Goal: Contribute content: Contribute content

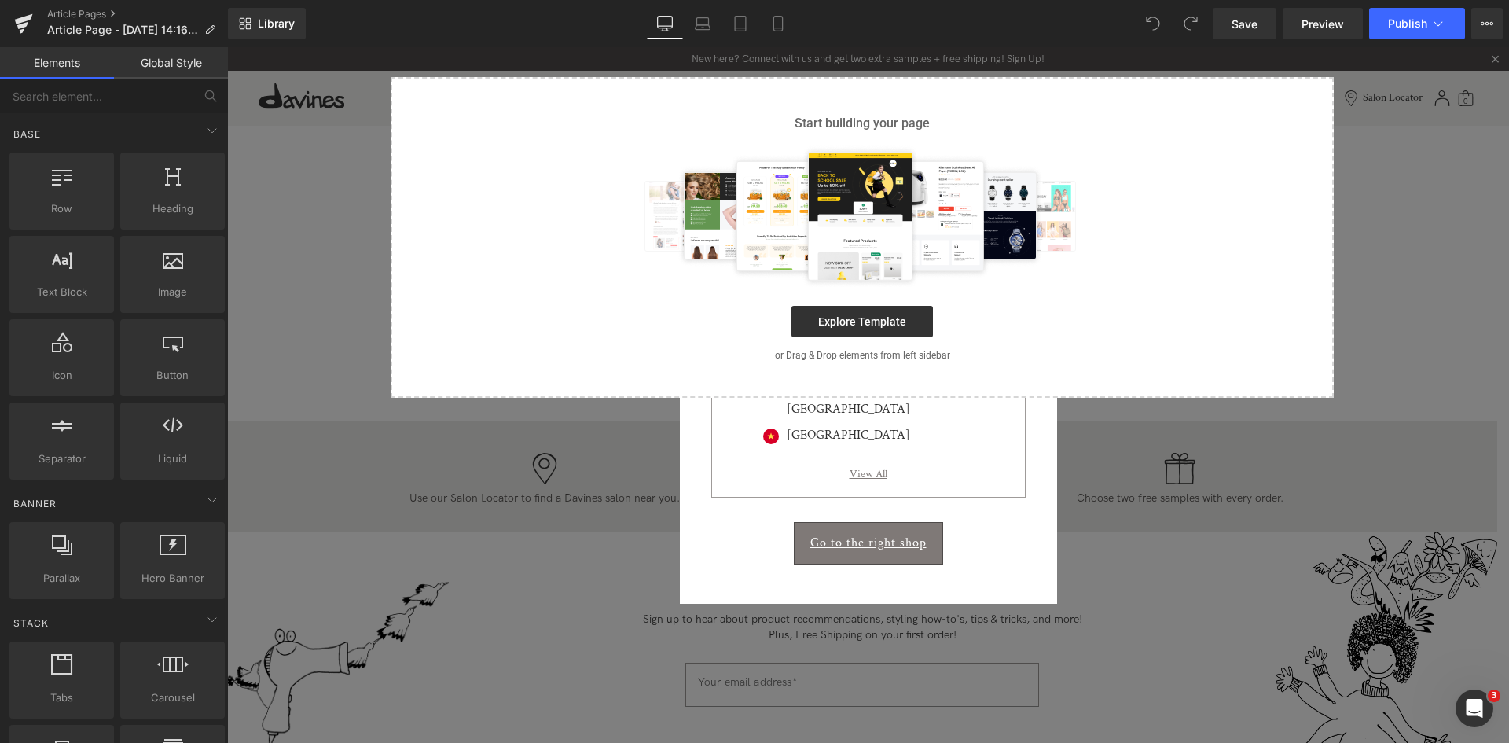
scroll to position [538, 0]
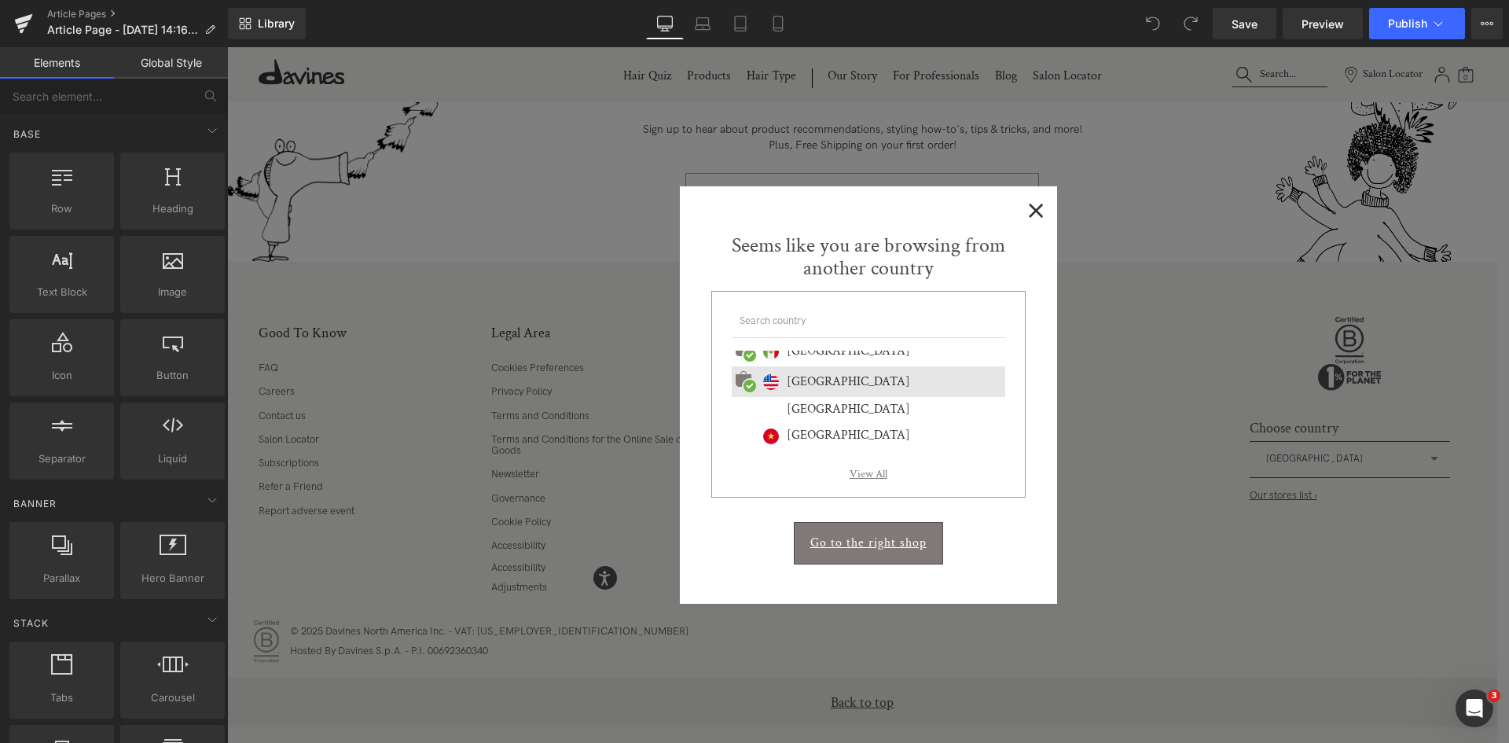
click at [1036, 218] on div "Seems like you are browsing from another country International website [GEOGRAP…" at bounding box center [868, 363] width 377 height 291
click at [1033, 215] on span "×" at bounding box center [1036, 209] width 17 height 20
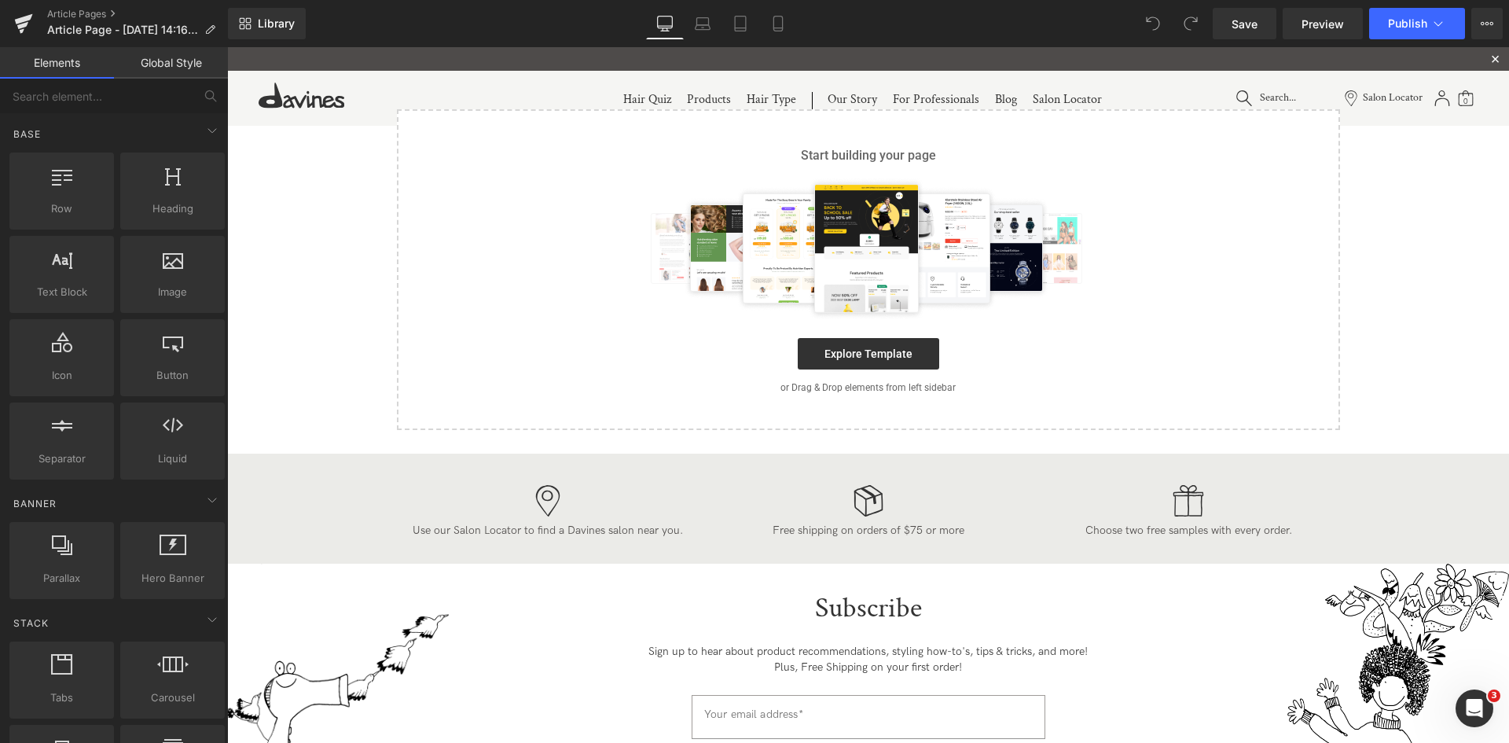
scroll to position [0, 0]
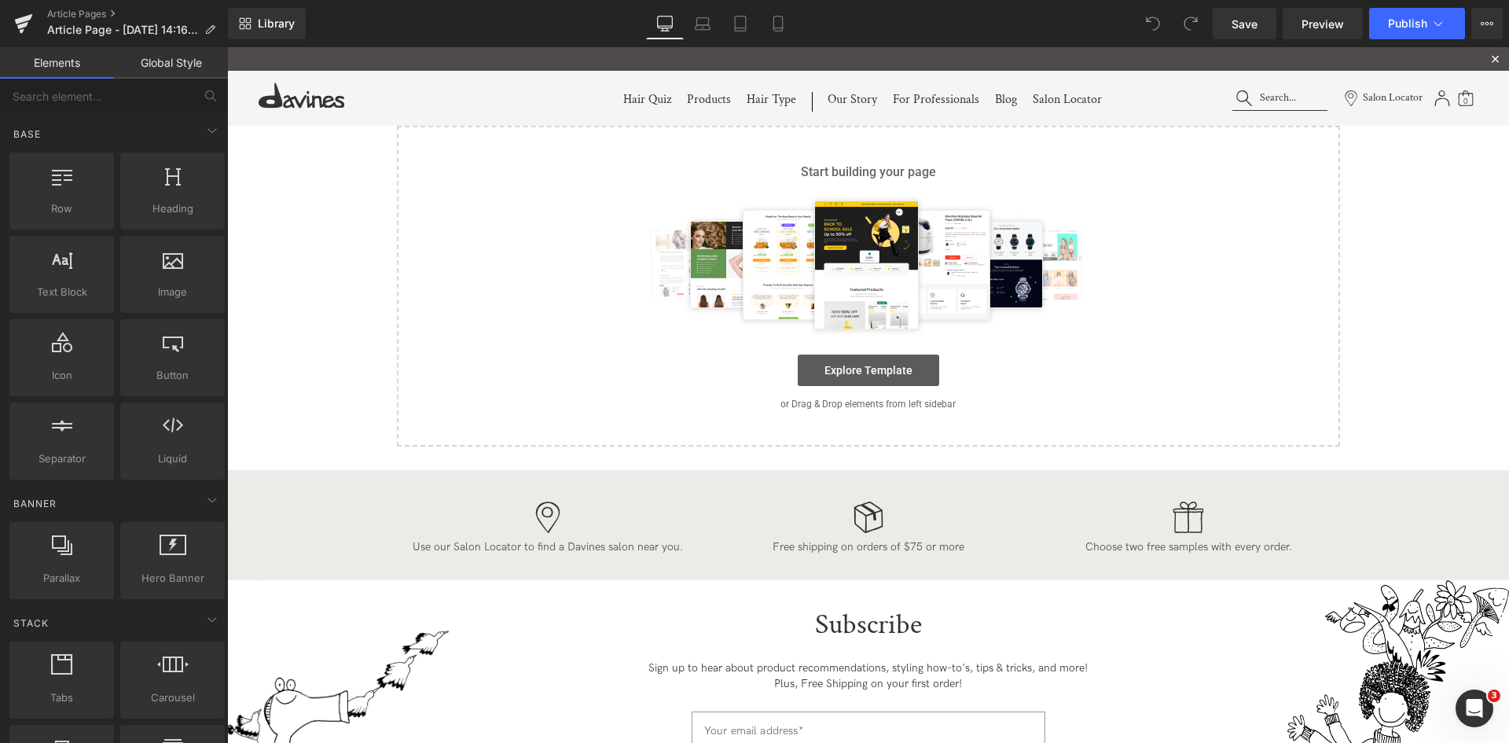
click at [890, 369] on link "Explore Template" at bounding box center [868, 369] width 141 height 31
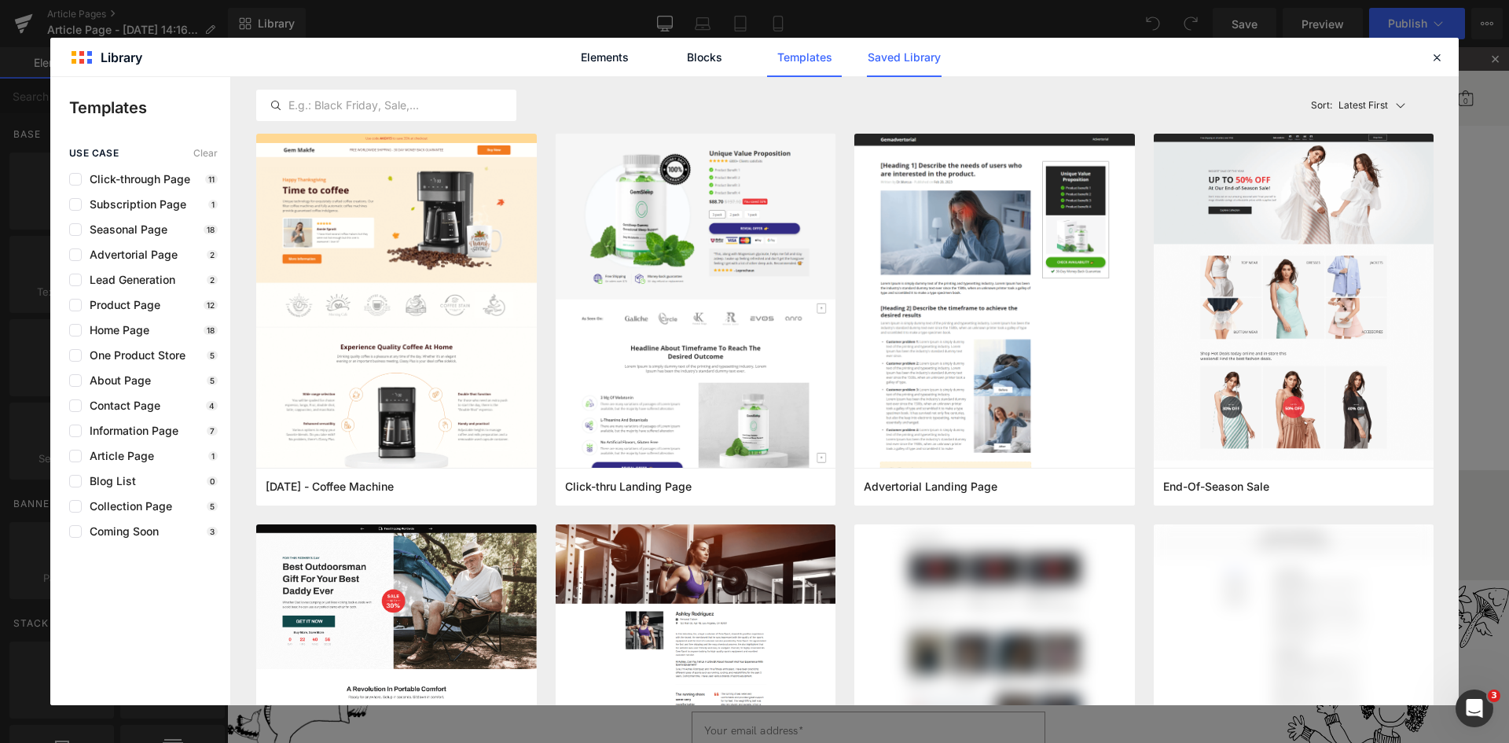
click at [886, 72] on link "Saved Library" at bounding box center [904, 57] width 75 height 39
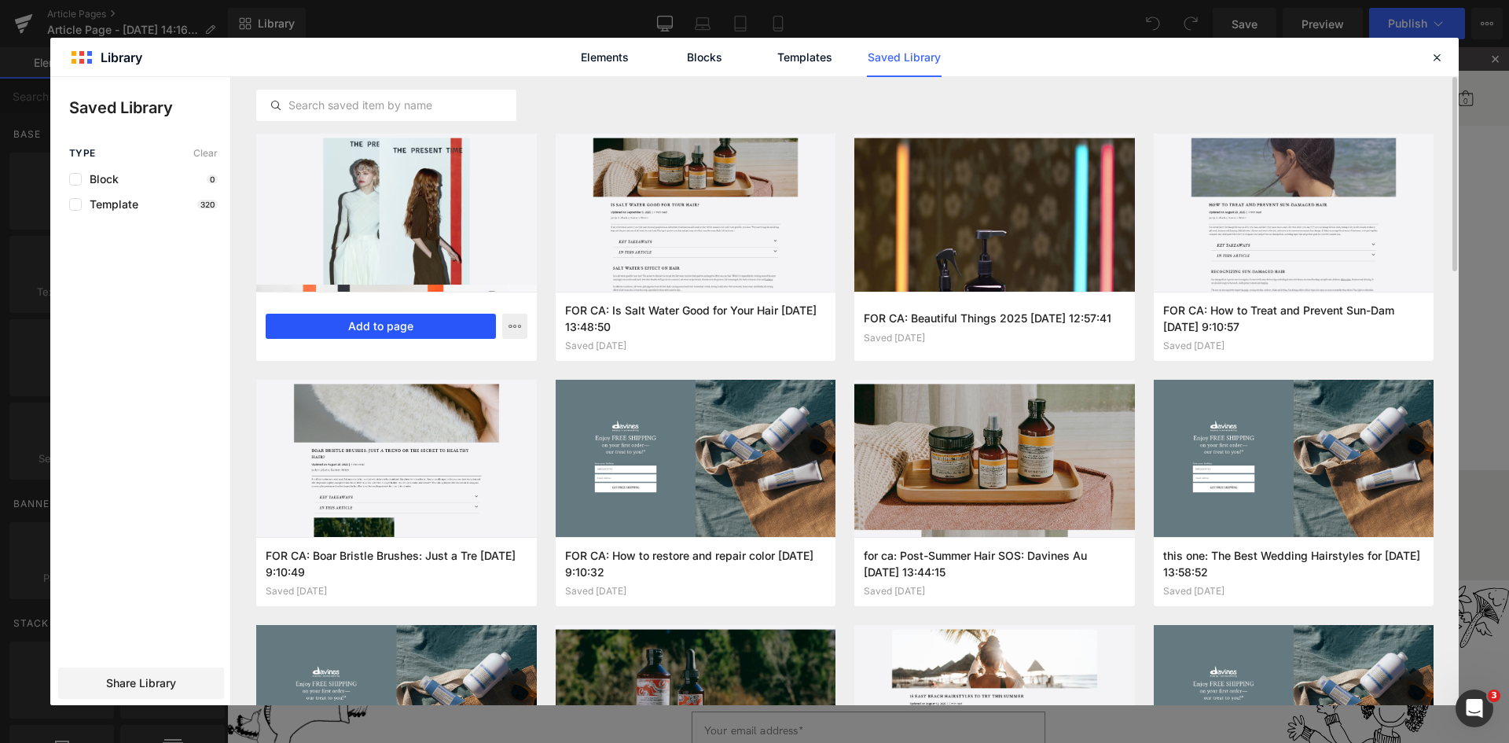
click at [372, 330] on button "Add to page" at bounding box center [381, 326] width 230 height 25
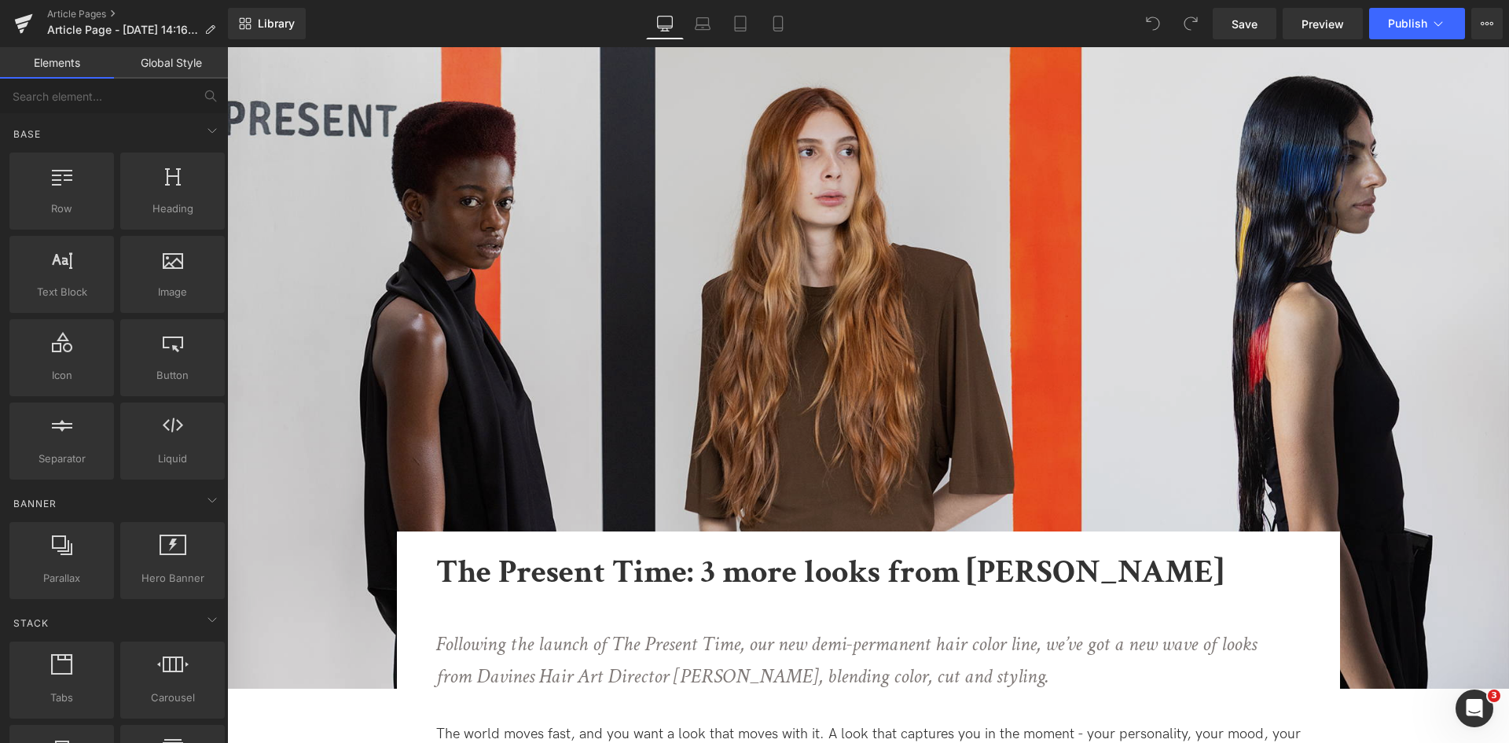
click at [545, 333] on img at bounding box center [868, 367] width 1282 height 641
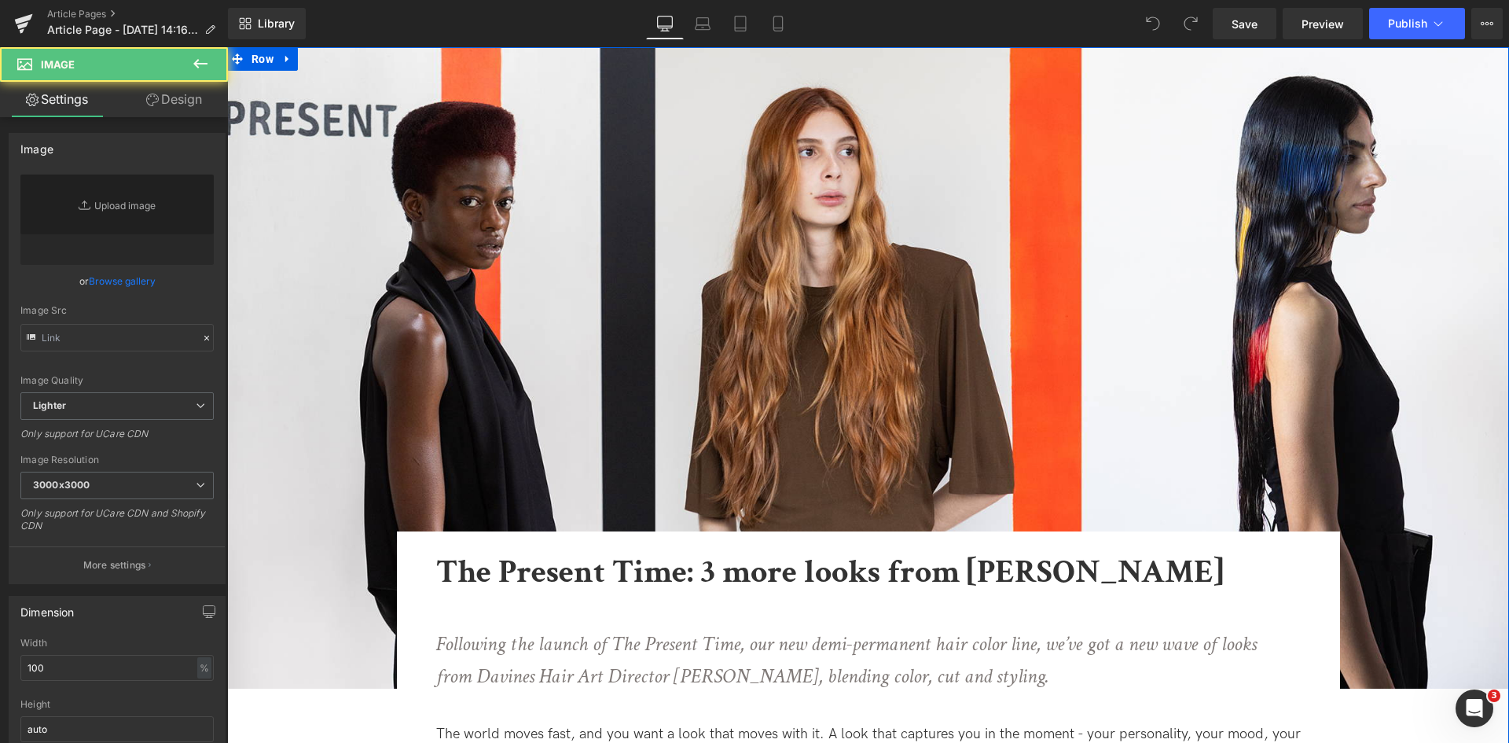
click at [933, 630] on icon "Following the launch of The Present Time, our new demi-permanent hair color lin…" at bounding box center [846, 660] width 820 height 60
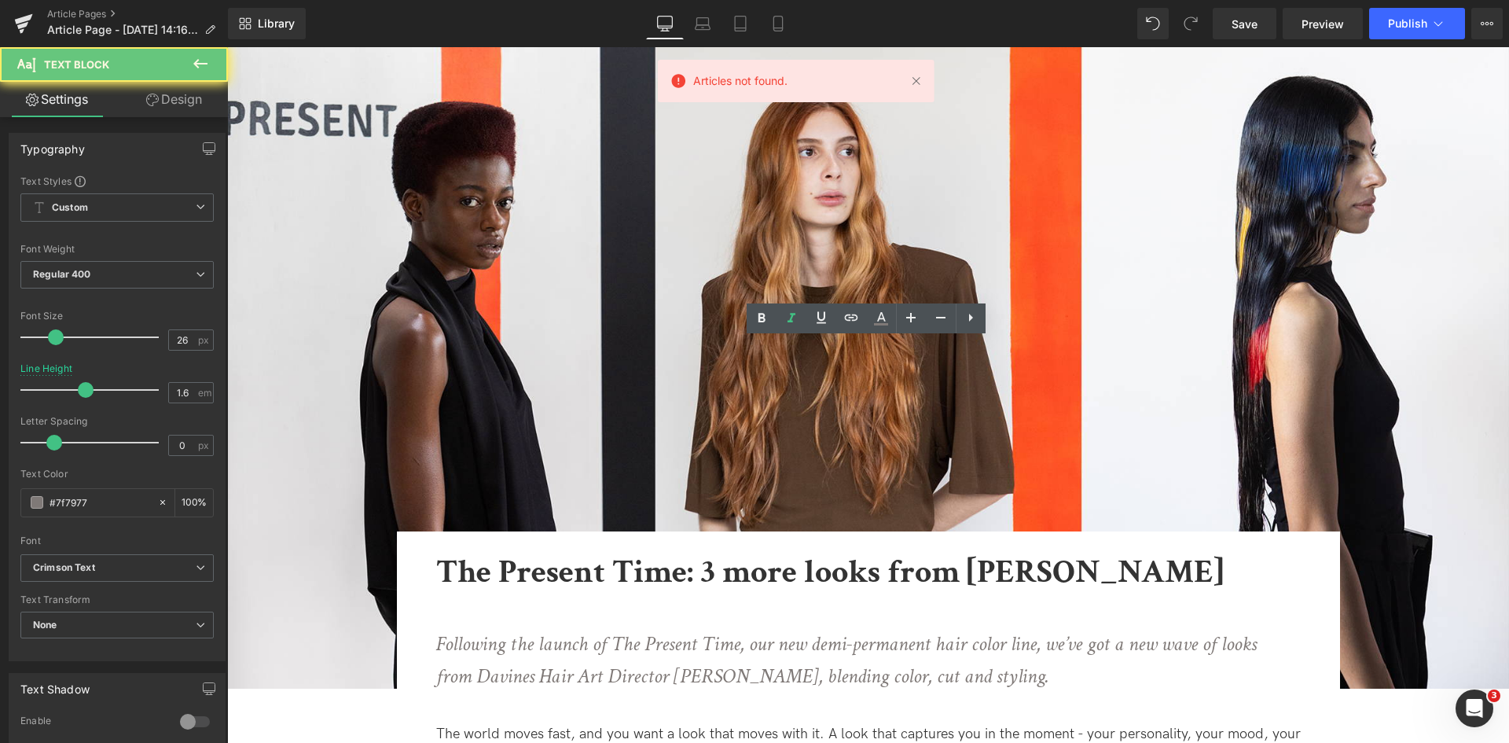
scroll to position [288, 0]
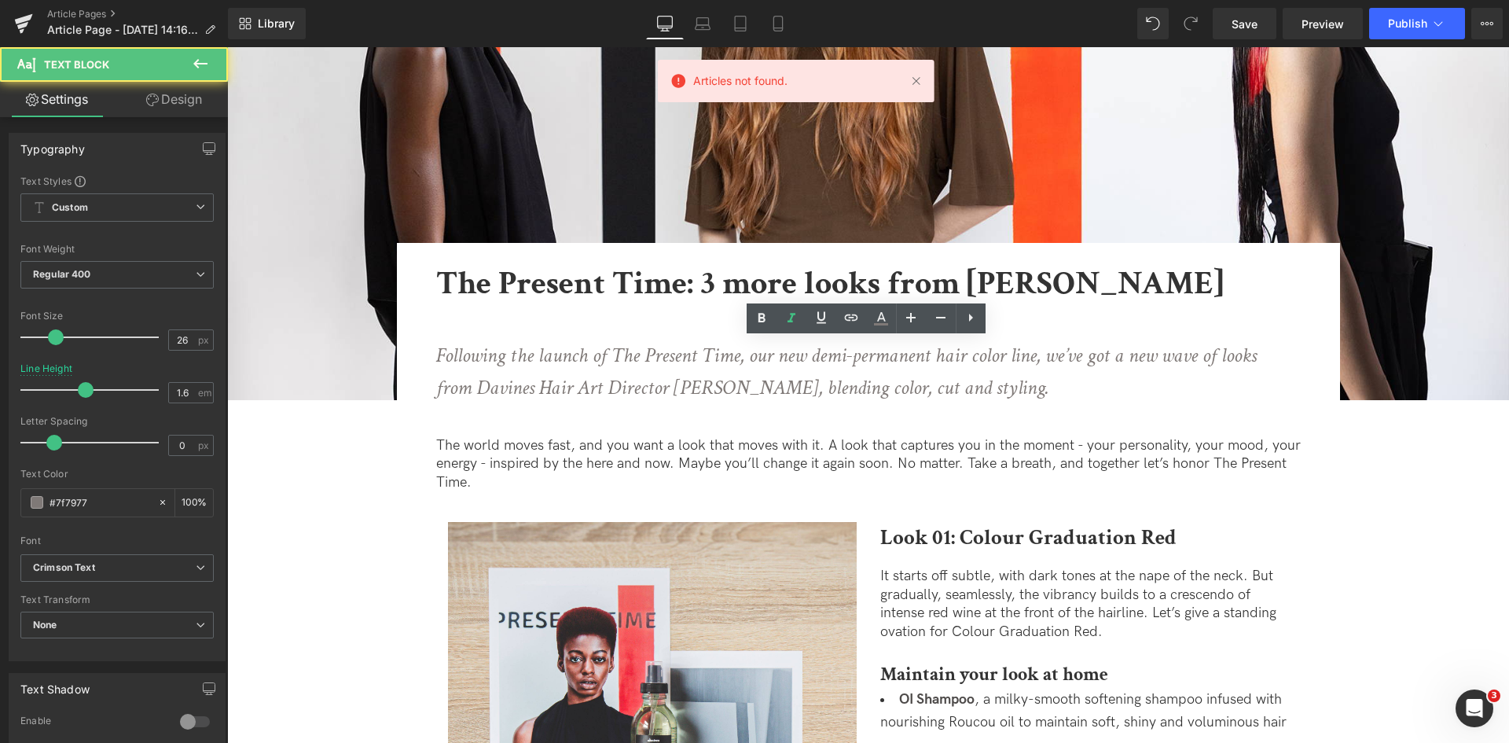
click at [993, 355] on icon "Following the launch of The Present Time, our new demi-permanent hair color lin…" at bounding box center [846, 372] width 820 height 60
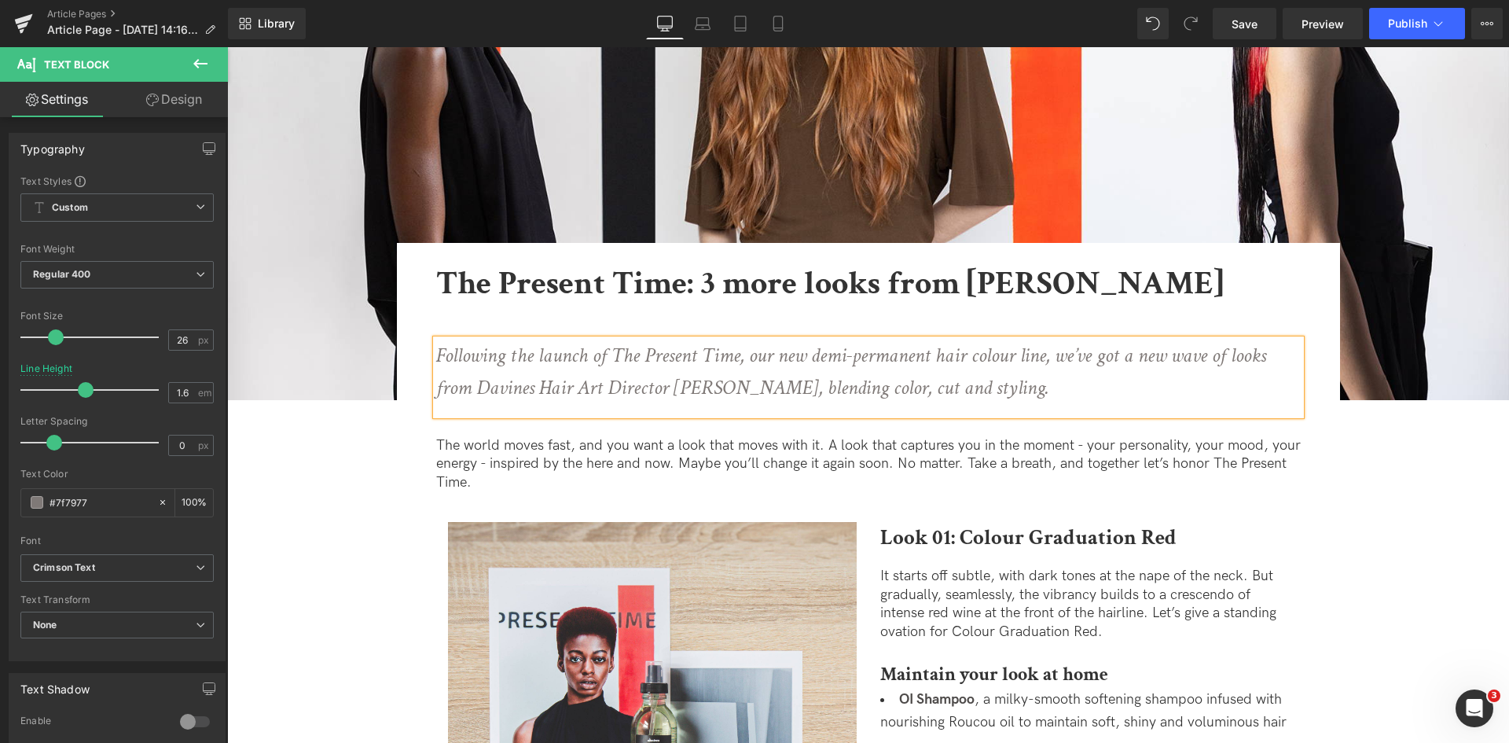
scroll to position [1315, 0]
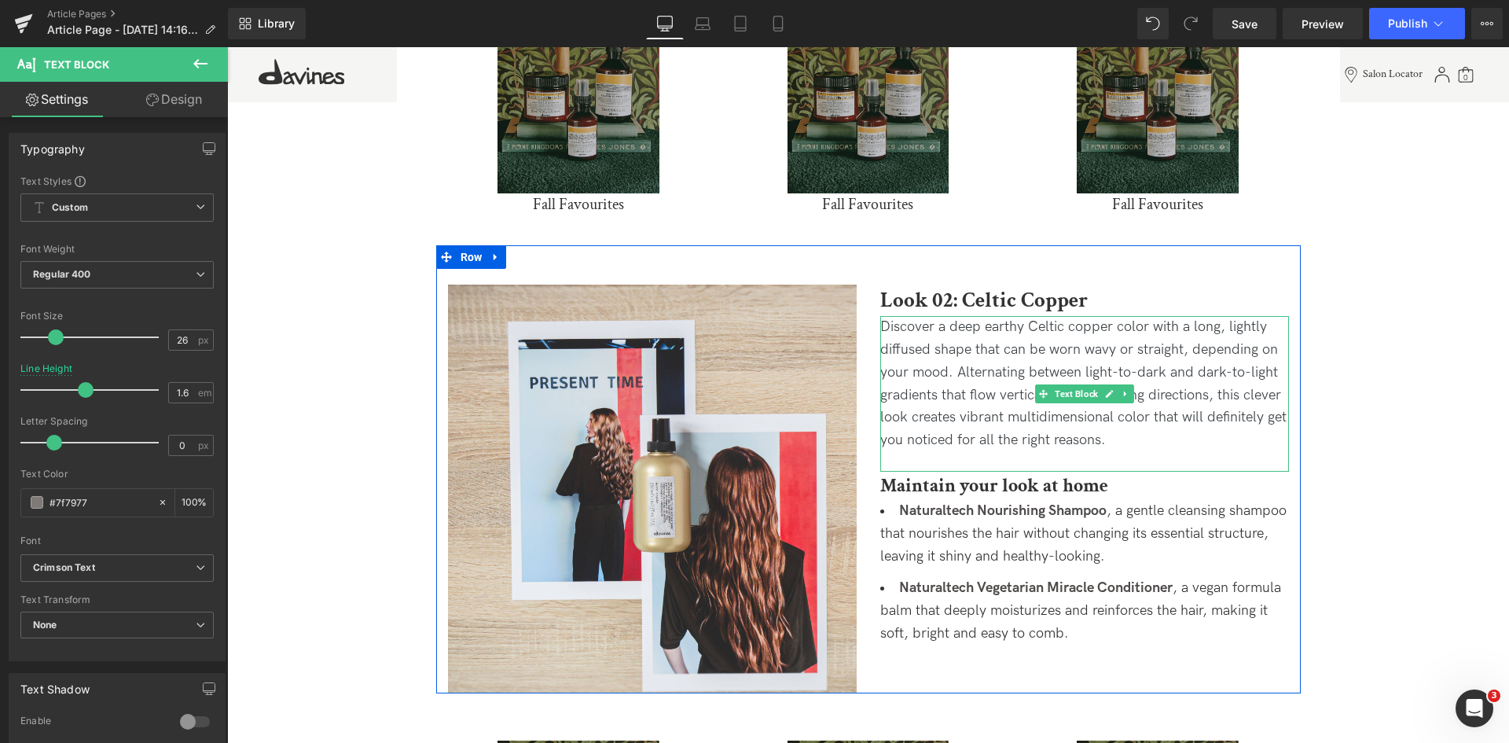
click at [1135, 330] on p "Discover a deep earthy Celtic copper color with a long, lightly diffused shape …" at bounding box center [1084, 384] width 409 height 136
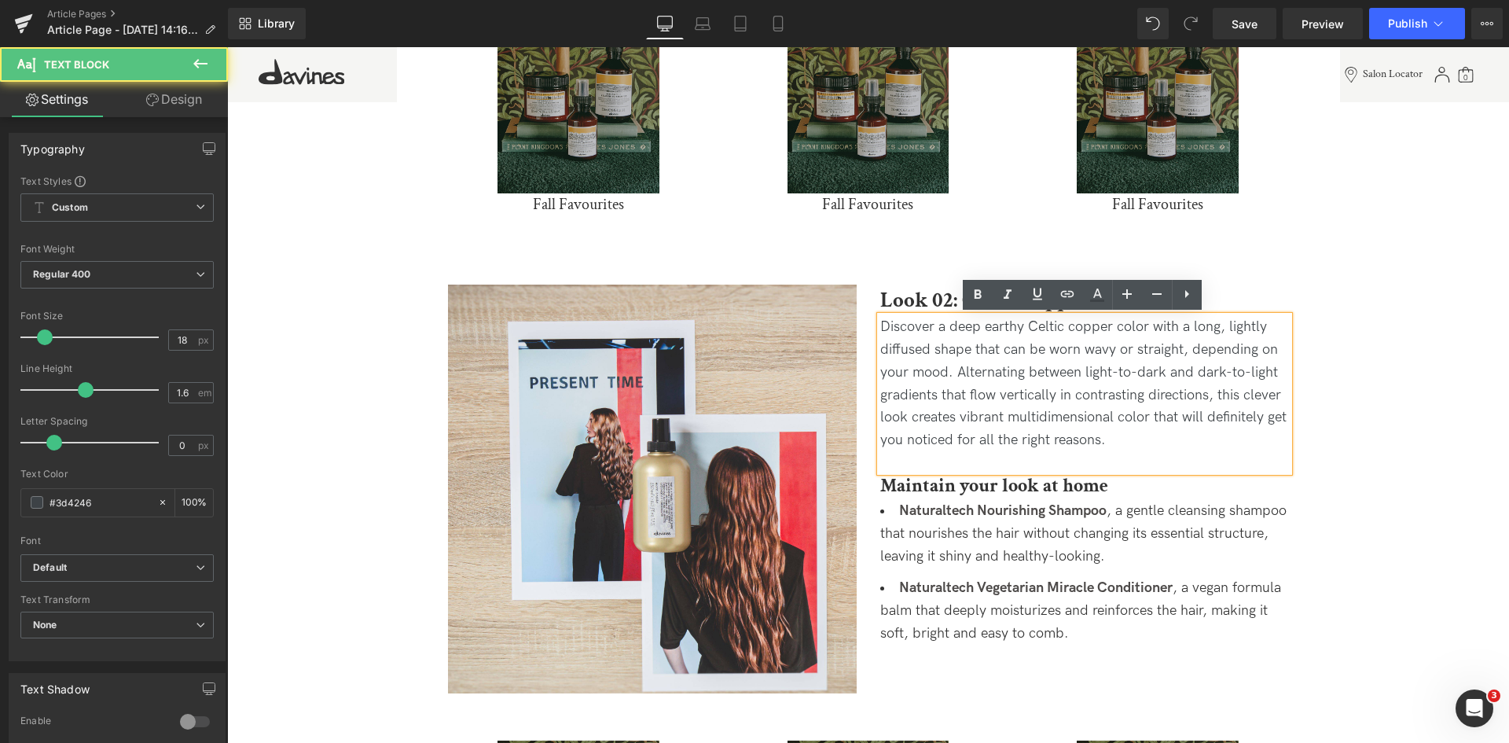
click at [1138, 328] on p "Discover a deep earthy Celtic copper color with a long, lightly diffused shape …" at bounding box center [1084, 384] width 409 height 136
click at [1139, 413] on p "Discover a deep earthy Celtic copper colour with a long, lightly diffused shape…" at bounding box center [1084, 384] width 409 height 136
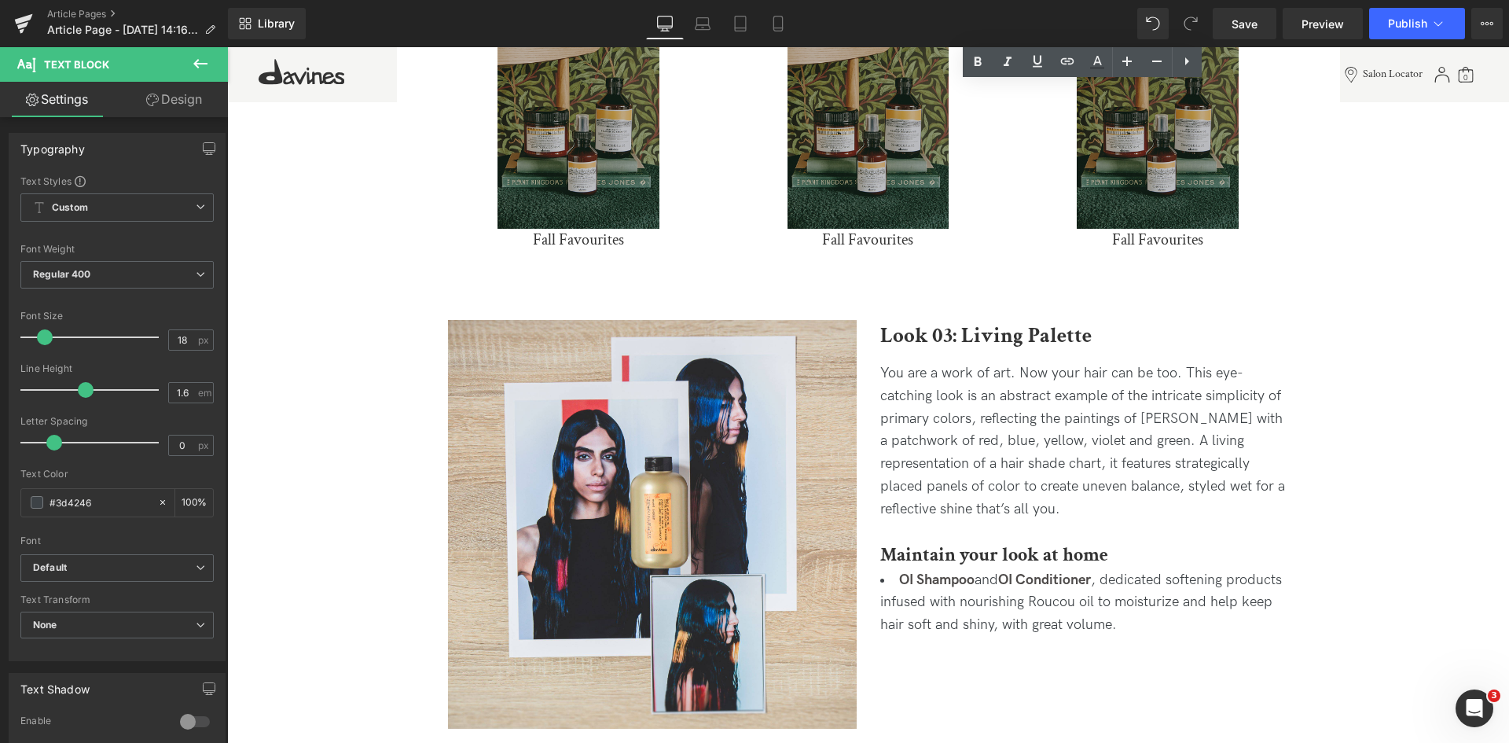
scroll to position [2069, 0]
click at [952, 431] on div "You are a work of art. Now your hair can be too. This eye-catching look is an a…" at bounding box center [1084, 442] width 409 height 159
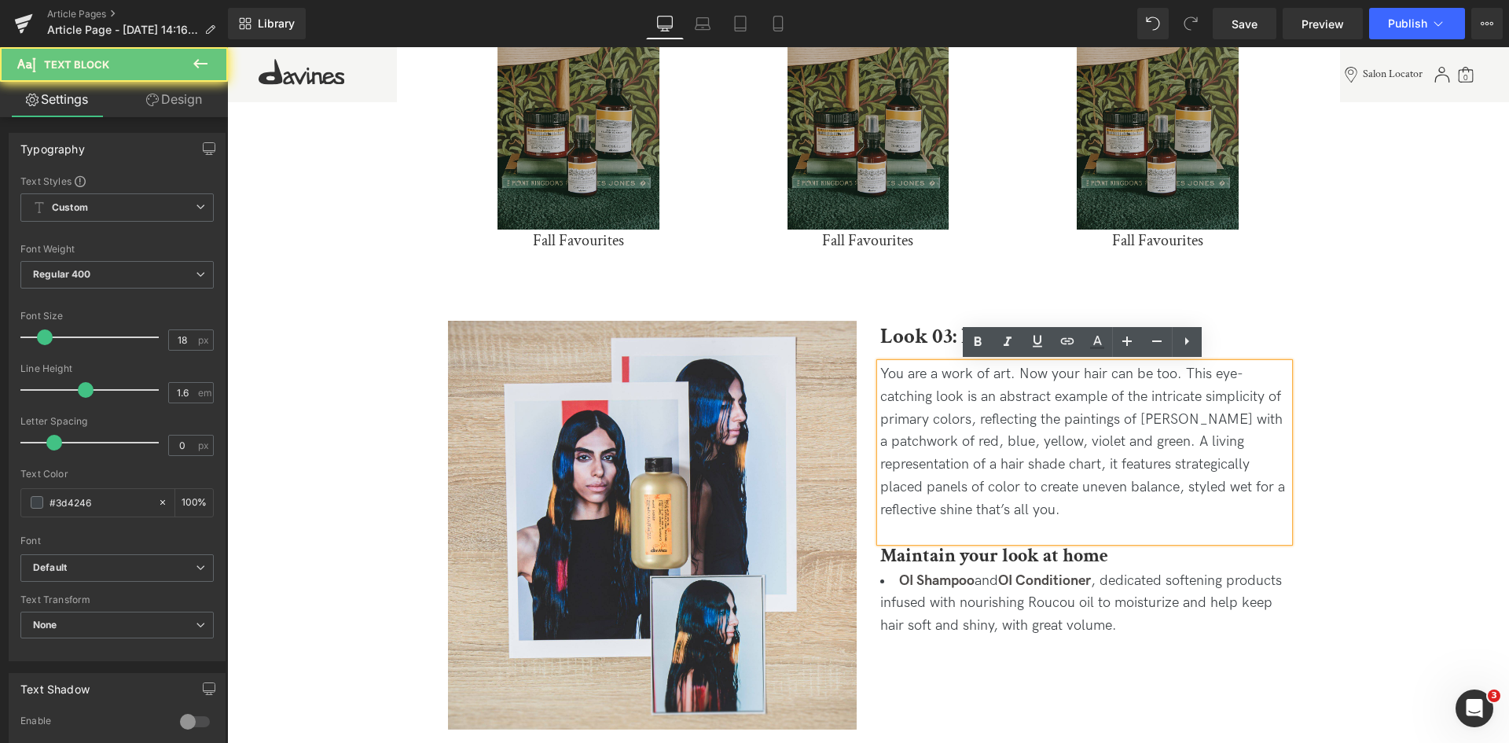
click at [957, 421] on span "You are a work of art. Now your hair can be too. This eye-catching look is an a…" at bounding box center [1082, 441] width 405 height 152
click at [1010, 489] on span "You are a work of art. Now your hair can be too. This eye-catching look is an a…" at bounding box center [1082, 441] width 405 height 152
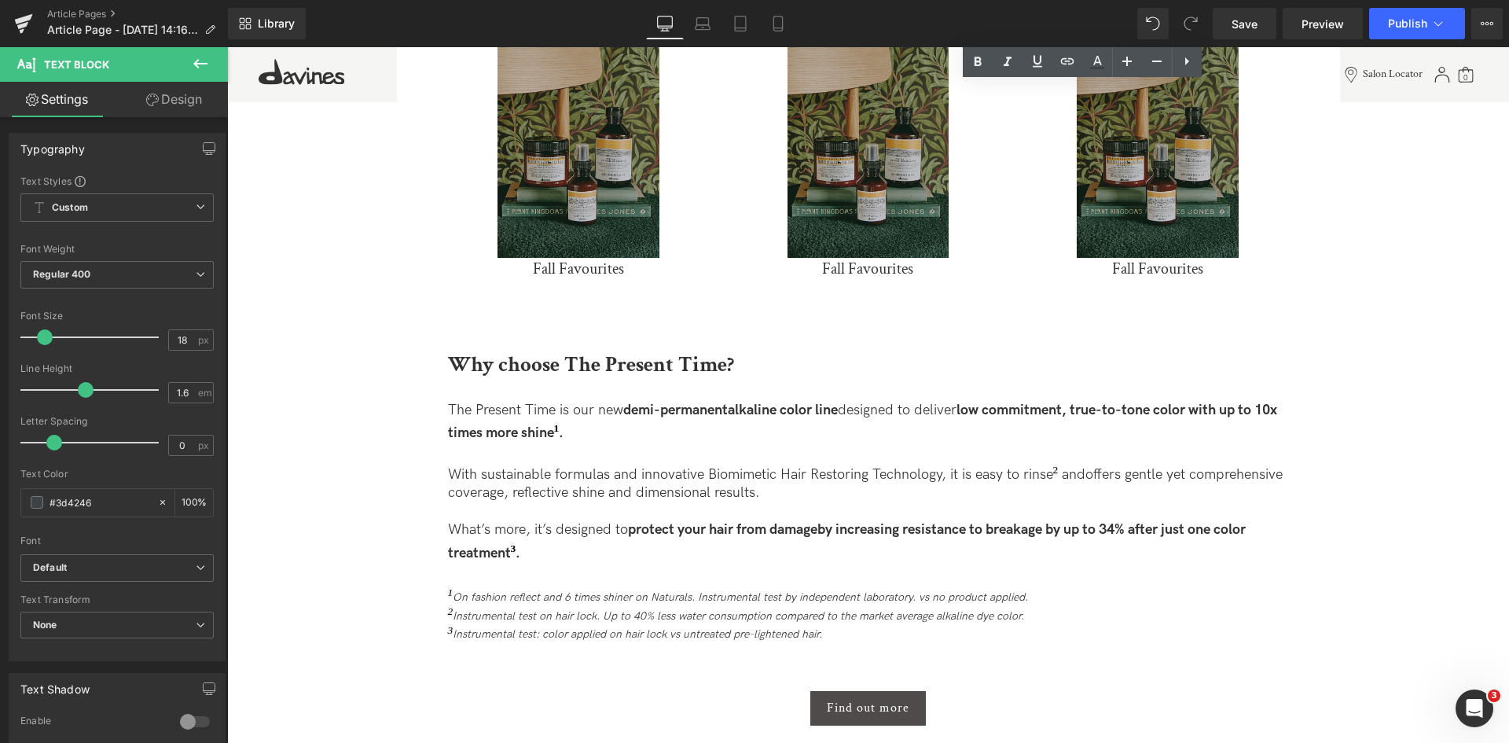
scroll to position [2854, 0]
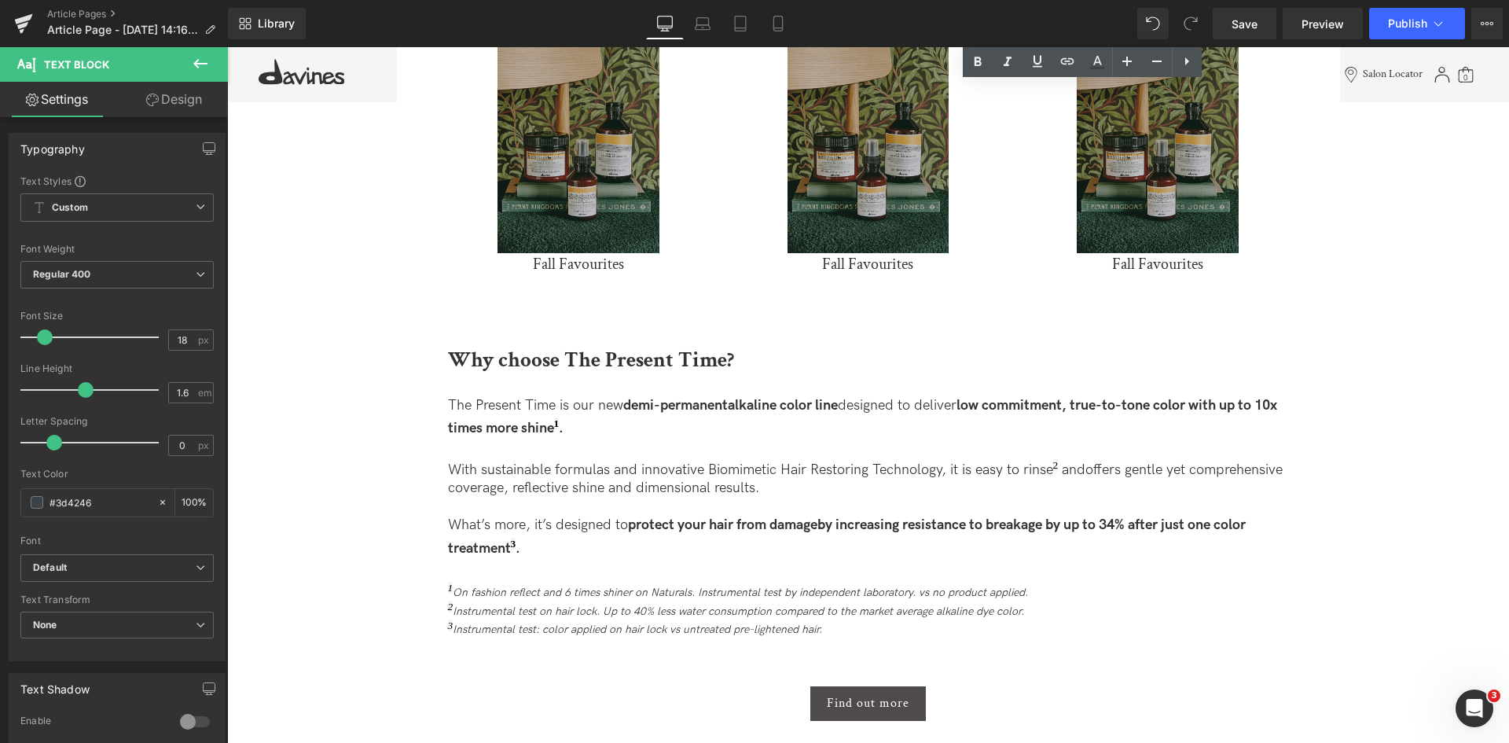
click at [227, 47] on div at bounding box center [227, 47] width 0 height 0
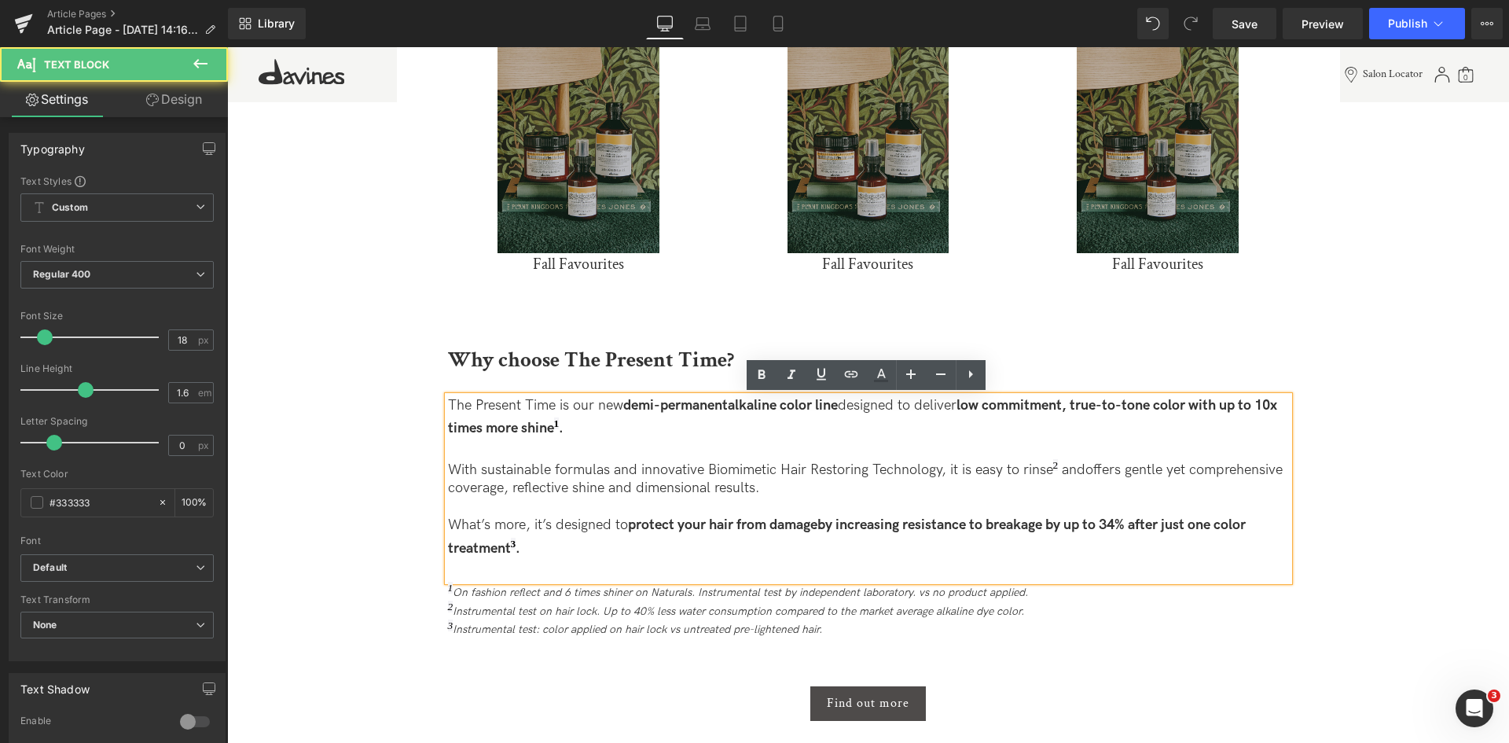
click at [812, 403] on strong "alkaline color line" at bounding box center [783, 405] width 110 height 17
click at [1202, 409] on strong "low commitment, true-to-tone color with up to 10x times more shine" at bounding box center [866, 416] width 837 height 39
click at [1245, 527] on strong "by increasing resistance to breakage by up to 34% after just one color treatment" at bounding box center [847, 535] width 798 height 39
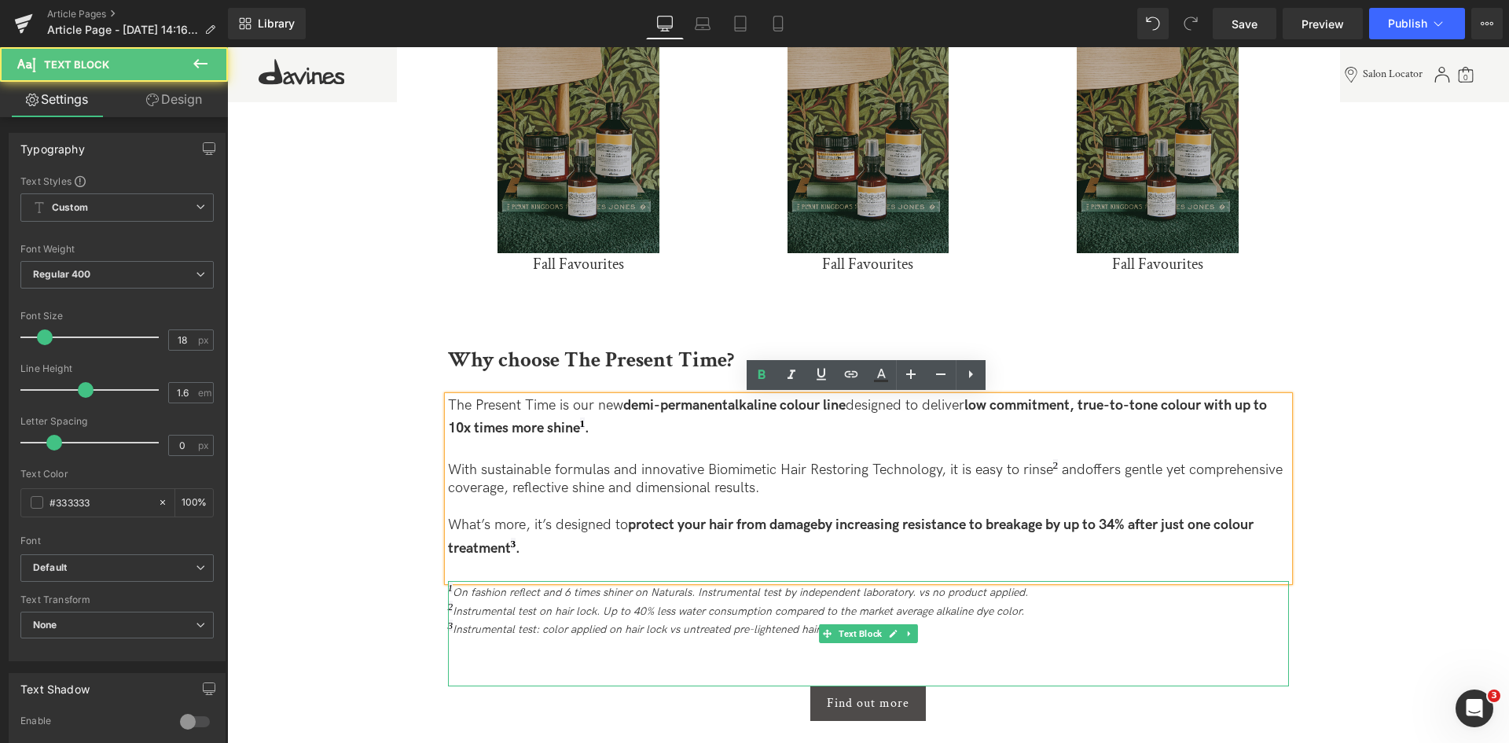
click at [552, 630] on icon "3 Instrumental test: color applied on hair lock vs untreated pre-lightened hair." at bounding box center [635, 628] width 375 height 13
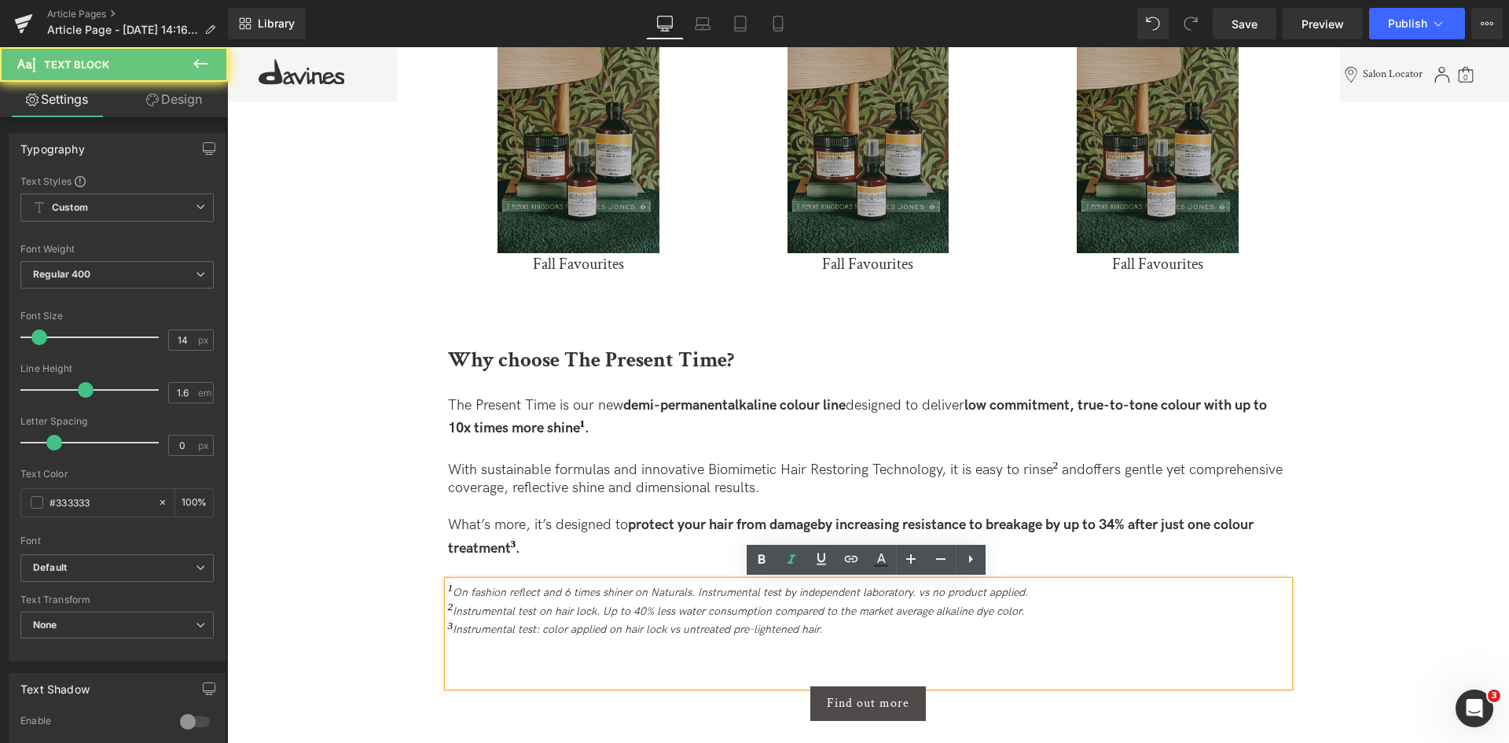
click at [562, 630] on icon "3 Instrumental test: color applied on hair lock vs untreated pre-lightened hair." at bounding box center [635, 628] width 375 height 13
click at [1011, 612] on span "Instrumental test on hair lock. Up to 40% less water consumption compared to th…" at bounding box center [738, 610] width 571 height 13
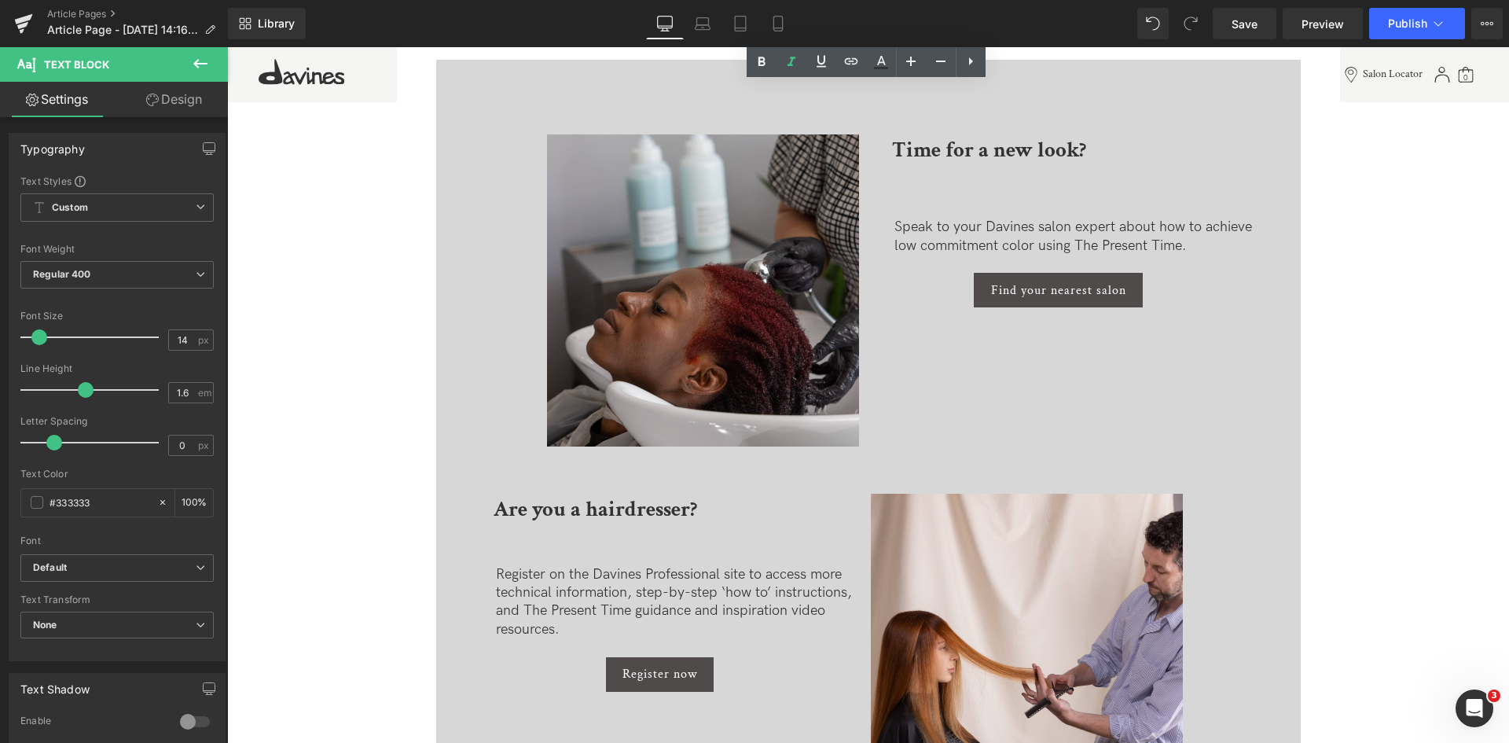
scroll to position [3561, 0]
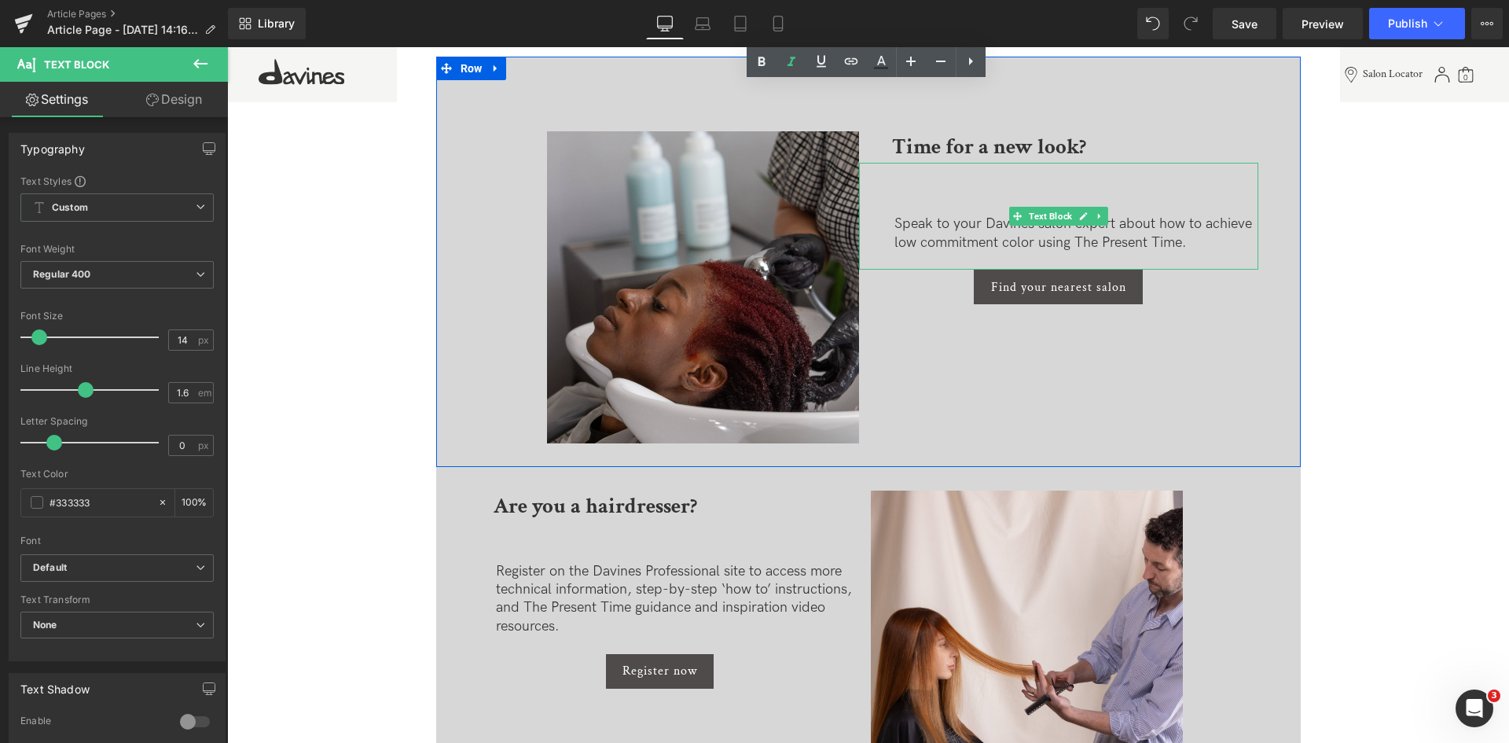
click at [1023, 238] on p "Speak to your Davines salon expert about how to achieve low commitment color us…" at bounding box center [1076, 233] width 364 height 37
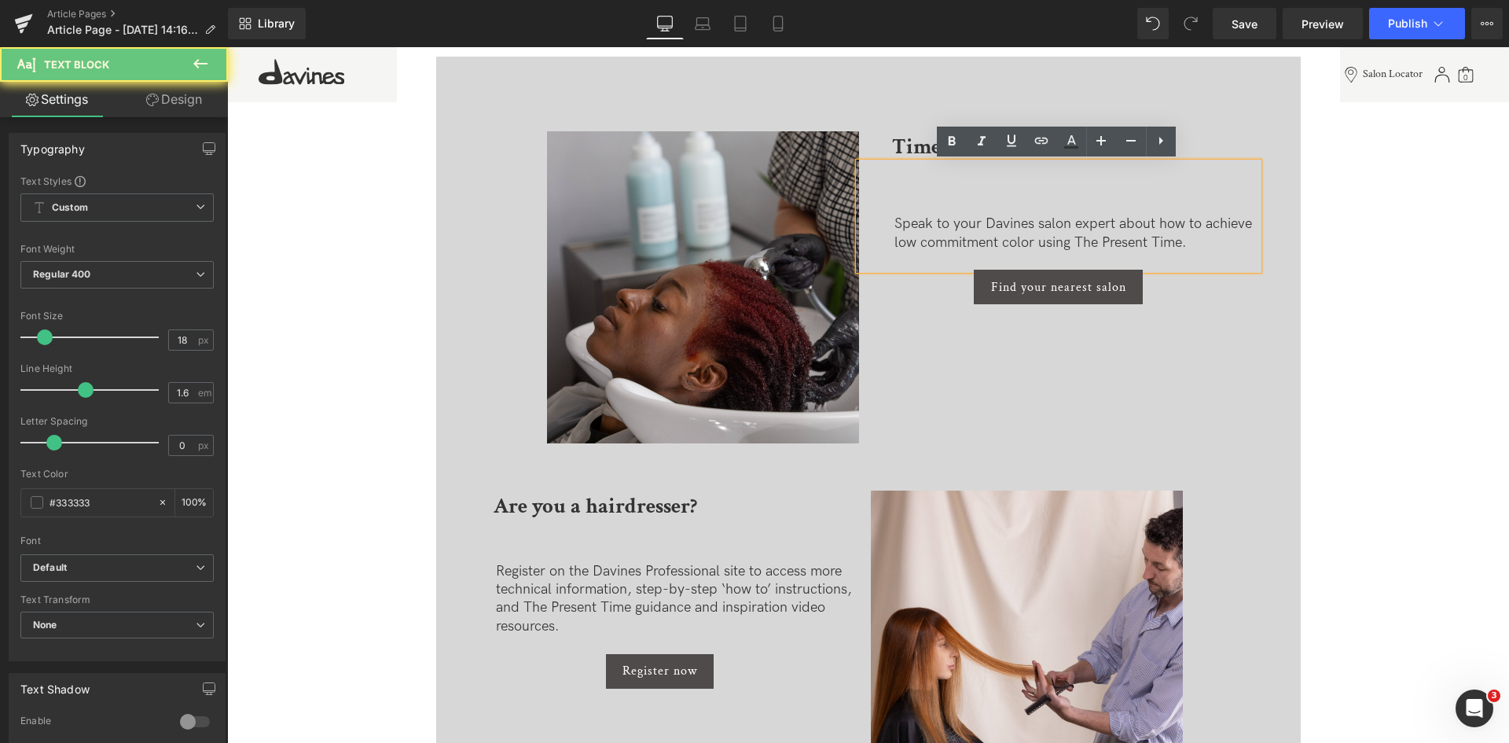
click at [1027, 245] on p "Speak to your Davines salon expert about how to achieve low commitment color us…" at bounding box center [1076, 233] width 364 height 37
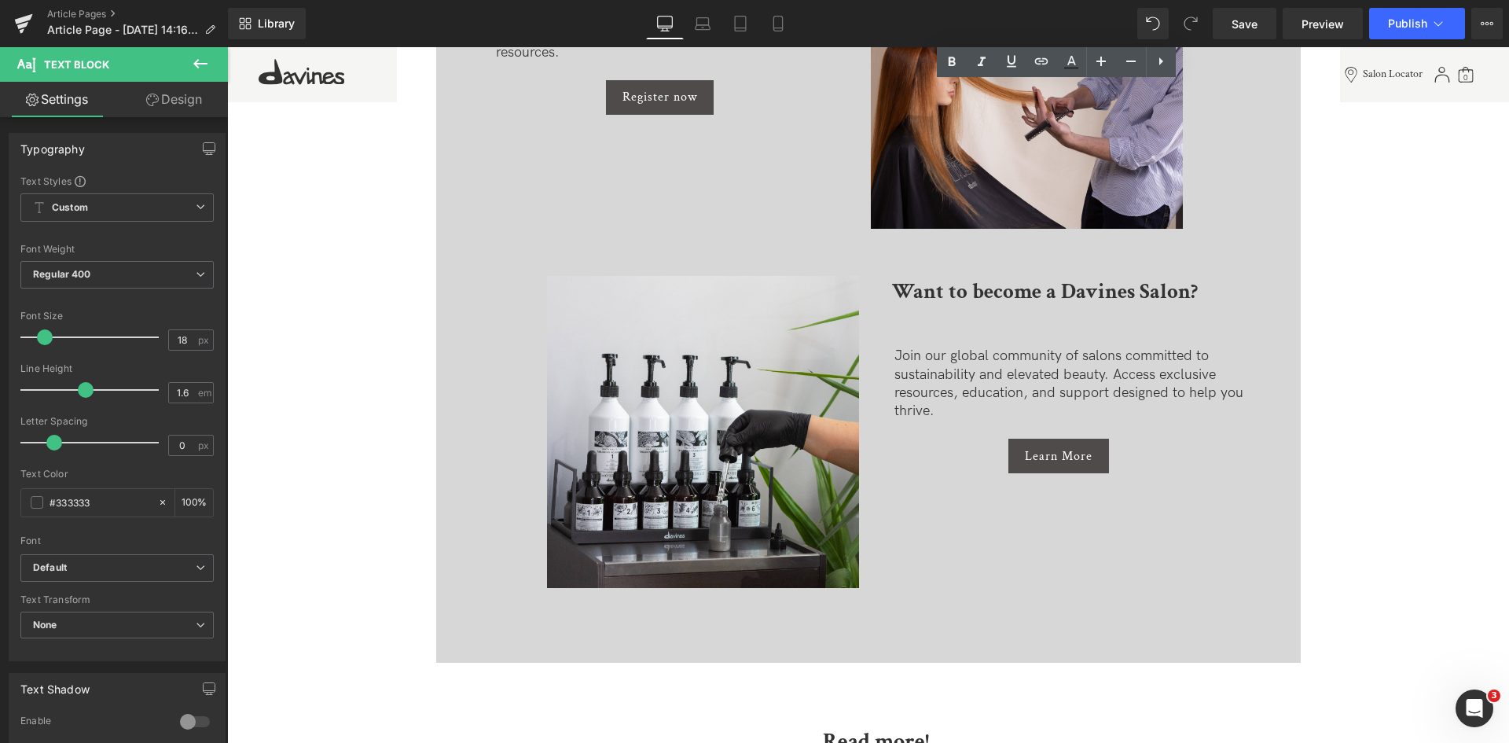
scroll to position [4136, 0]
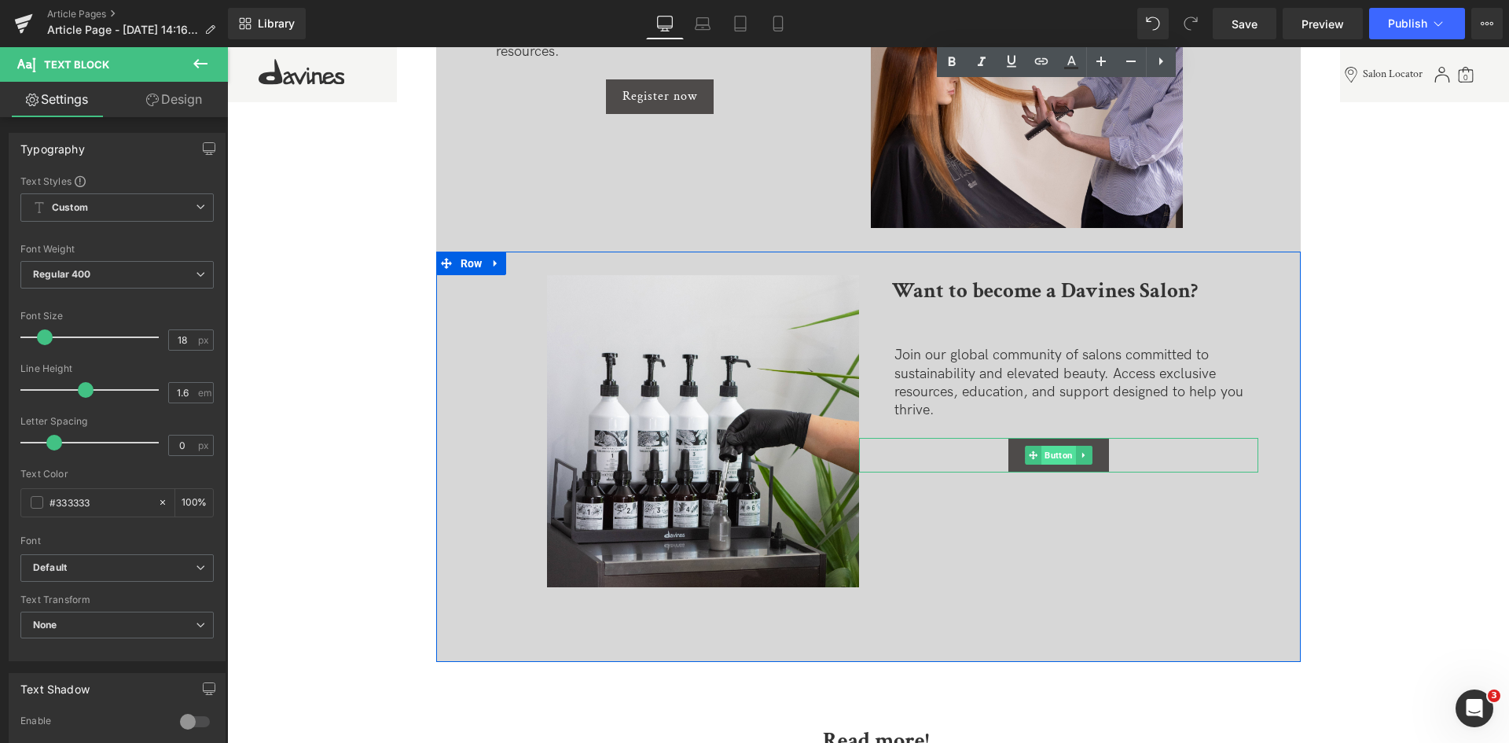
click at [1044, 450] on span "Button" at bounding box center [1058, 455] width 35 height 19
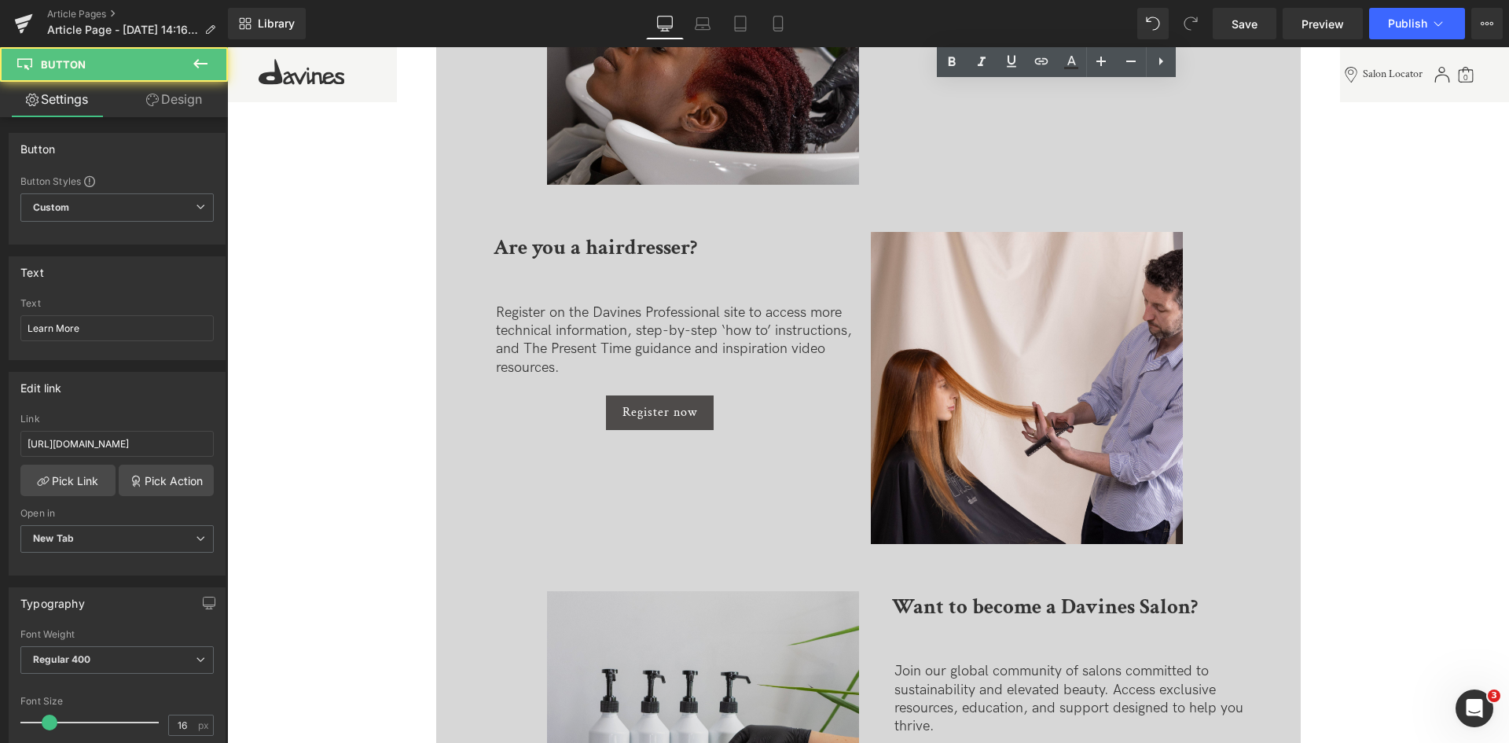
scroll to position [3820, 0]
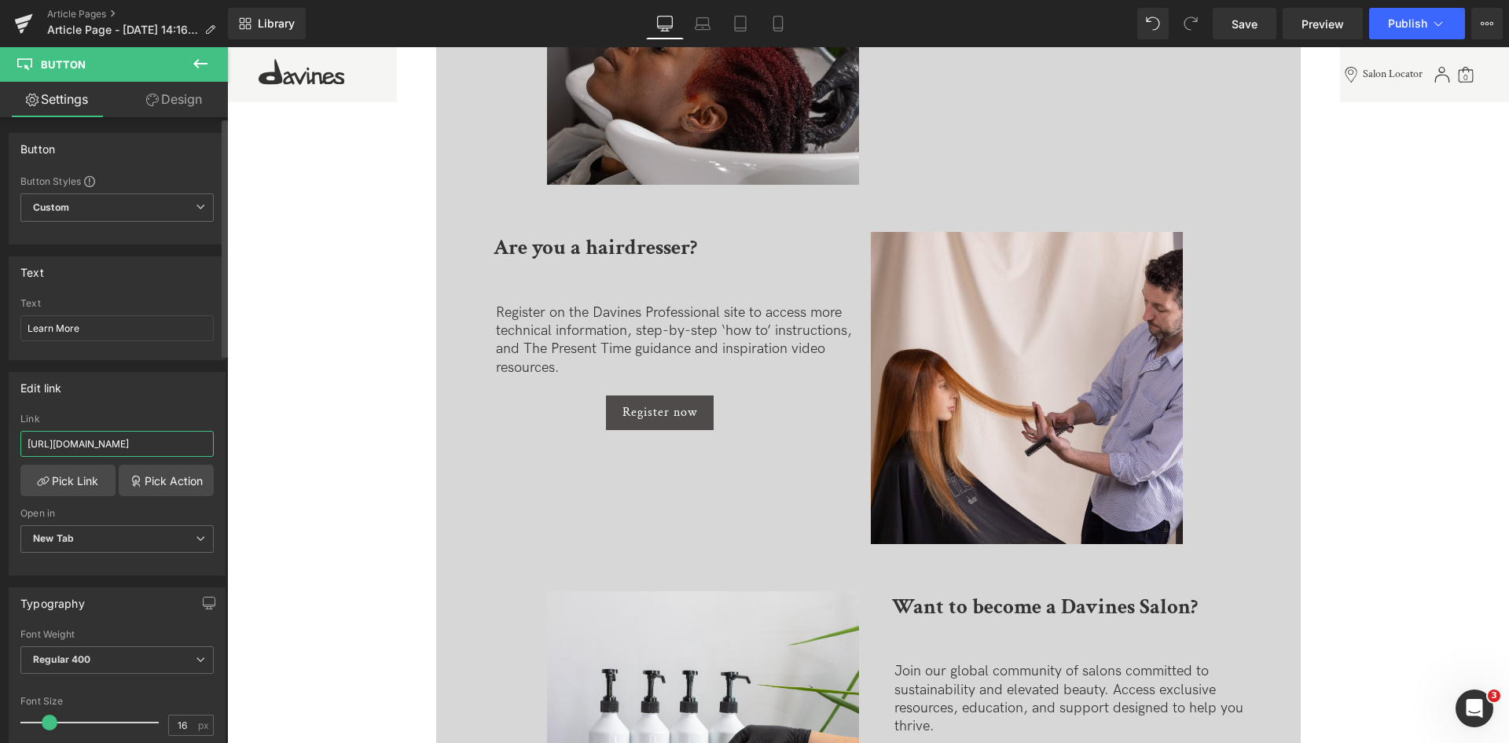
click at [89, 442] on input "[URL][DOMAIN_NAME]" at bounding box center [116, 444] width 193 height 26
click at [68, 444] on input "[URL][DOMAIN_NAME]" at bounding box center [116, 444] width 193 height 26
type input "[URL][DOMAIN_NAME]"
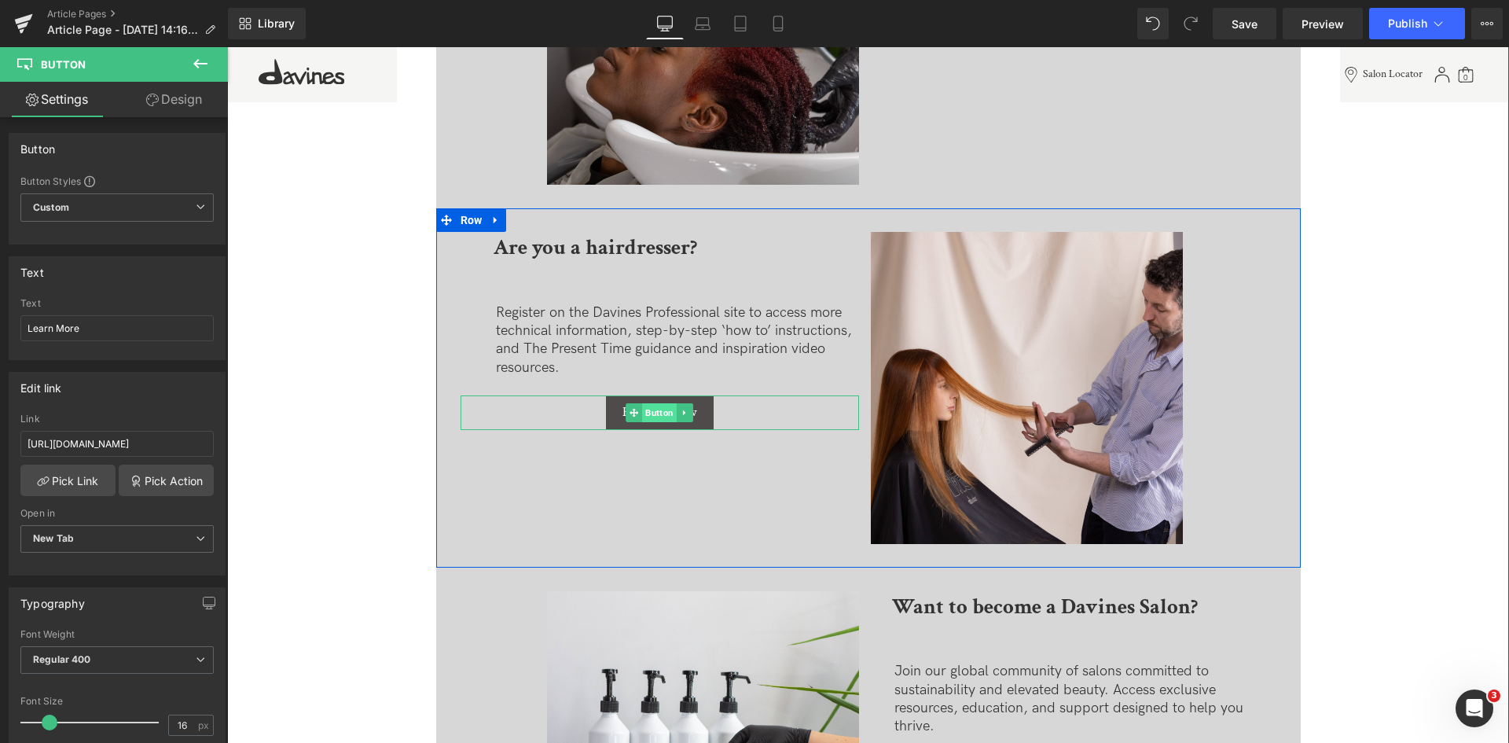
click at [656, 415] on span "Button" at bounding box center [659, 412] width 35 height 19
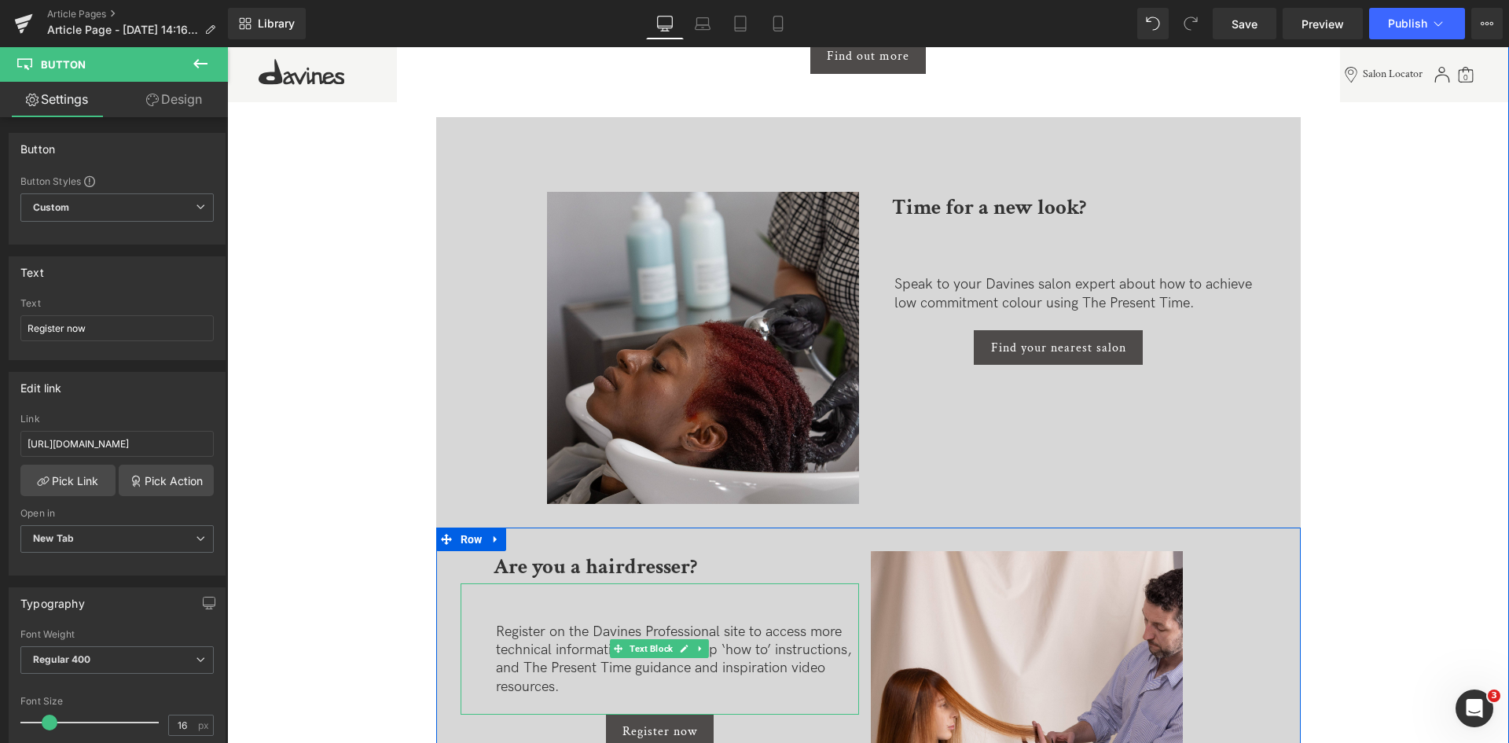
scroll to position [3496, 0]
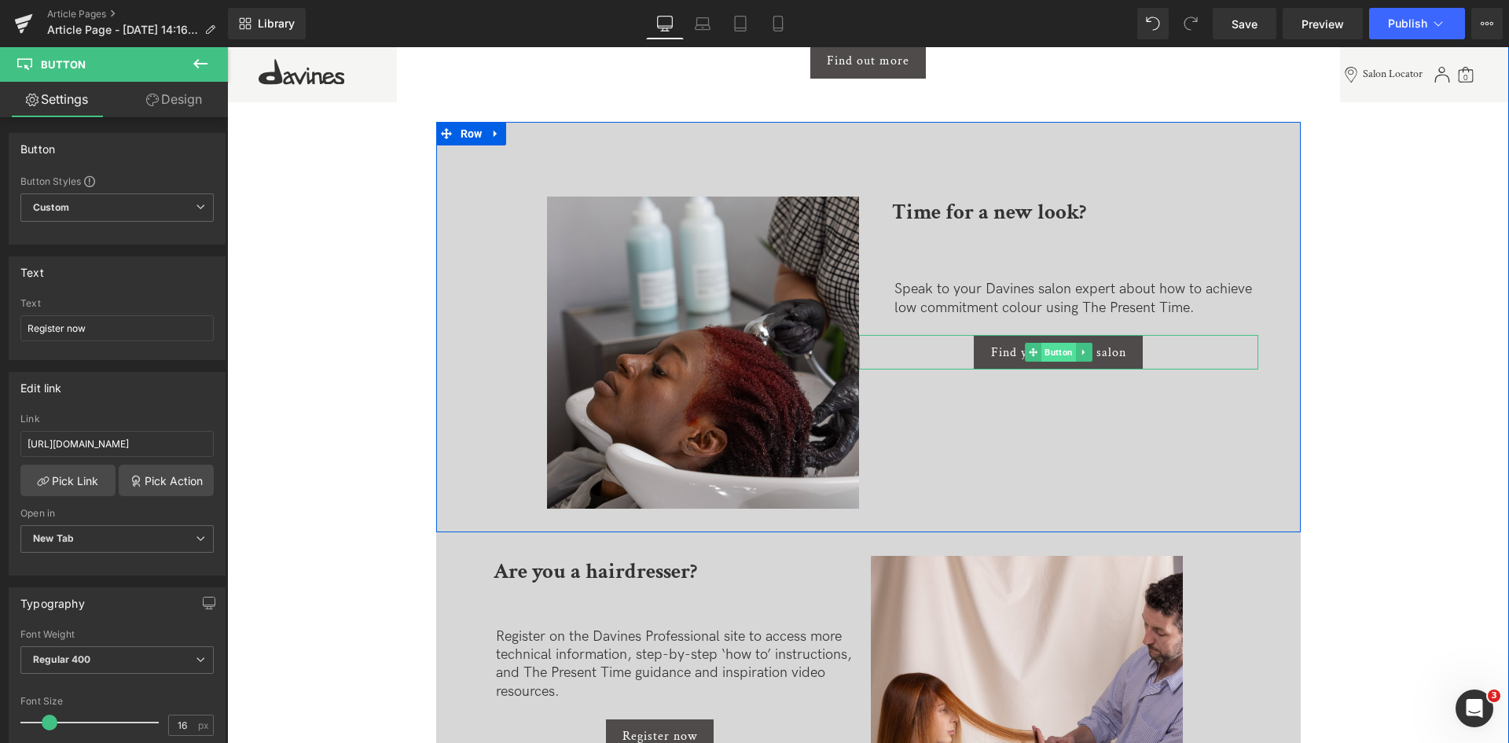
click at [1055, 348] on span "Button" at bounding box center [1058, 352] width 35 height 19
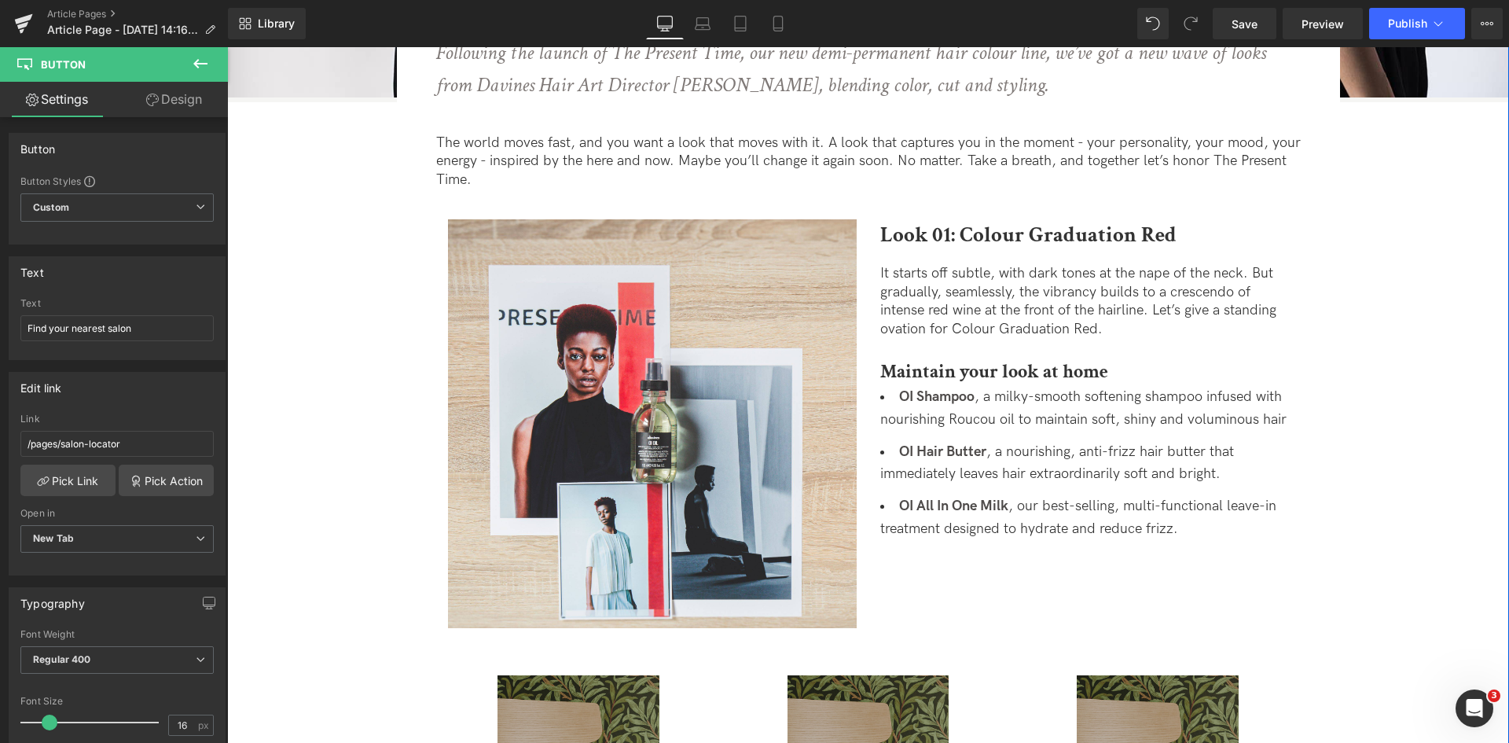
scroll to position [527, 0]
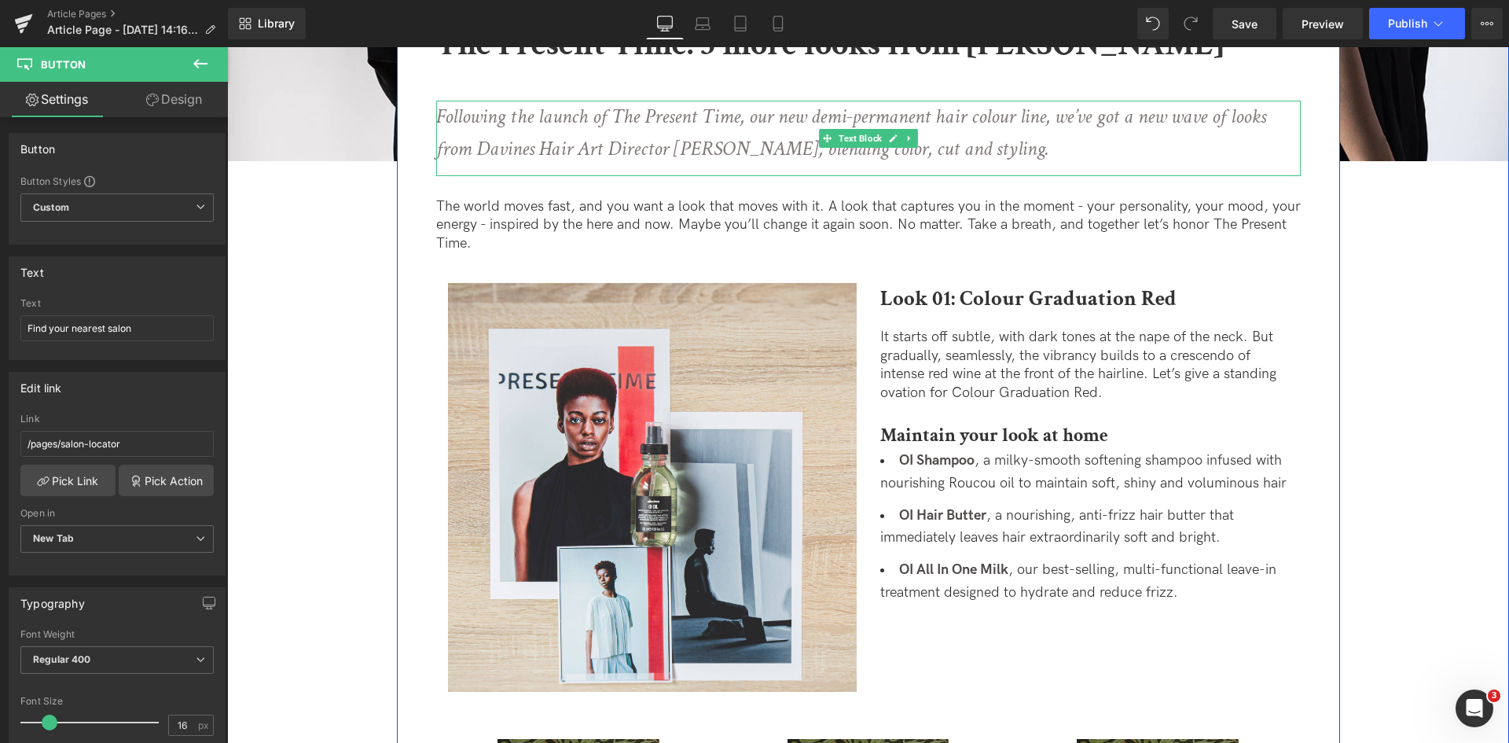
click at [861, 154] on icon "Following the launch of The Present Time, our new demi-permanent hair colour li…" at bounding box center [851, 133] width 830 height 60
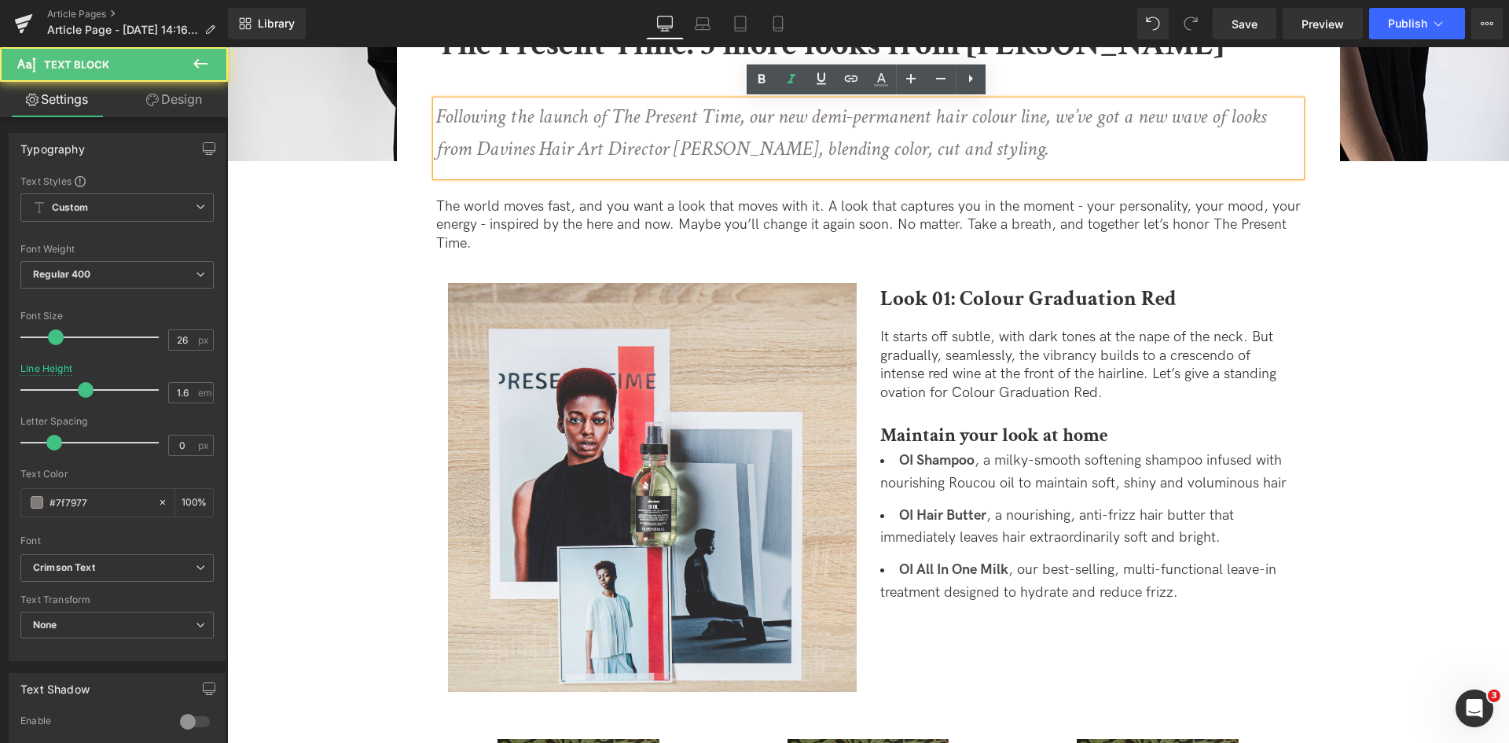
click at [867, 154] on icon "Following the launch of The Present Time, our new demi-permanent hair colour li…" at bounding box center [851, 133] width 830 height 60
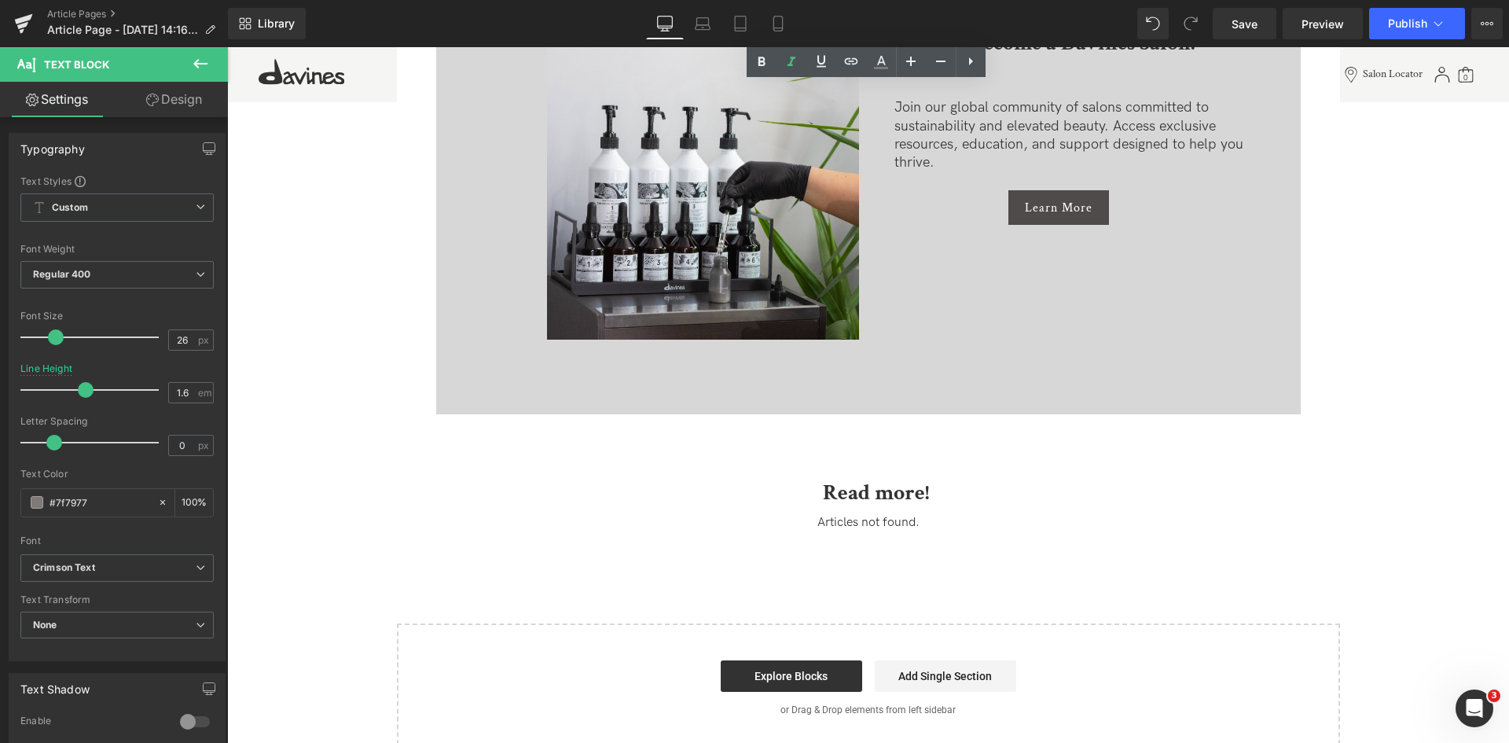
scroll to position [4589, 0]
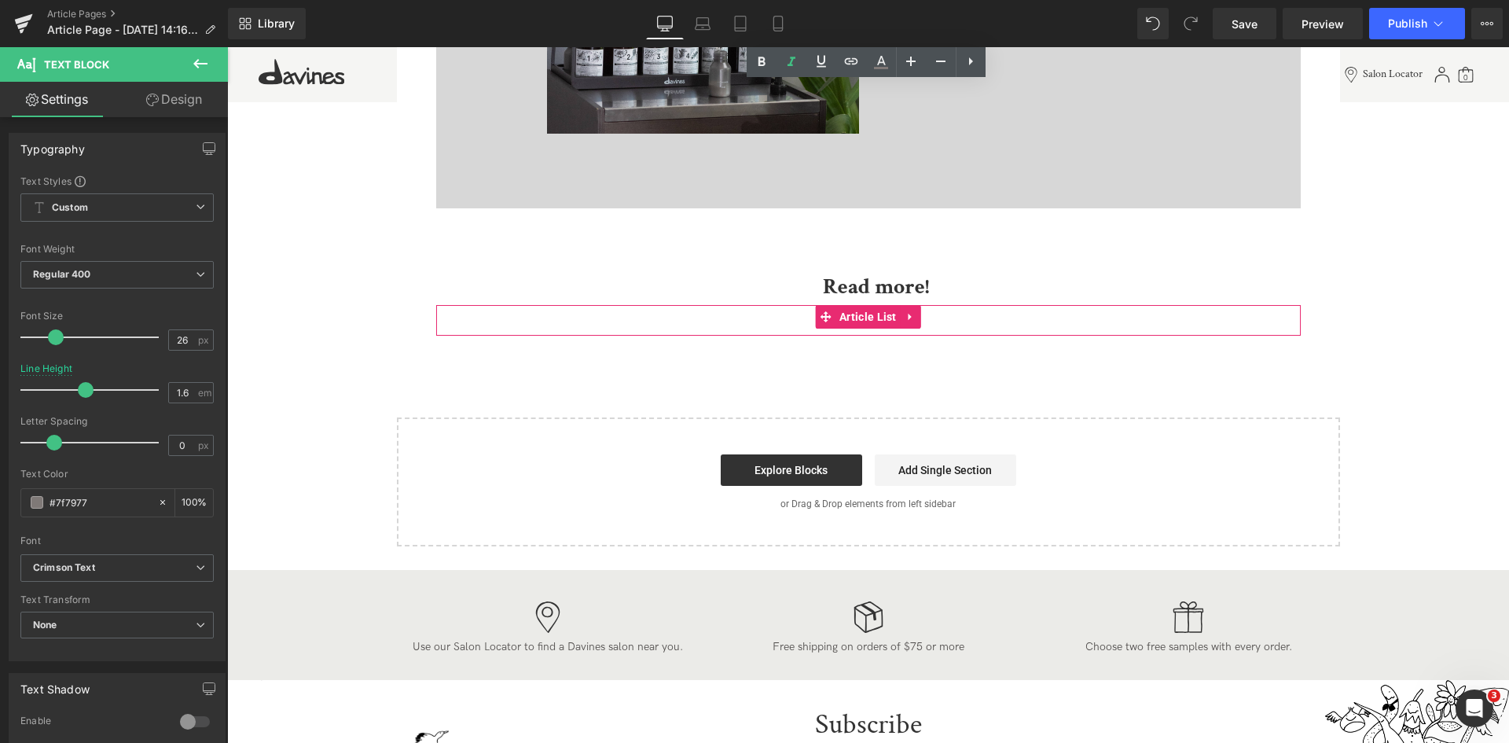
click at [869, 317] on span "Article List" at bounding box center [867, 317] width 65 height 24
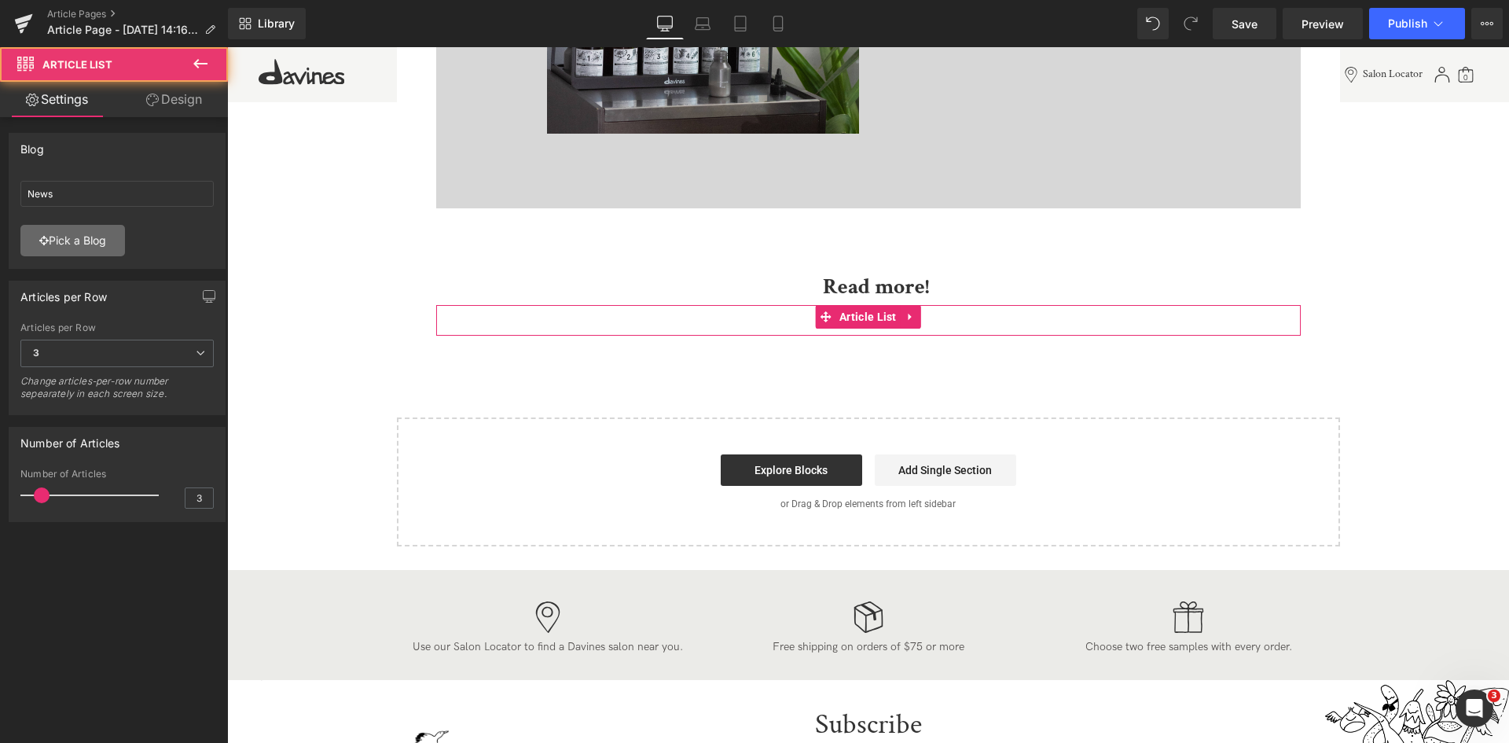
click at [65, 253] on link "Pick a Blog" at bounding box center [72, 240] width 105 height 31
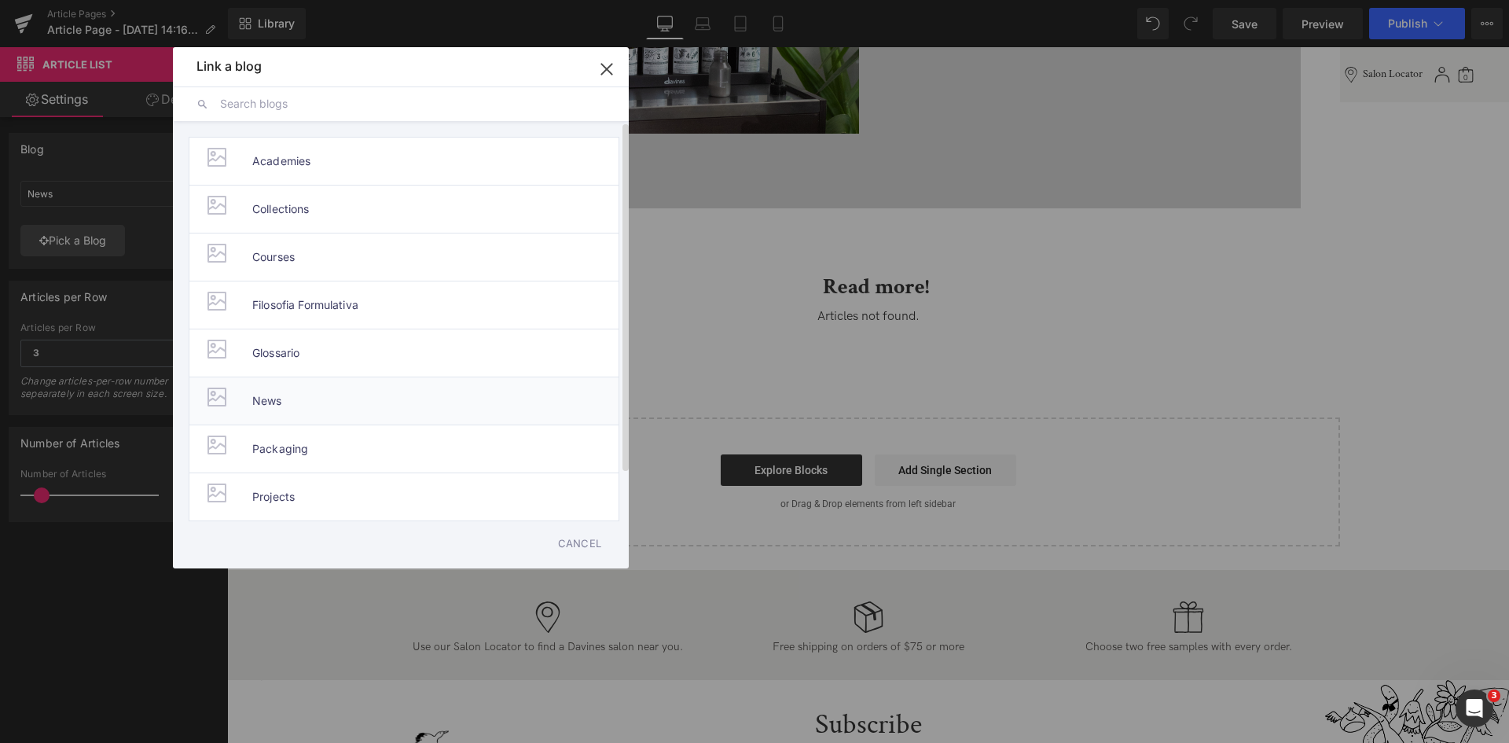
click at [298, 400] on li "News" at bounding box center [404, 400] width 431 height 48
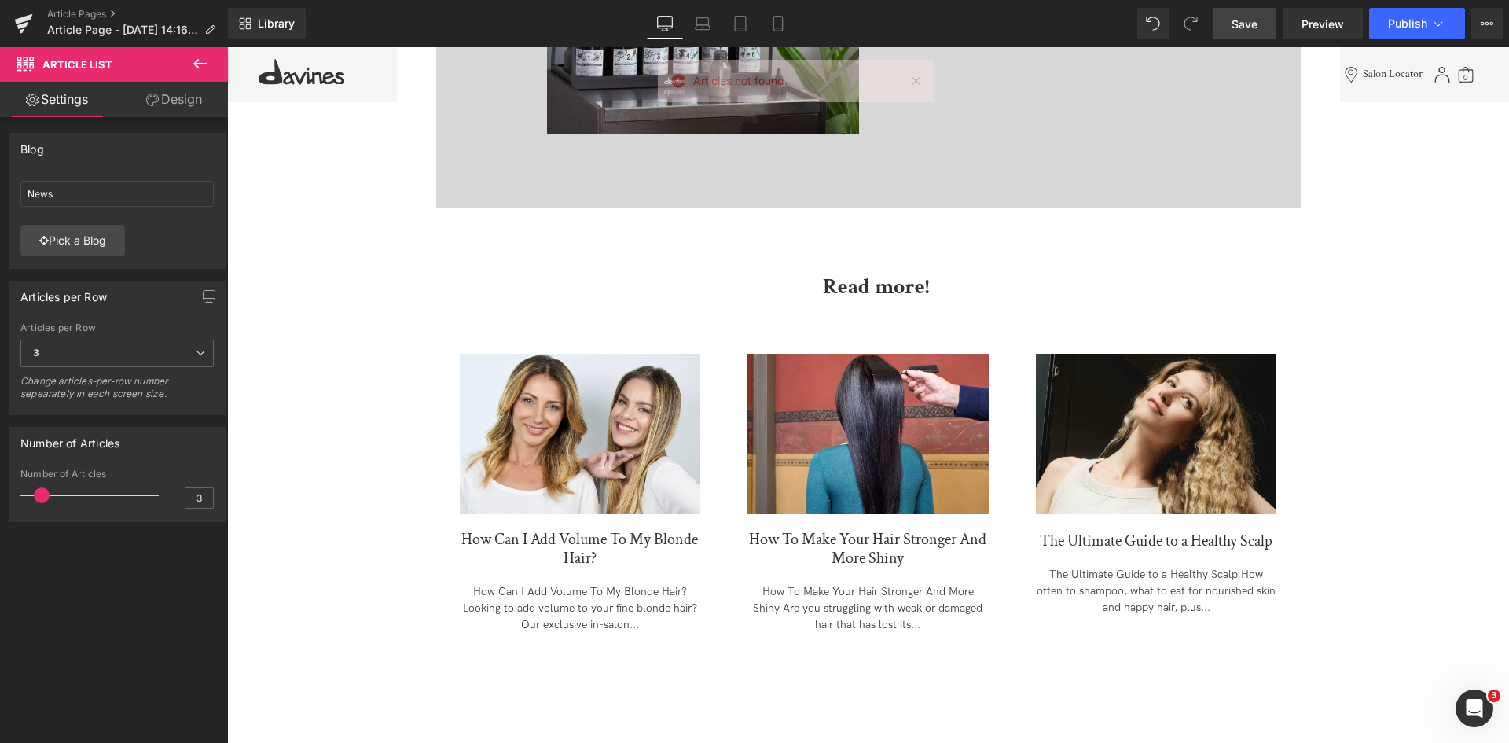
click at [1256, 20] on span "Save" at bounding box center [1244, 24] width 26 height 17
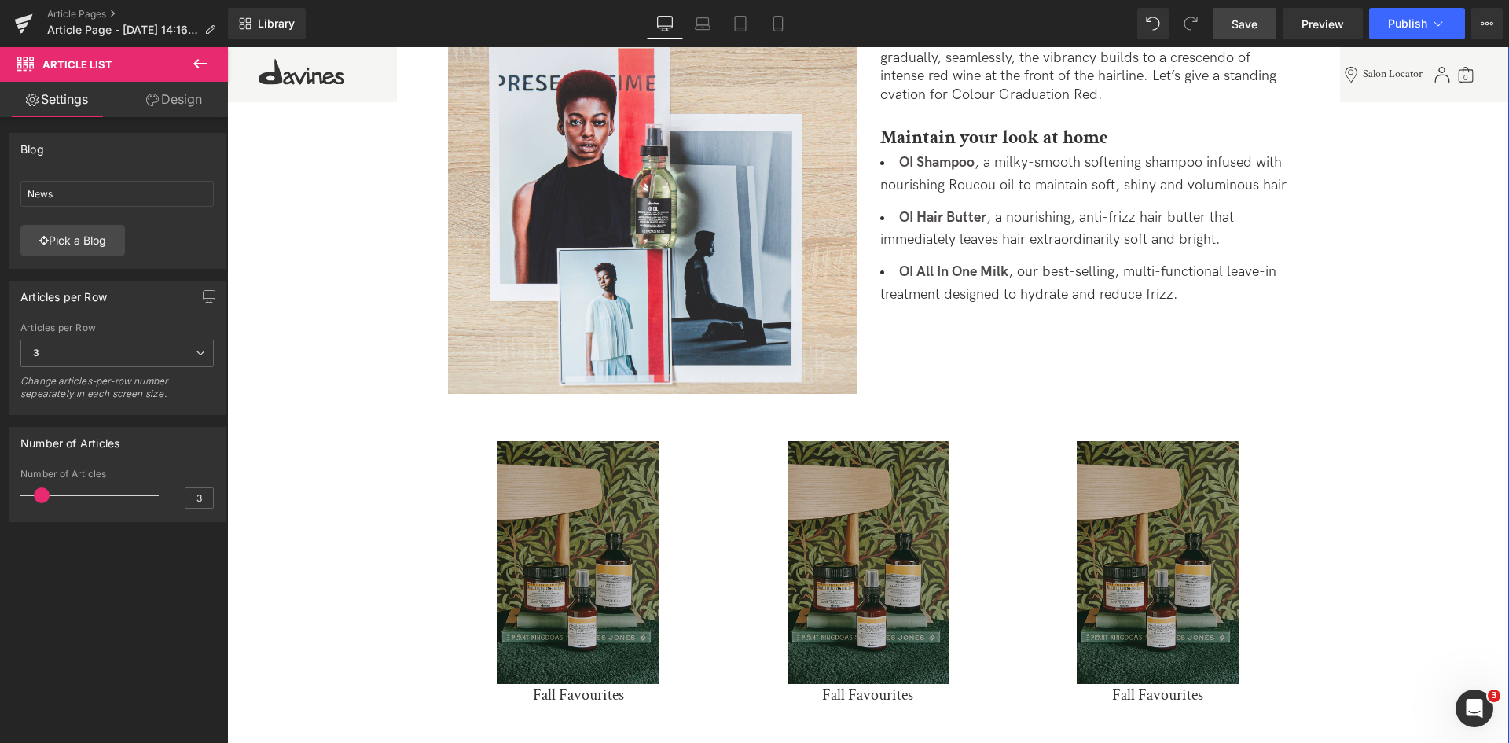
scroll to position [827, 0]
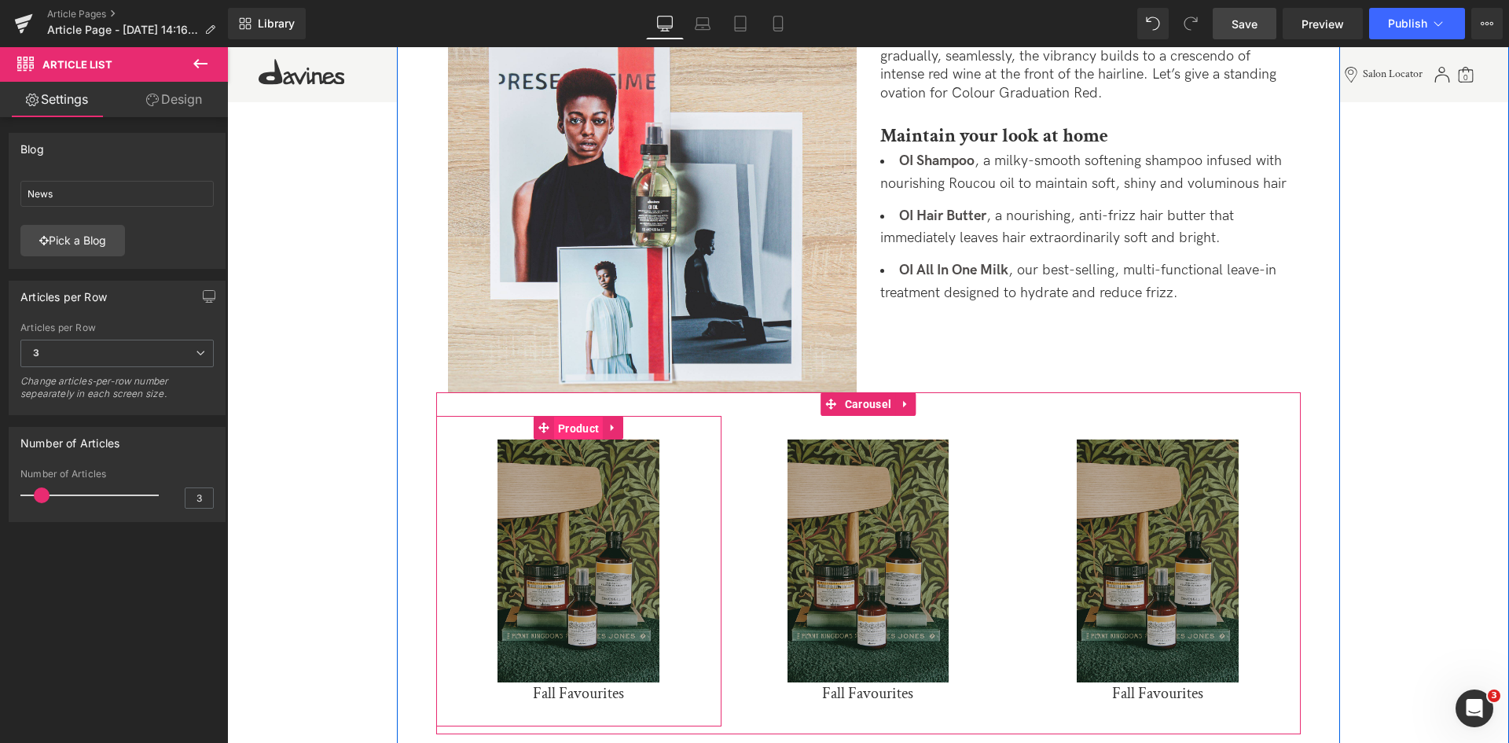
click at [571, 424] on span "Product" at bounding box center [578, 428] width 49 height 24
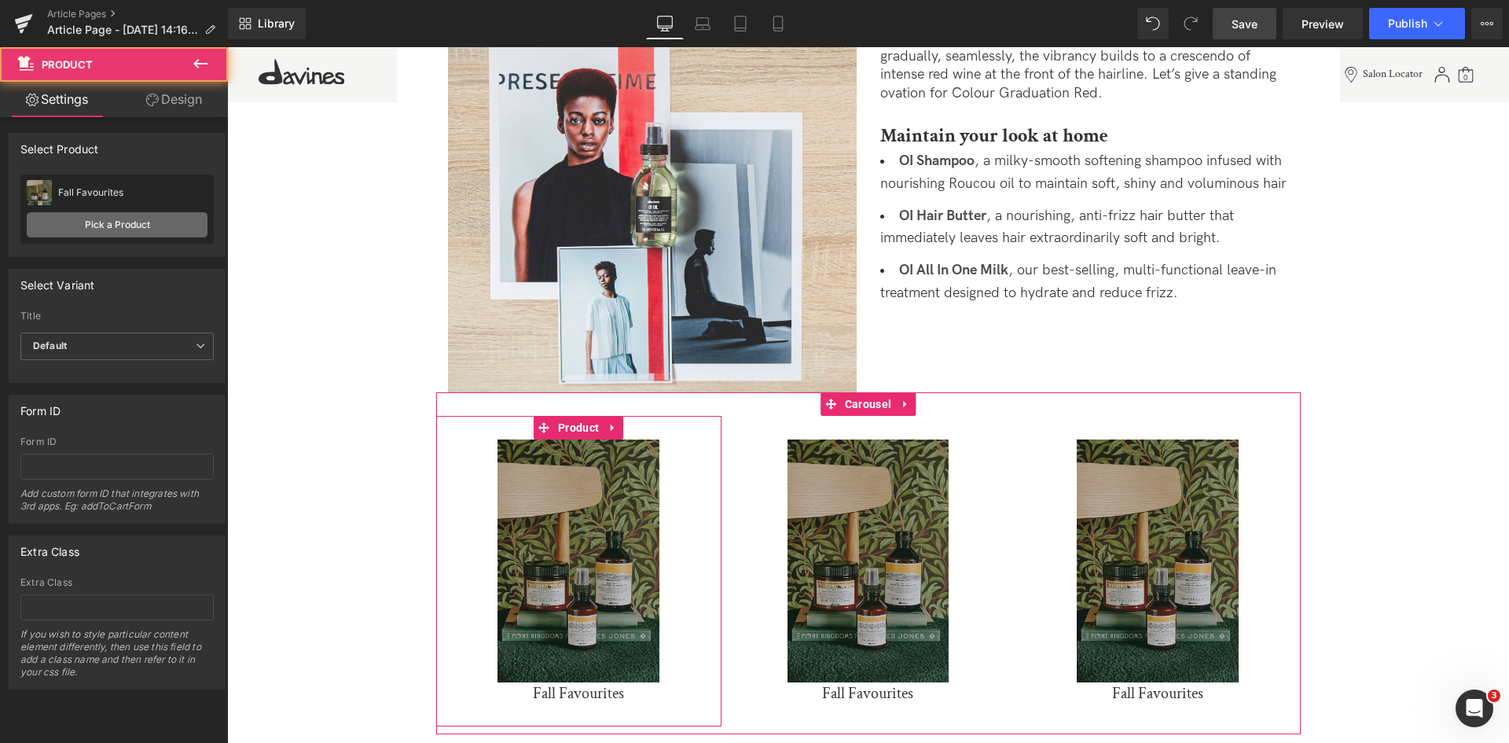
click at [145, 224] on link "Pick a Product" at bounding box center [117, 224] width 181 height 25
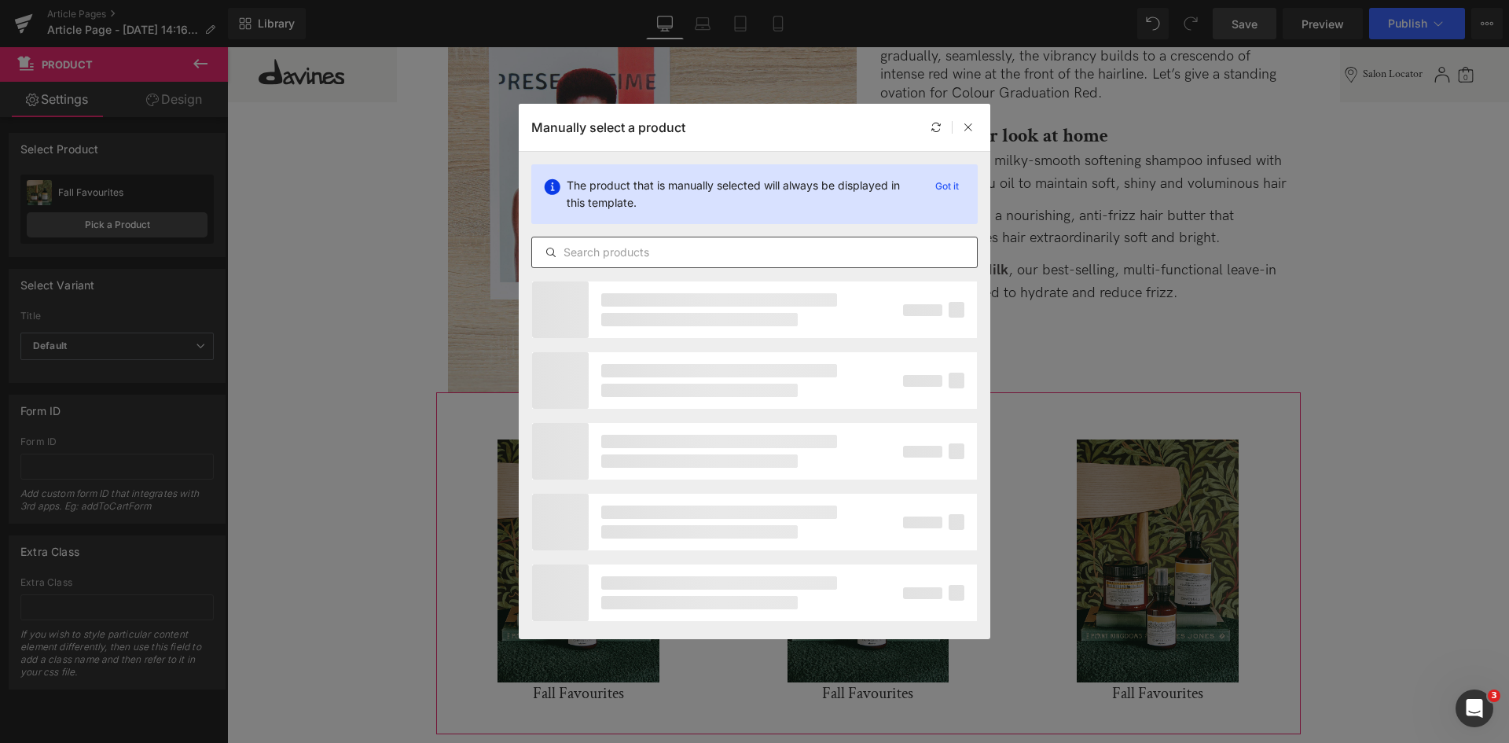
click at [679, 252] on input "text" at bounding box center [754, 252] width 445 height 19
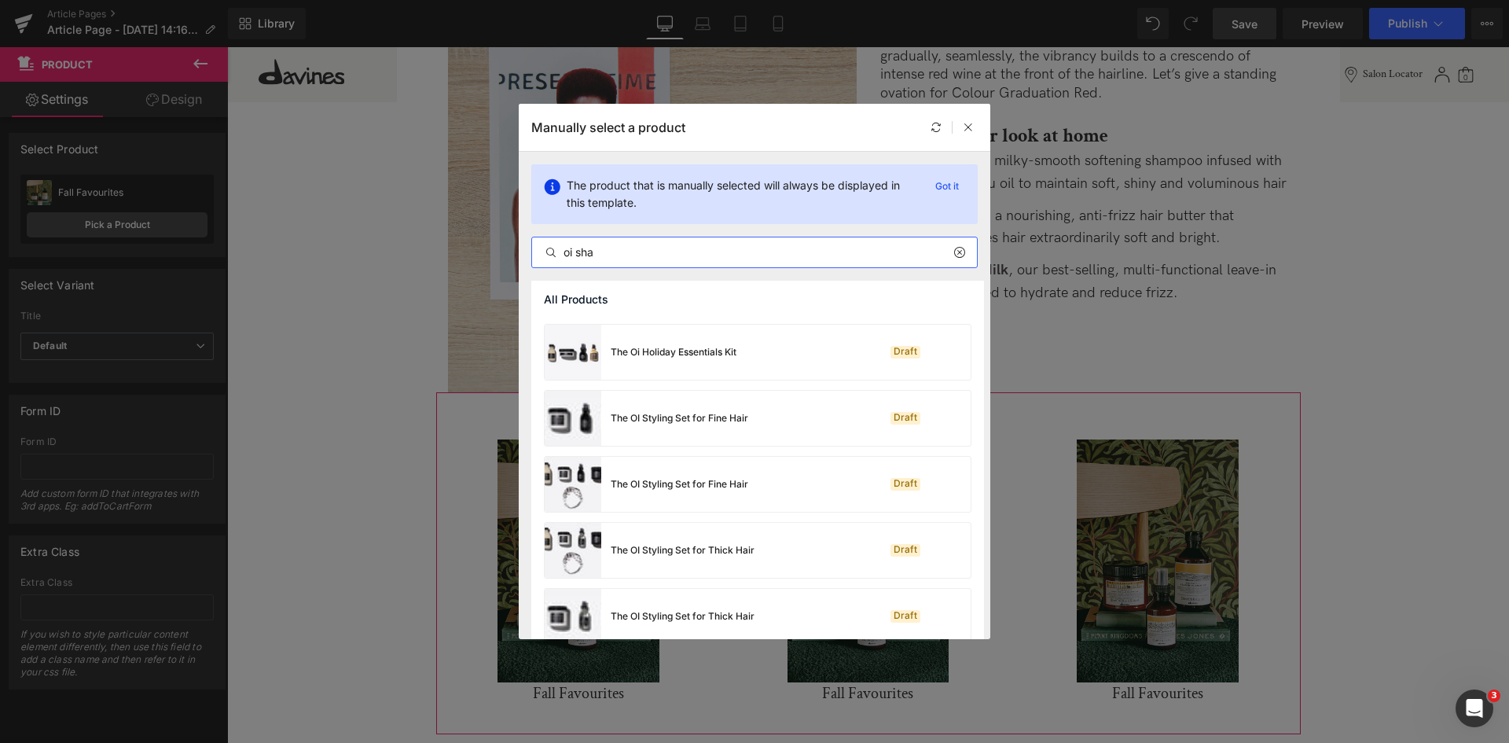
scroll to position [937, 0]
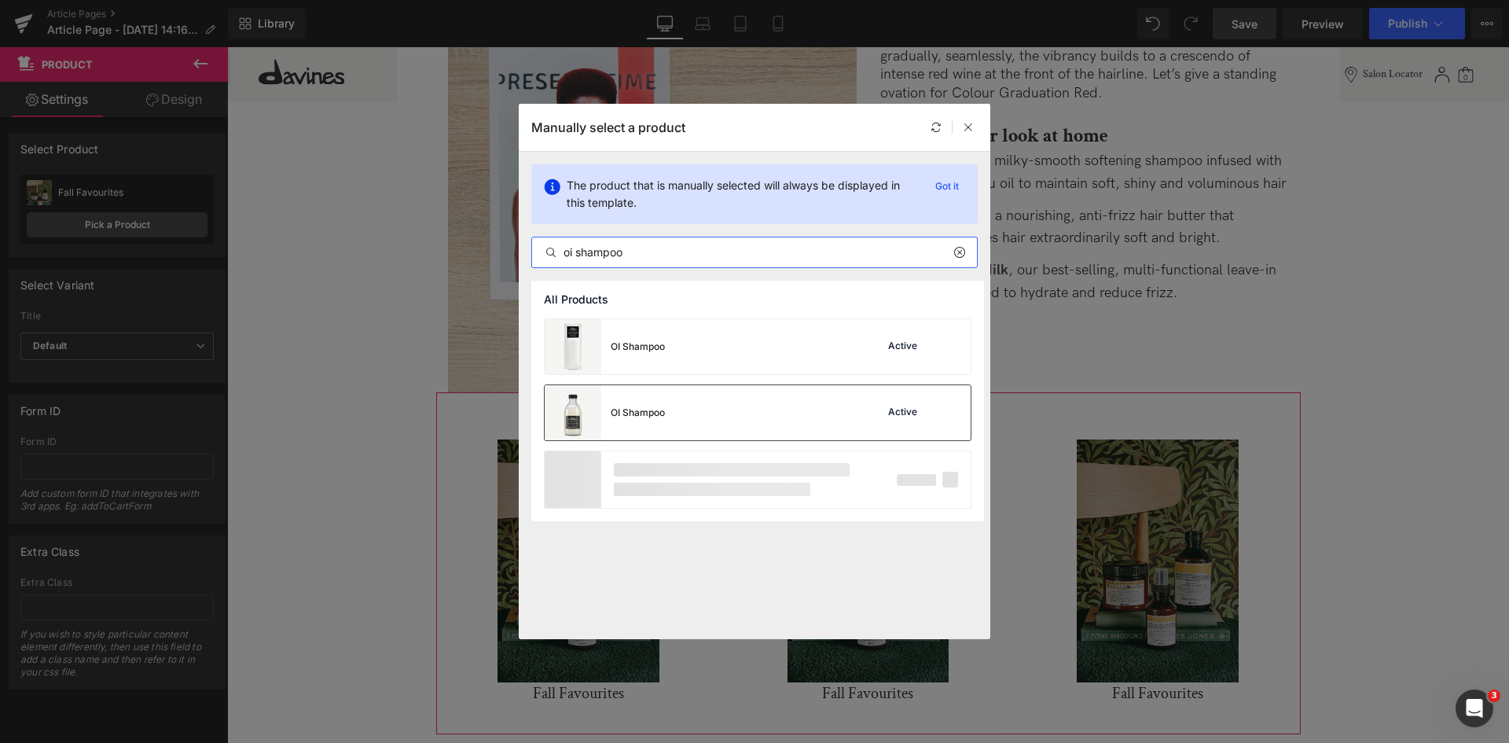
type input "oi shampoo"
click at [695, 425] on div "OI Shampoo Active" at bounding box center [758, 412] width 426 height 55
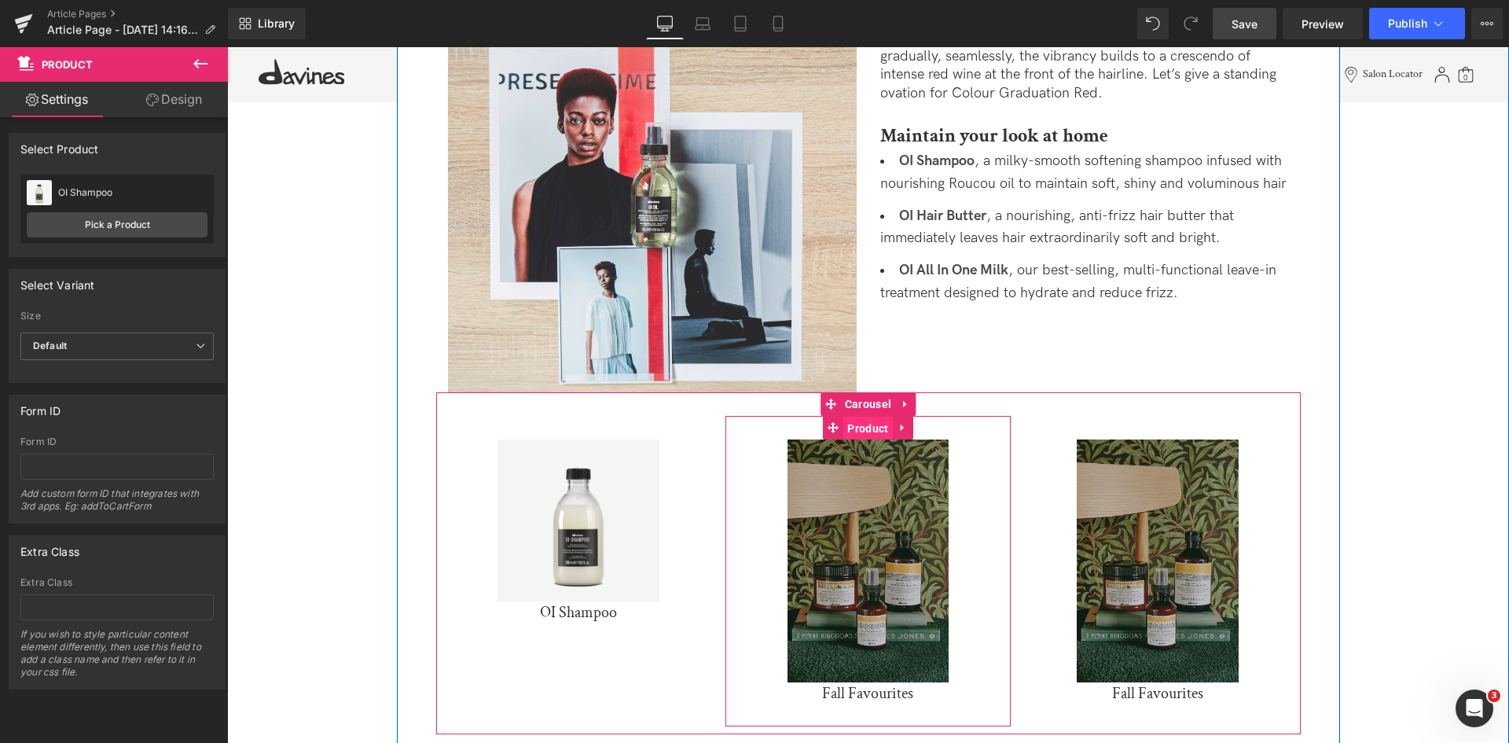
click at [870, 426] on span "Product" at bounding box center [867, 428] width 49 height 24
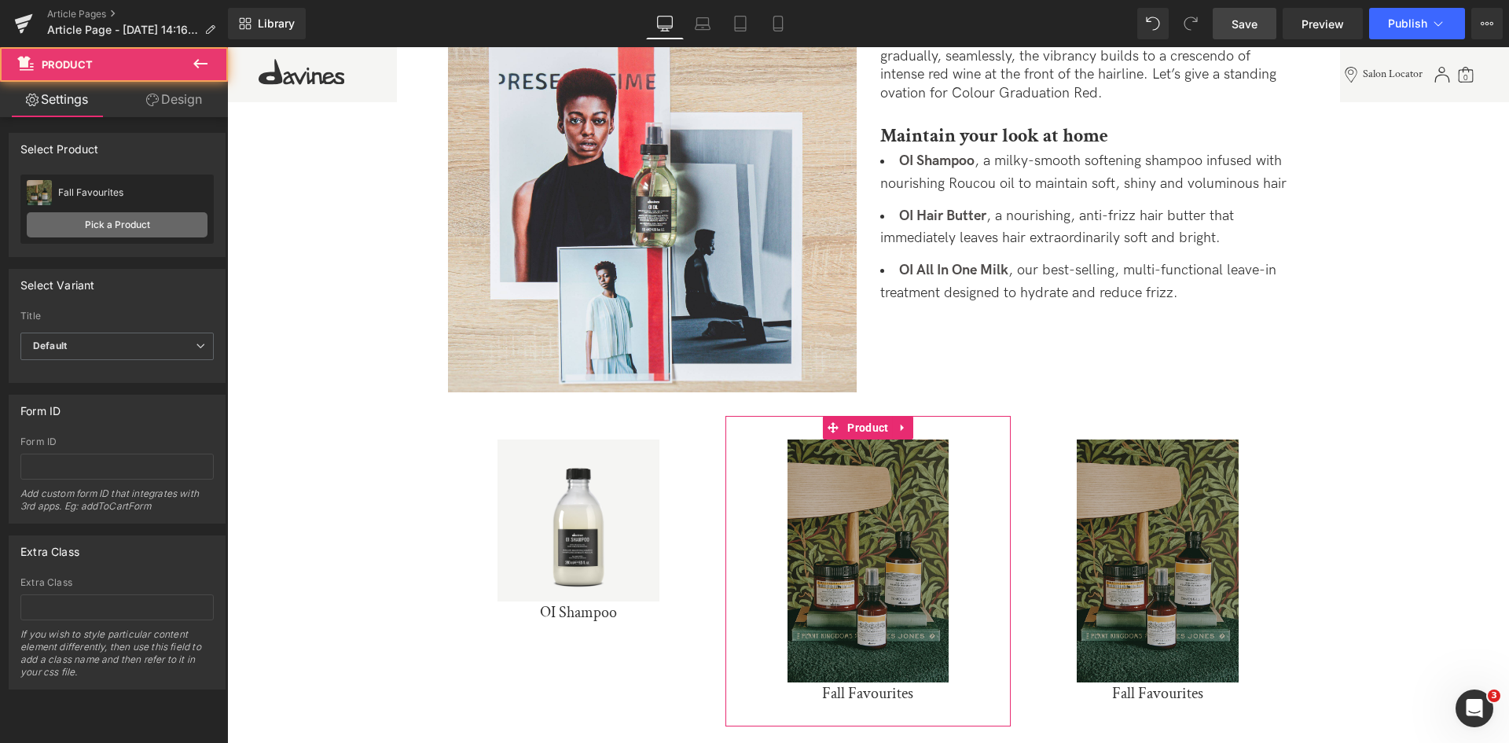
click at [138, 218] on link "Pick a Product" at bounding box center [117, 224] width 181 height 25
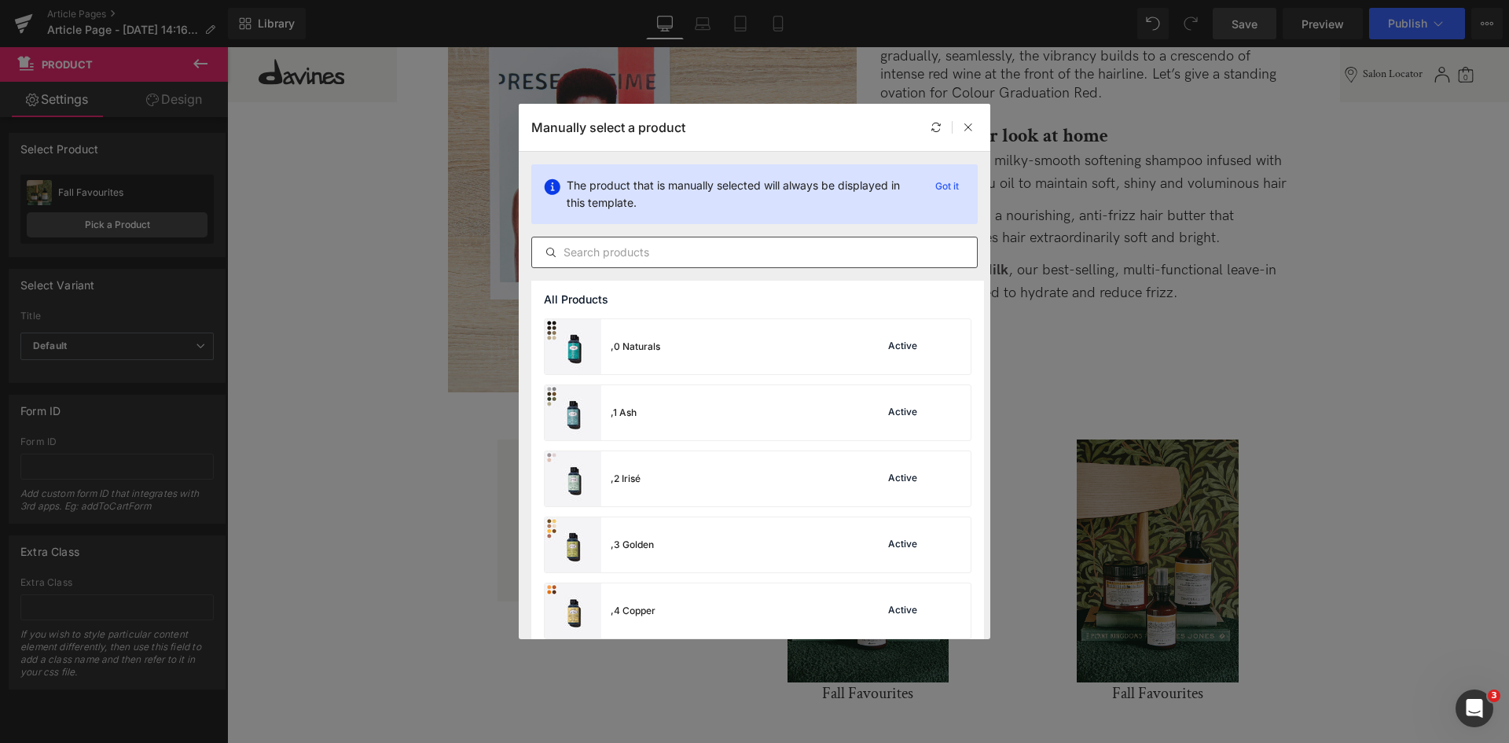
click at [633, 253] on input "text" at bounding box center [754, 252] width 445 height 19
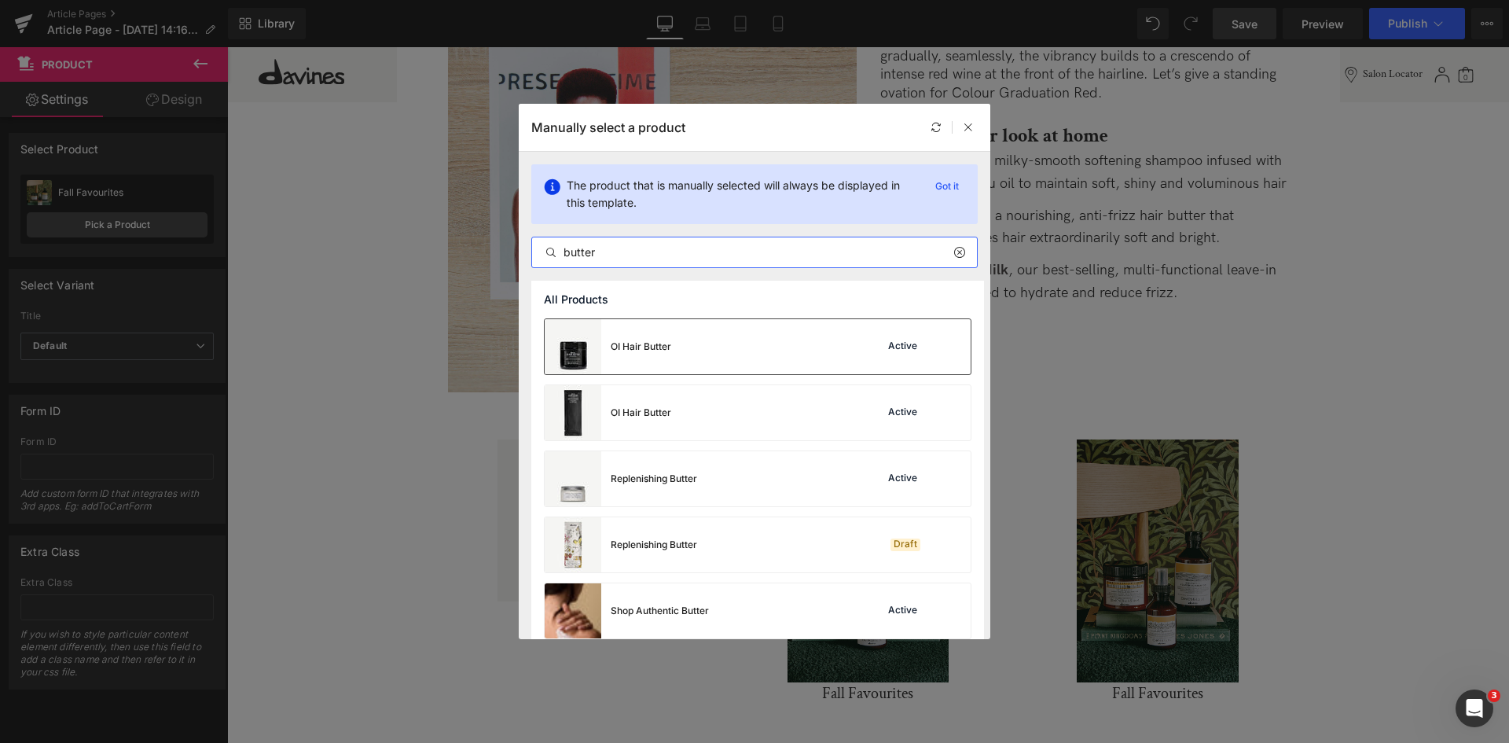
type input "butter"
click at [779, 327] on div "OI Hair Butter Active" at bounding box center [758, 346] width 426 height 55
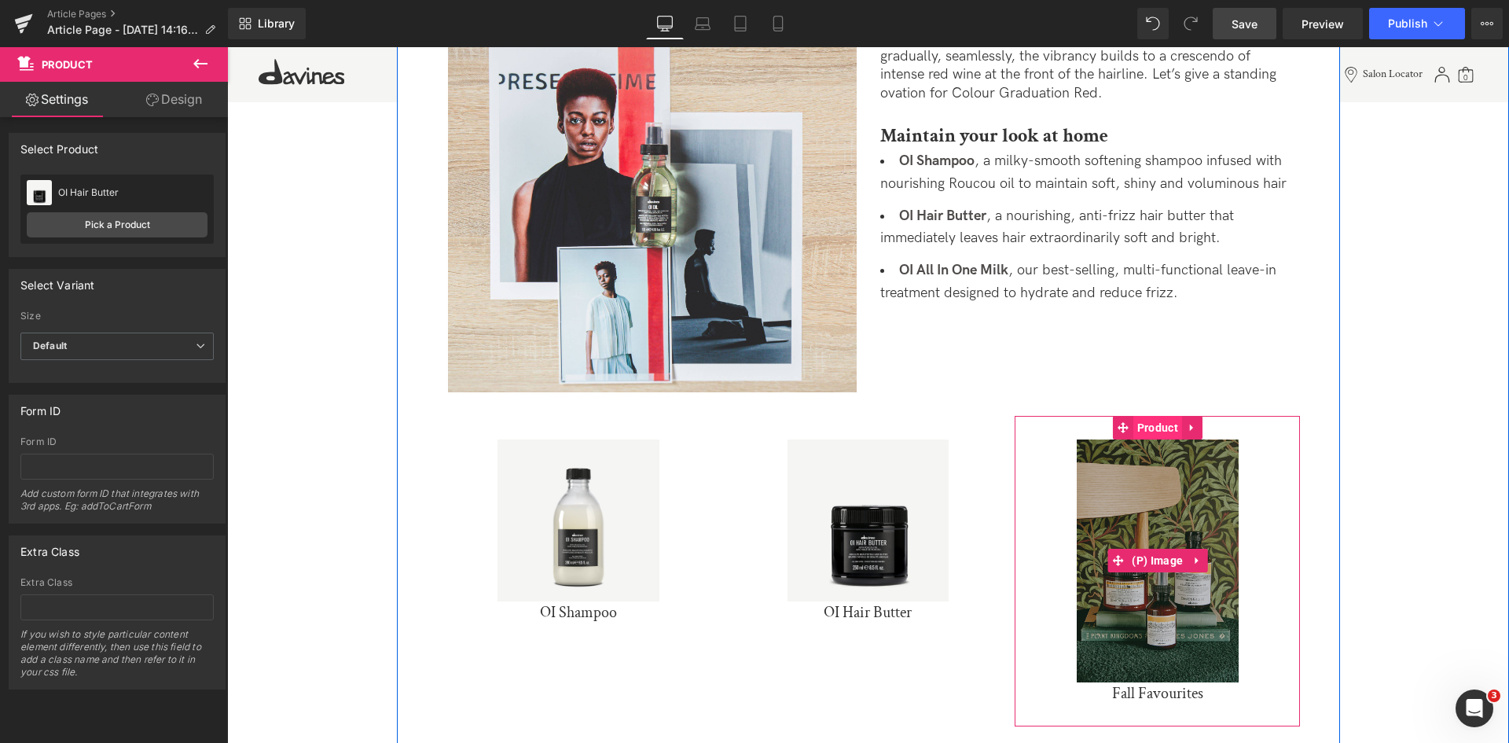
click at [1154, 426] on span "Product" at bounding box center [1157, 428] width 49 height 24
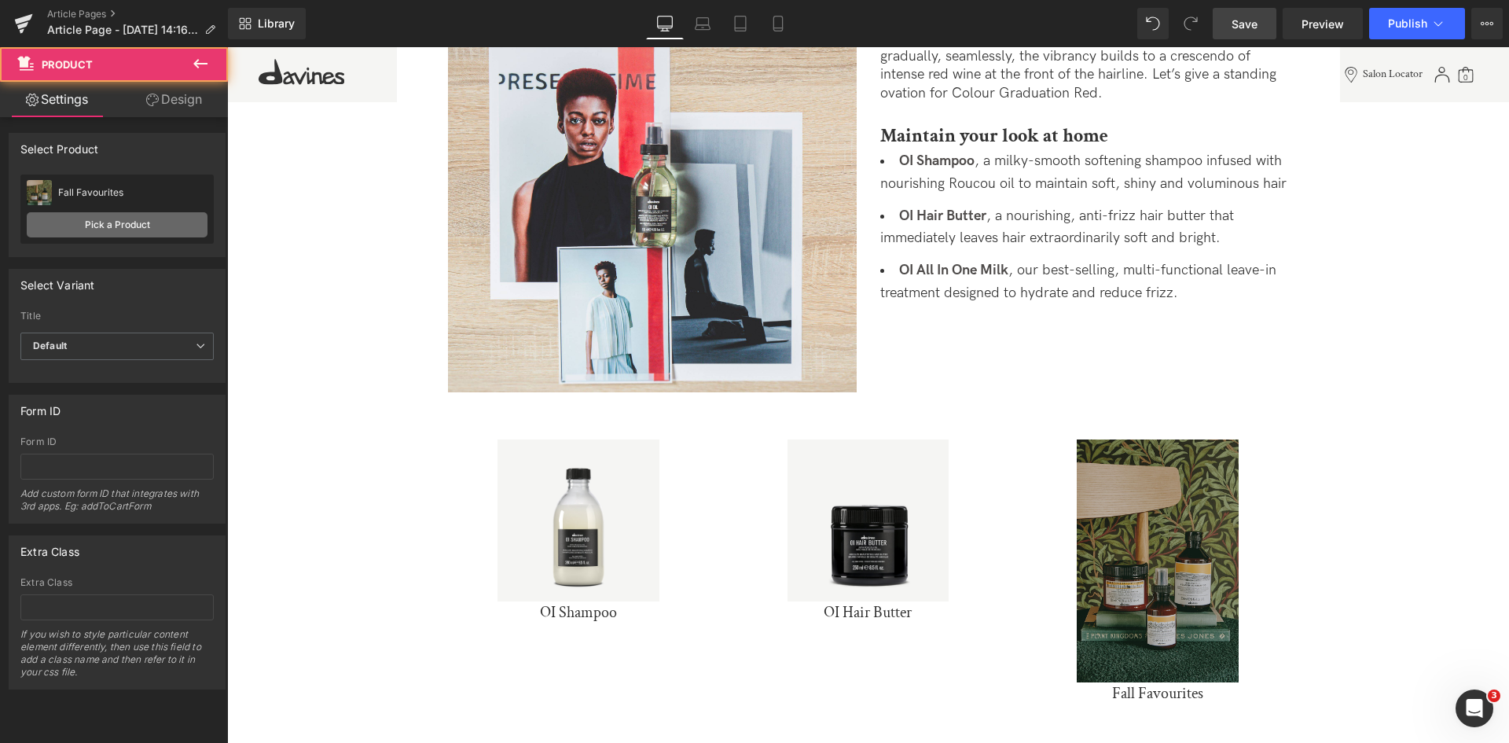
click at [100, 213] on link "Pick a Product" at bounding box center [117, 224] width 181 height 25
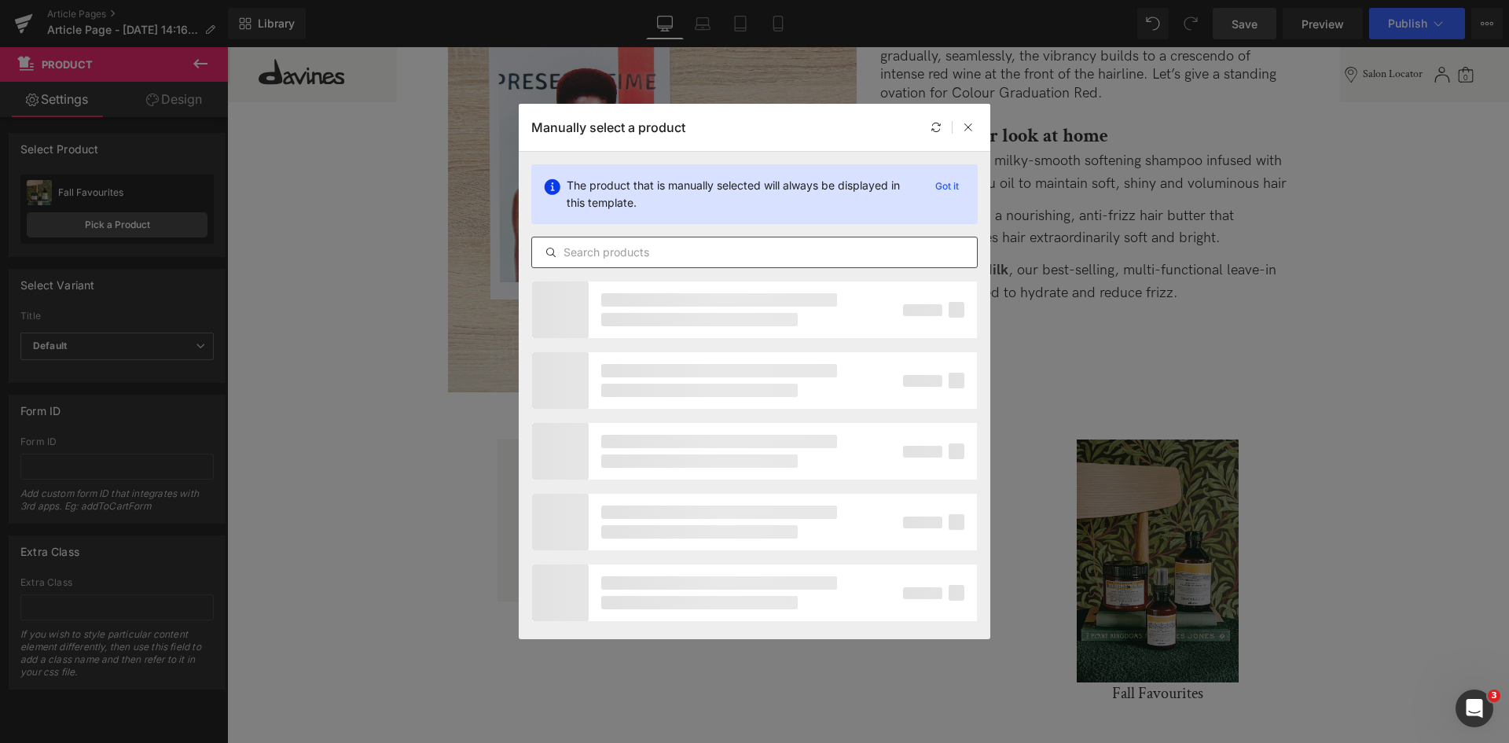
click at [850, 253] on input "text" at bounding box center [754, 252] width 445 height 19
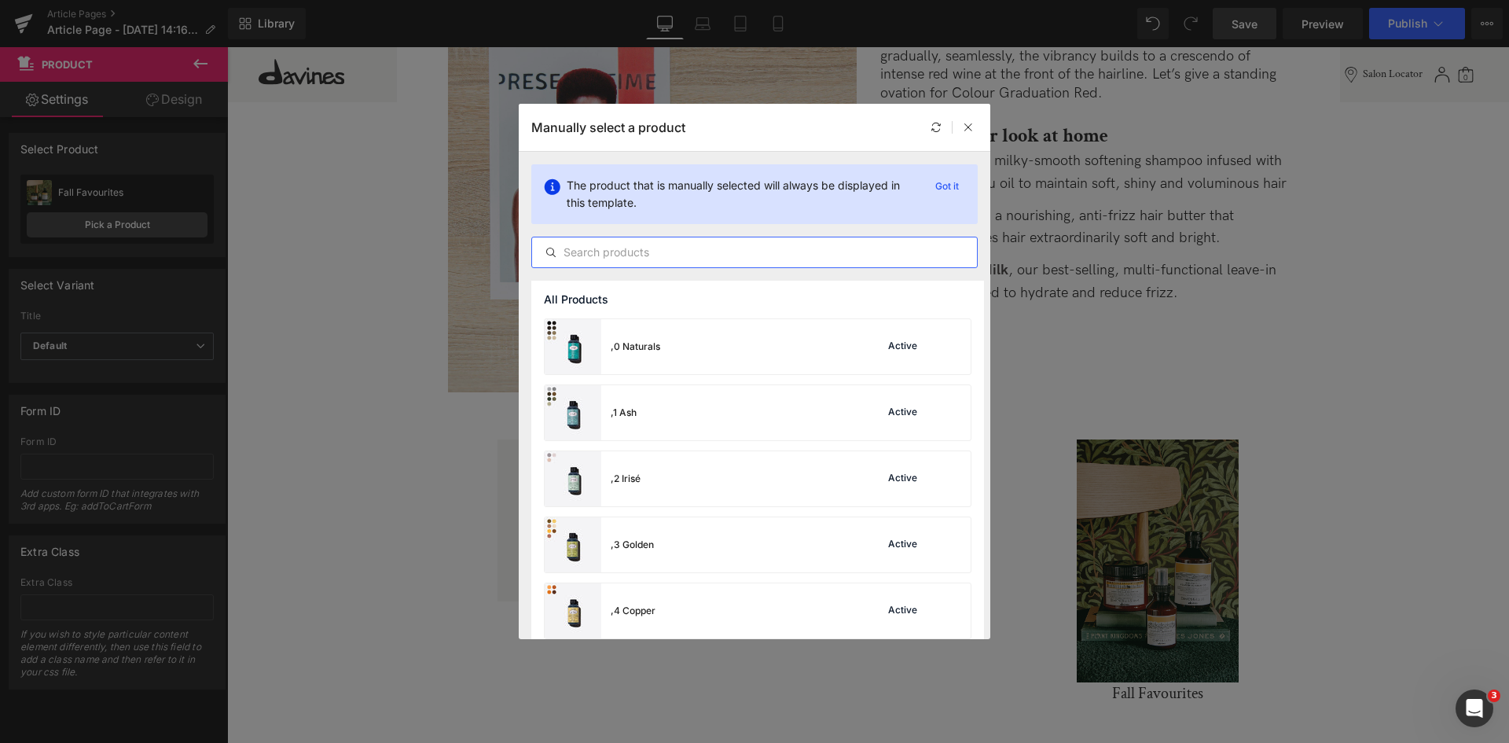
click at [820, 255] on input "text" at bounding box center [754, 252] width 445 height 19
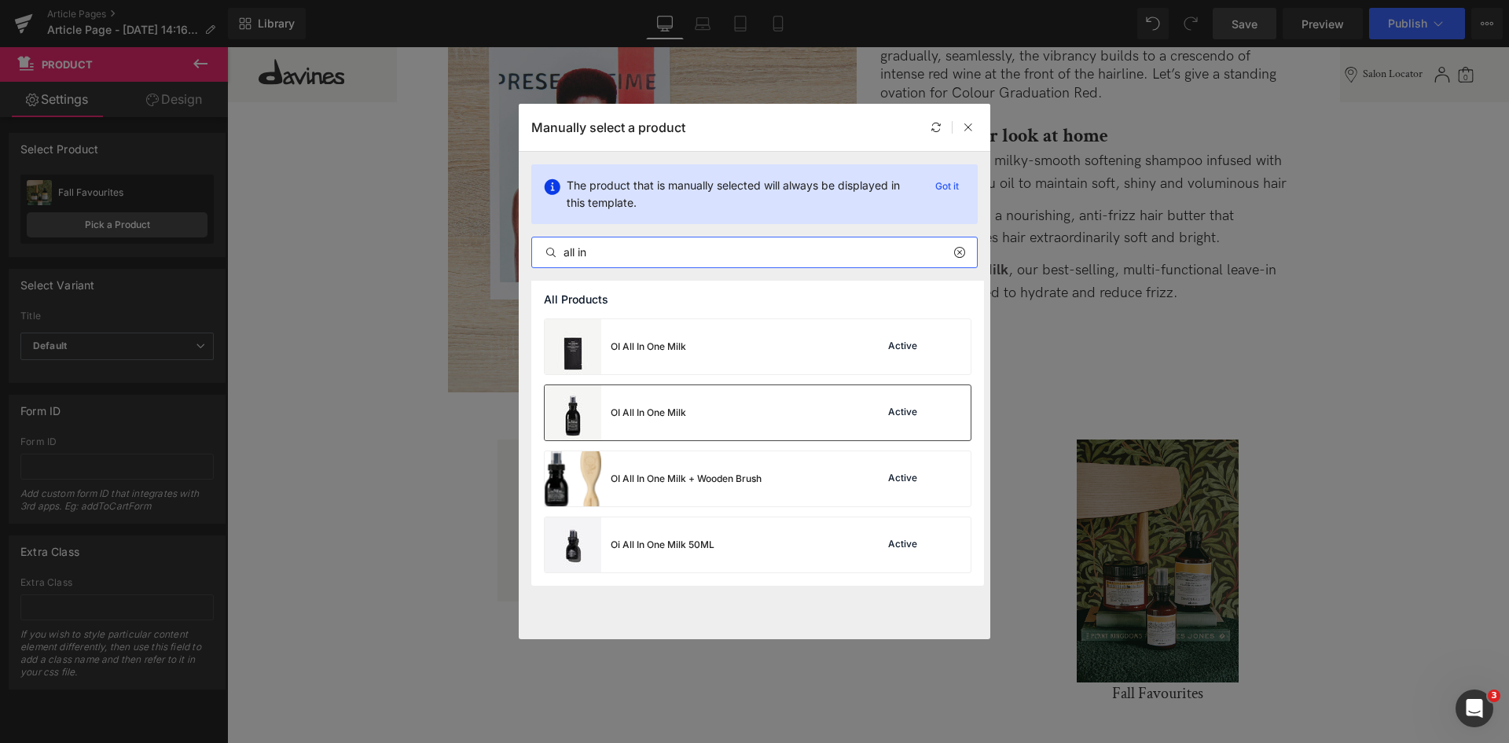
type input "all in"
click at [688, 406] on div "OI All In One Milk Active" at bounding box center [758, 412] width 426 height 55
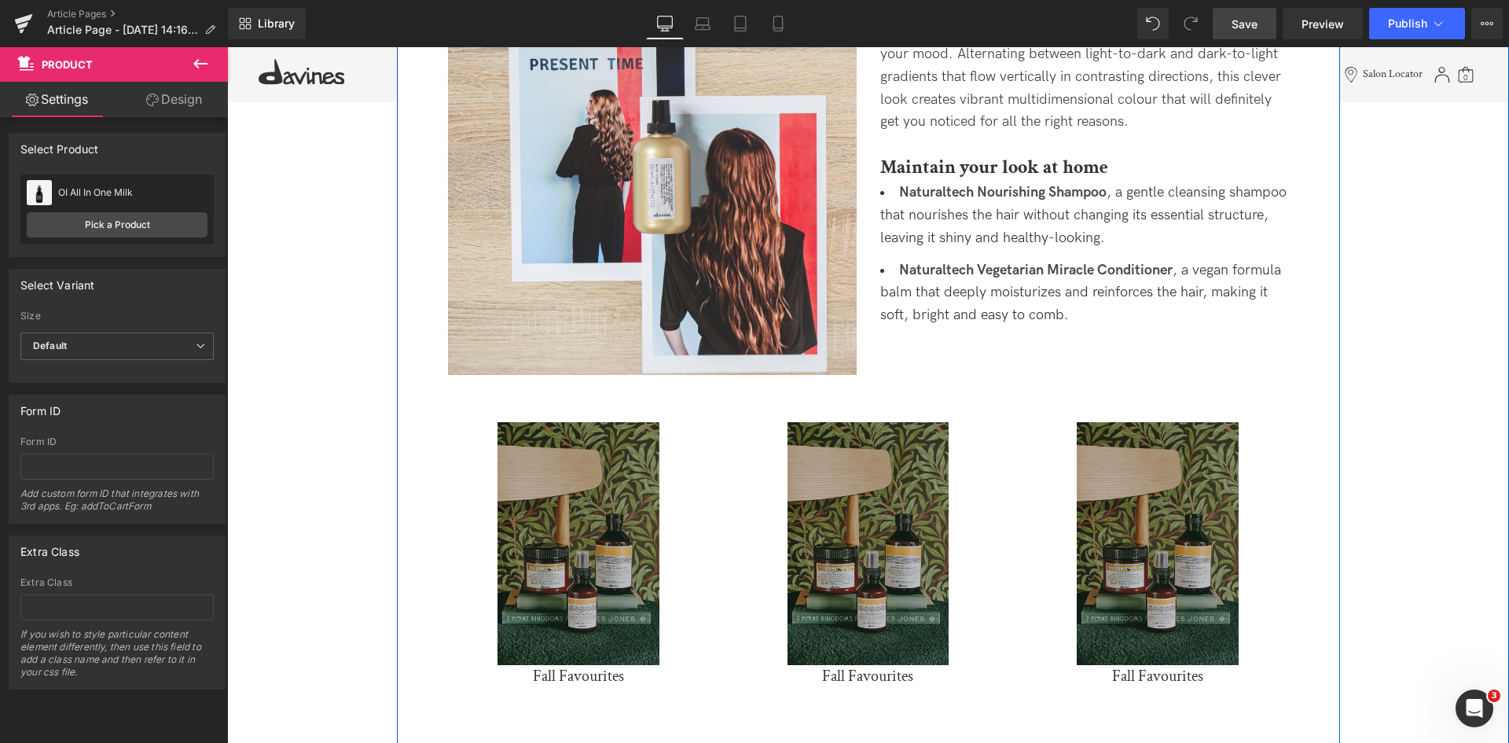
scroll to position [1744, 0]
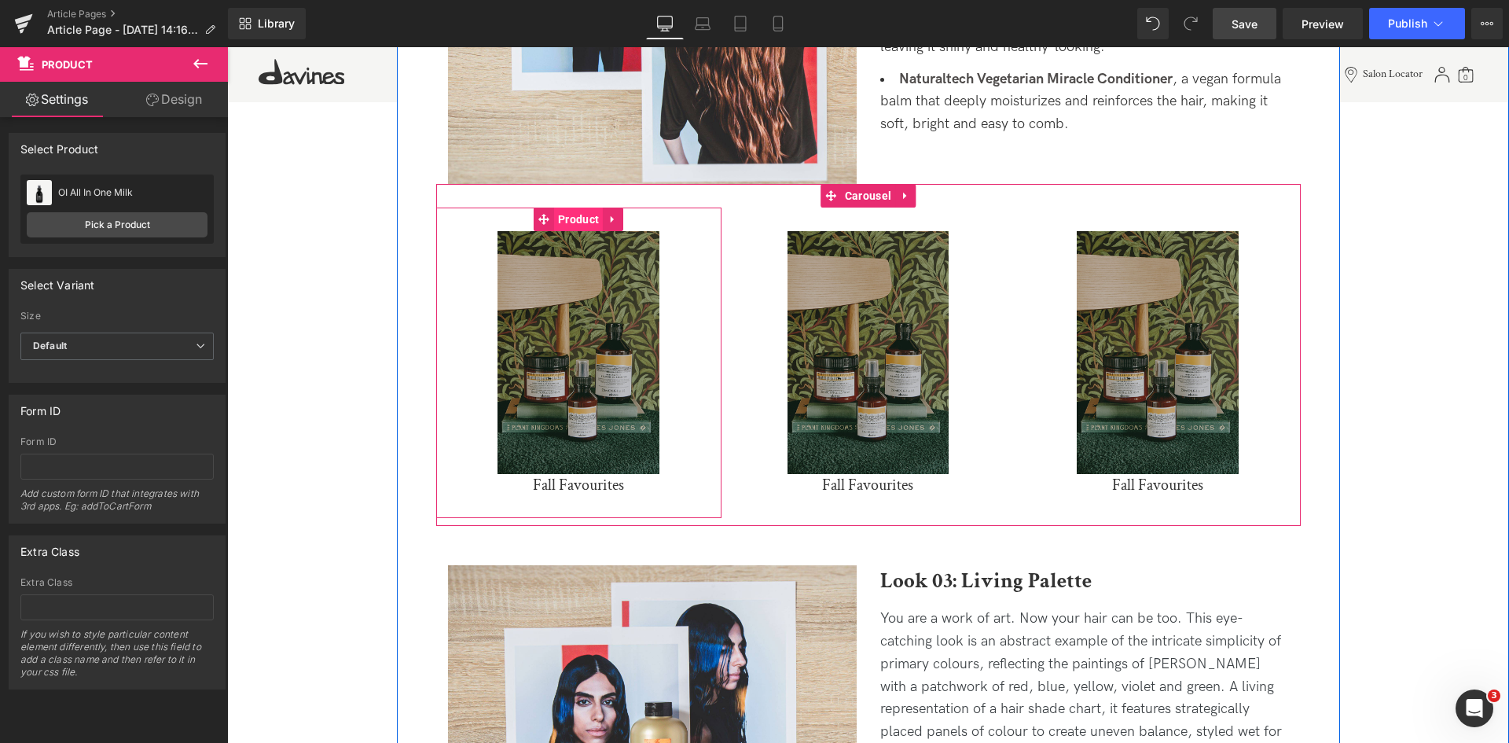
click at [569, 225] on span "Product" at bounding box center [578, 219] width 49 height 24
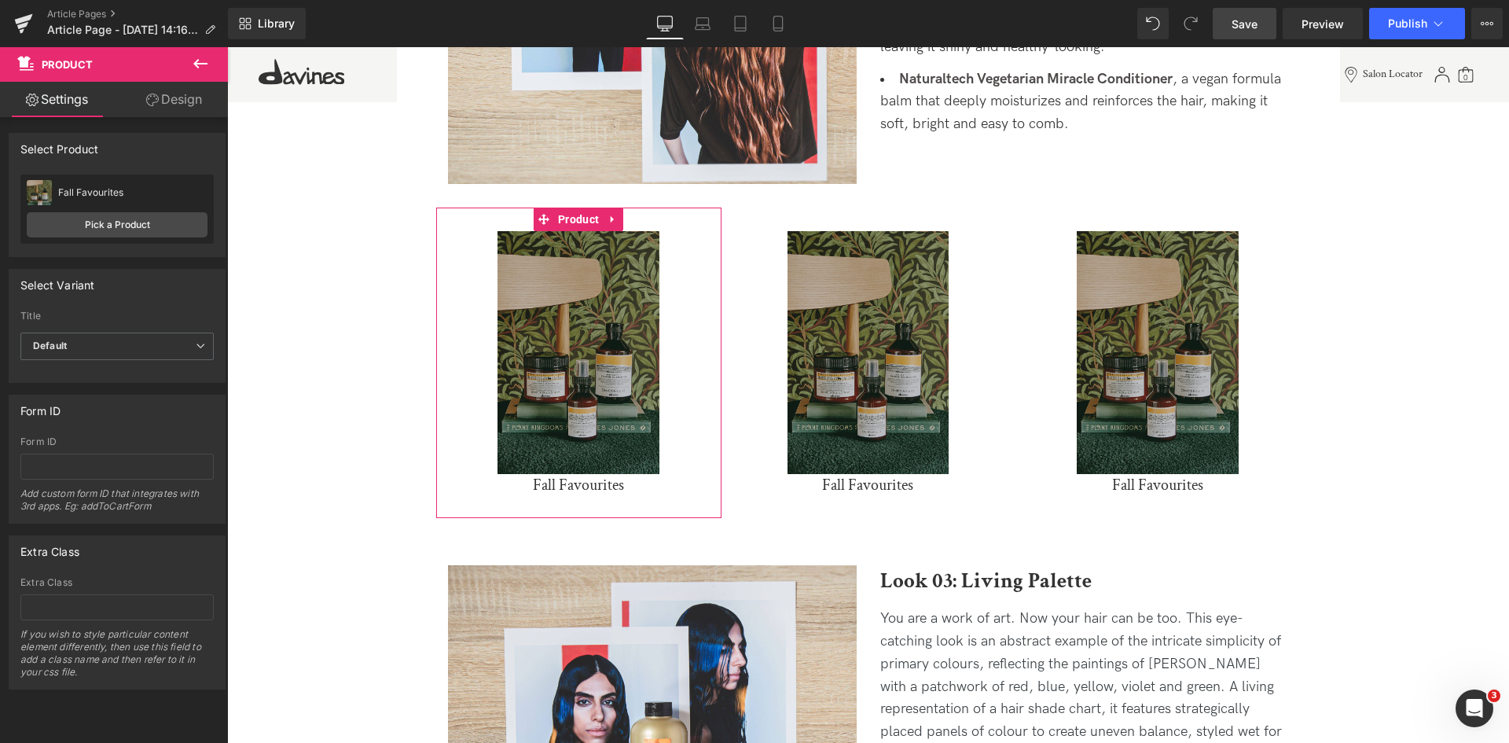
click at [105, 211] on div "Fall Favourites Fall Favourites Pick a Product" at bounding box center [116, 208] width 193 height 69
click at [117, 217] on link "Pick a Product" at bounding box center [117, 224] width 181 height 25
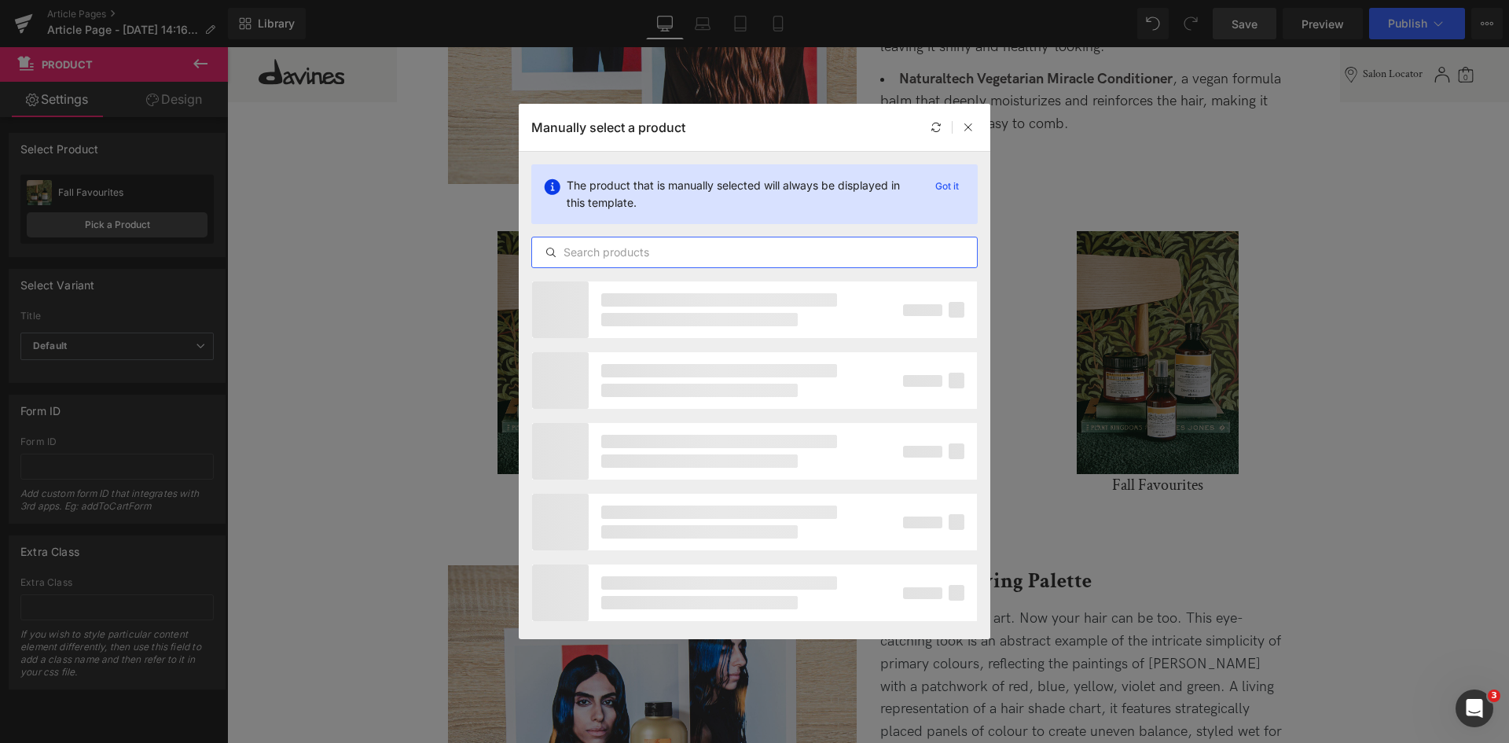
click at [612, 258] on input "text" at bounding box center [754, 252] width 445 height 19
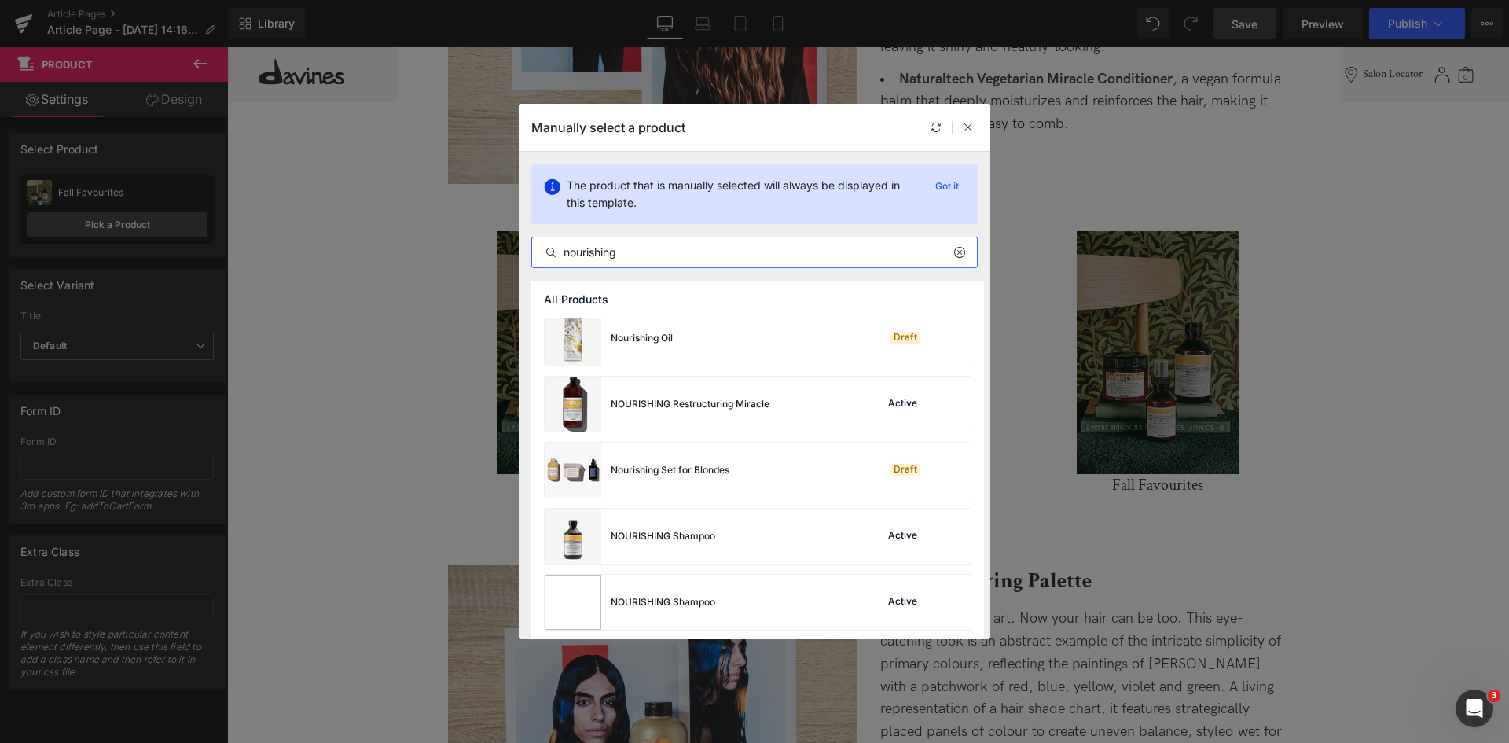
scroll to position [620, 0]
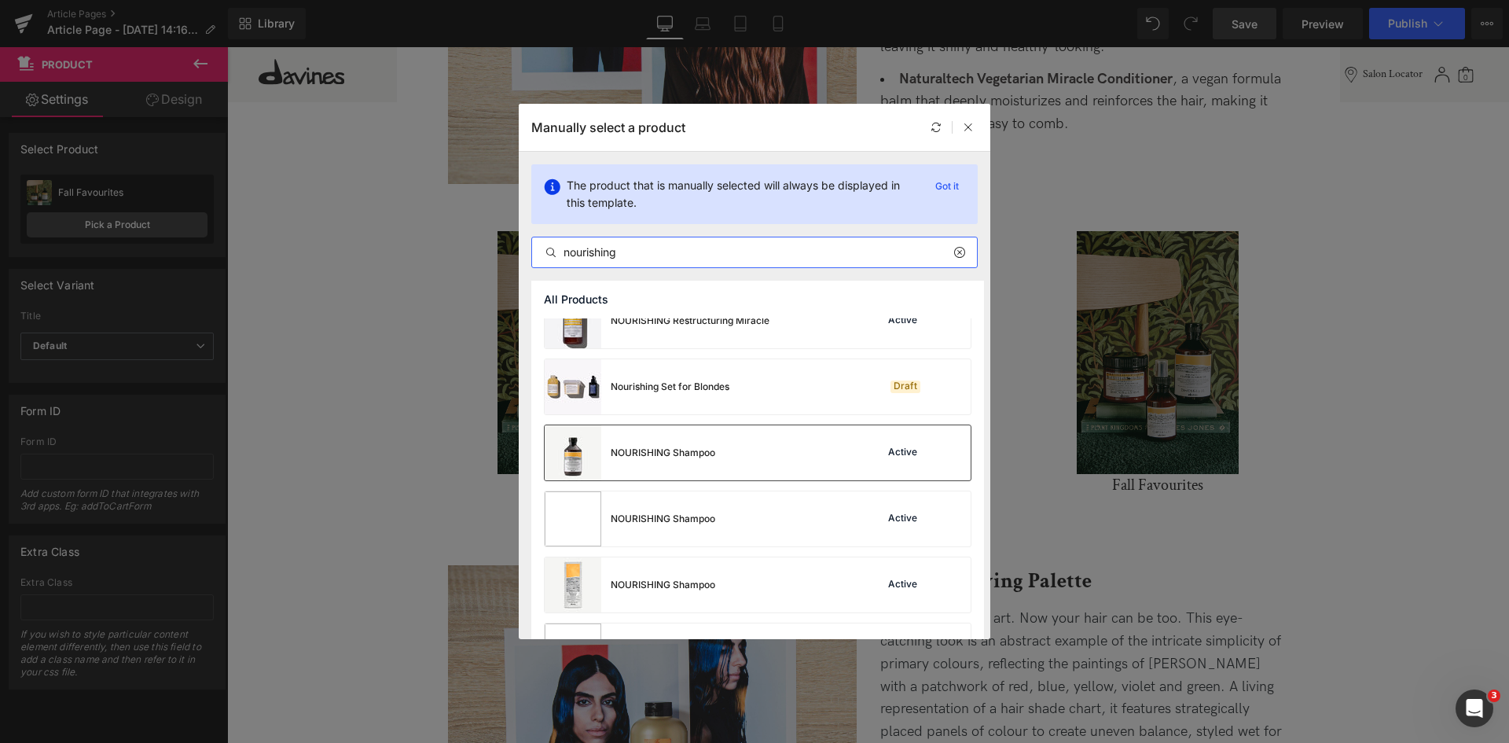
type input "nourishing"
click at [704, 445] on div "NOURISHING Shampoo" at bounding box center [630, 452] width 171 height 55
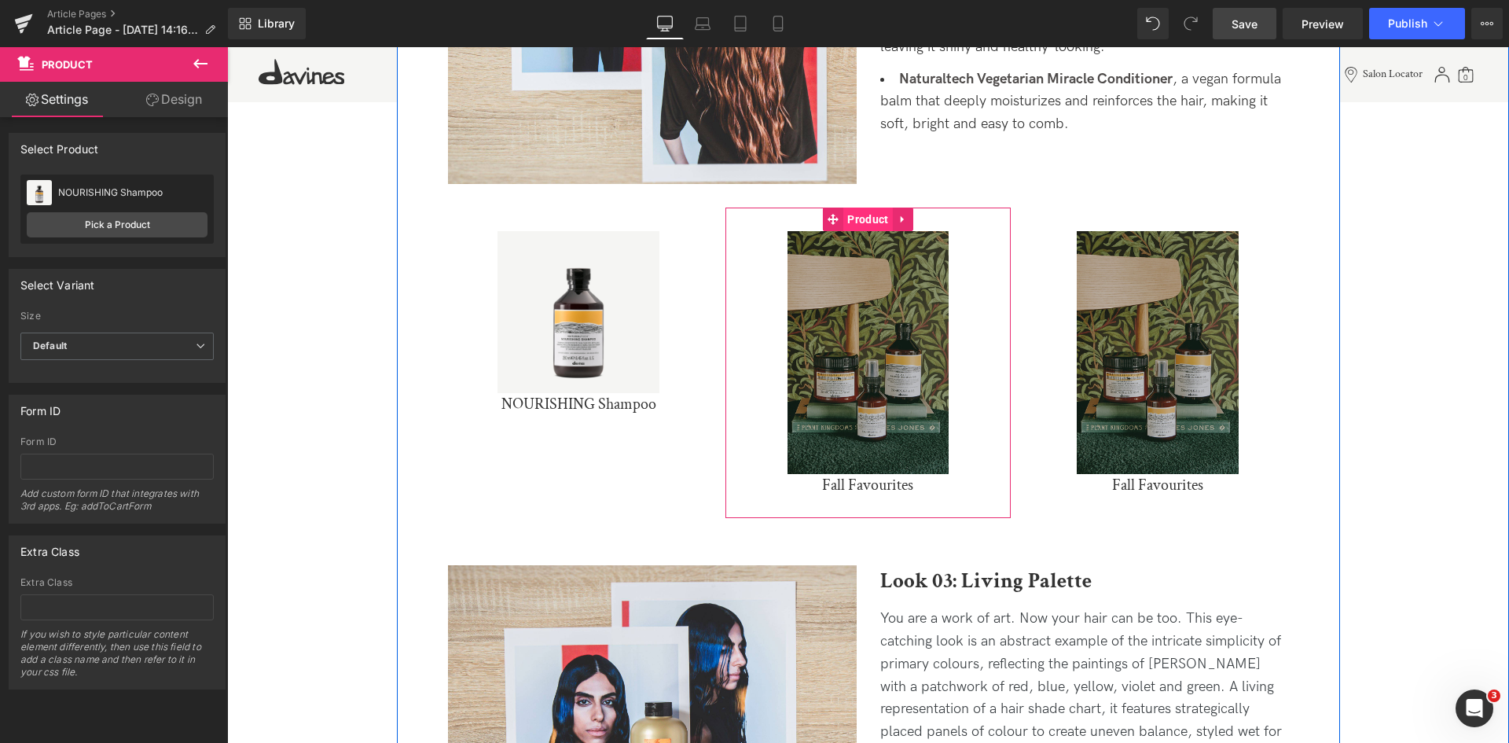
click at [865, 217] on span "Product" at bounding box center [867, 219] width 49 height 24
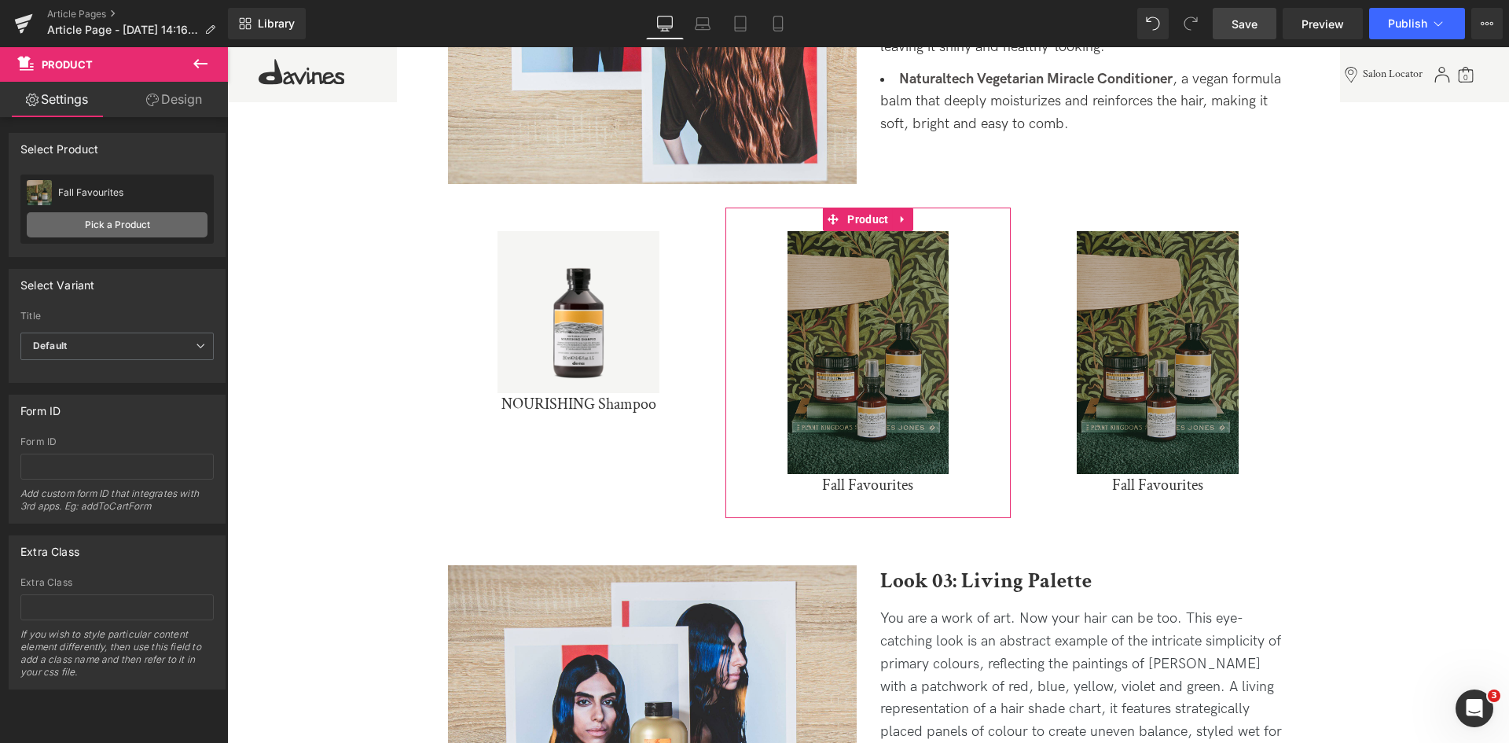
click at [166, 230] on link "Pick a Product" at bounding box center [117, 224] width 181 height 25
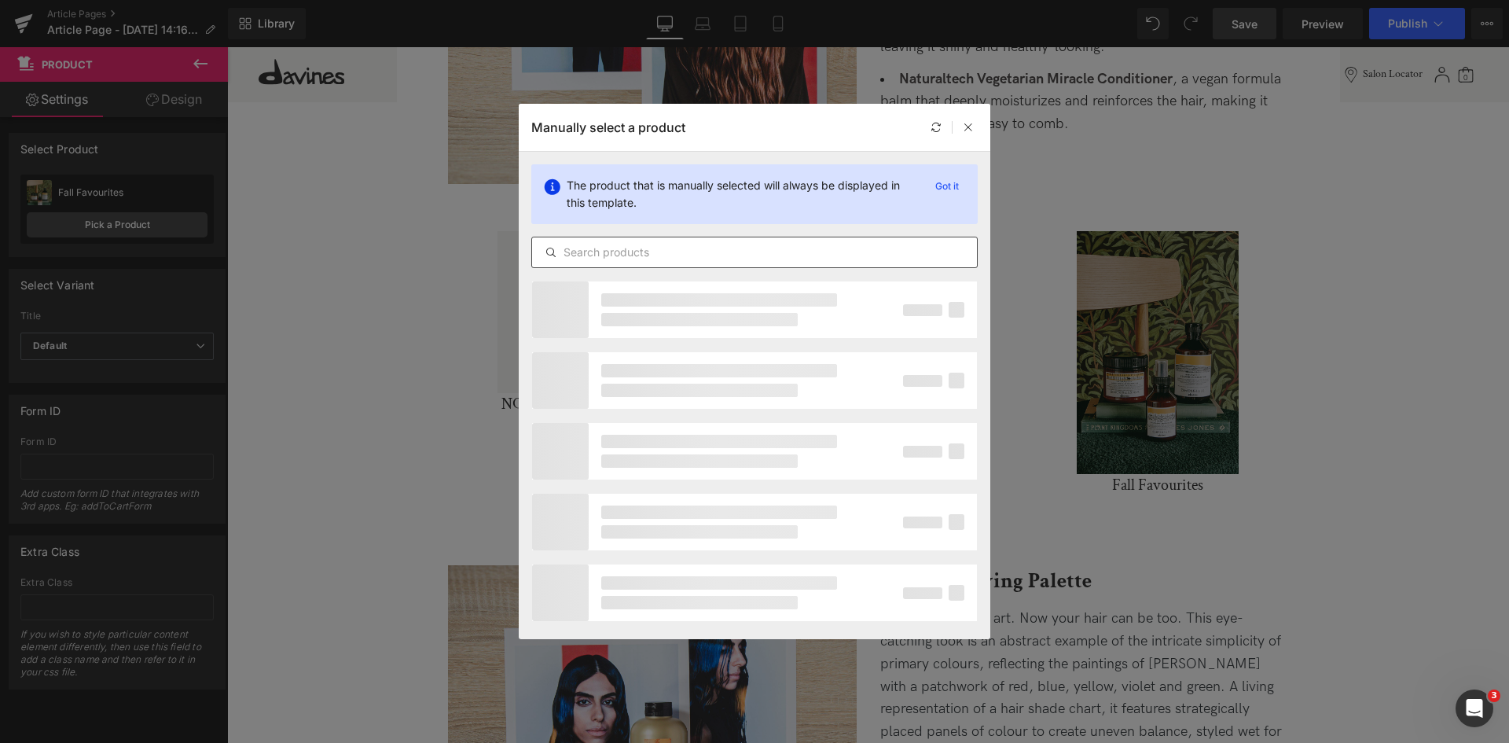
click at [647, 256] on input "text" at bounding box center [754, 252] width 445 height 19
paste input "nourishing"
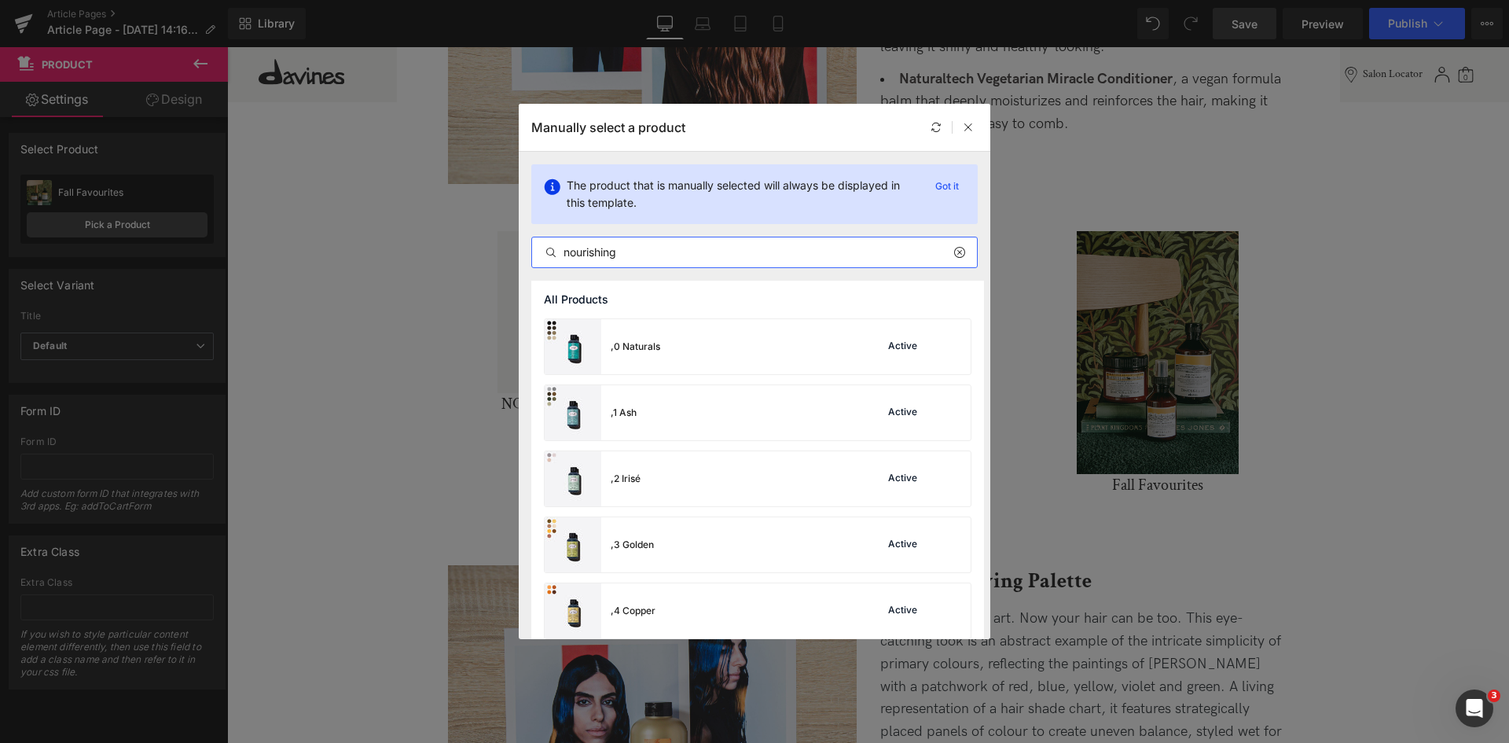
type input "nourishing"
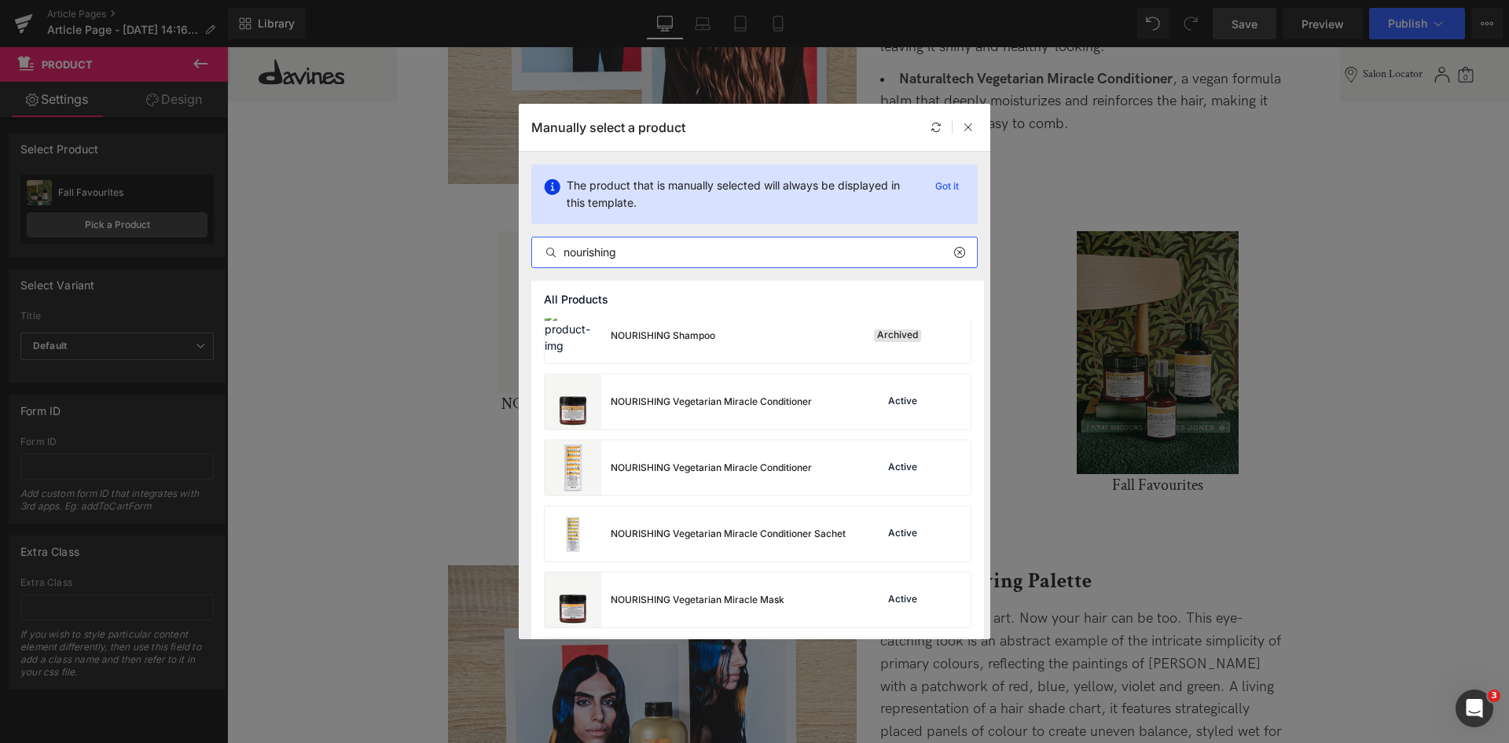
scroll to position [936, 0]
click at [708, 378] on div "NOURISHING Vegetarian Miracle Conditioner" at bounding box center [678, 400] width 267 height 55
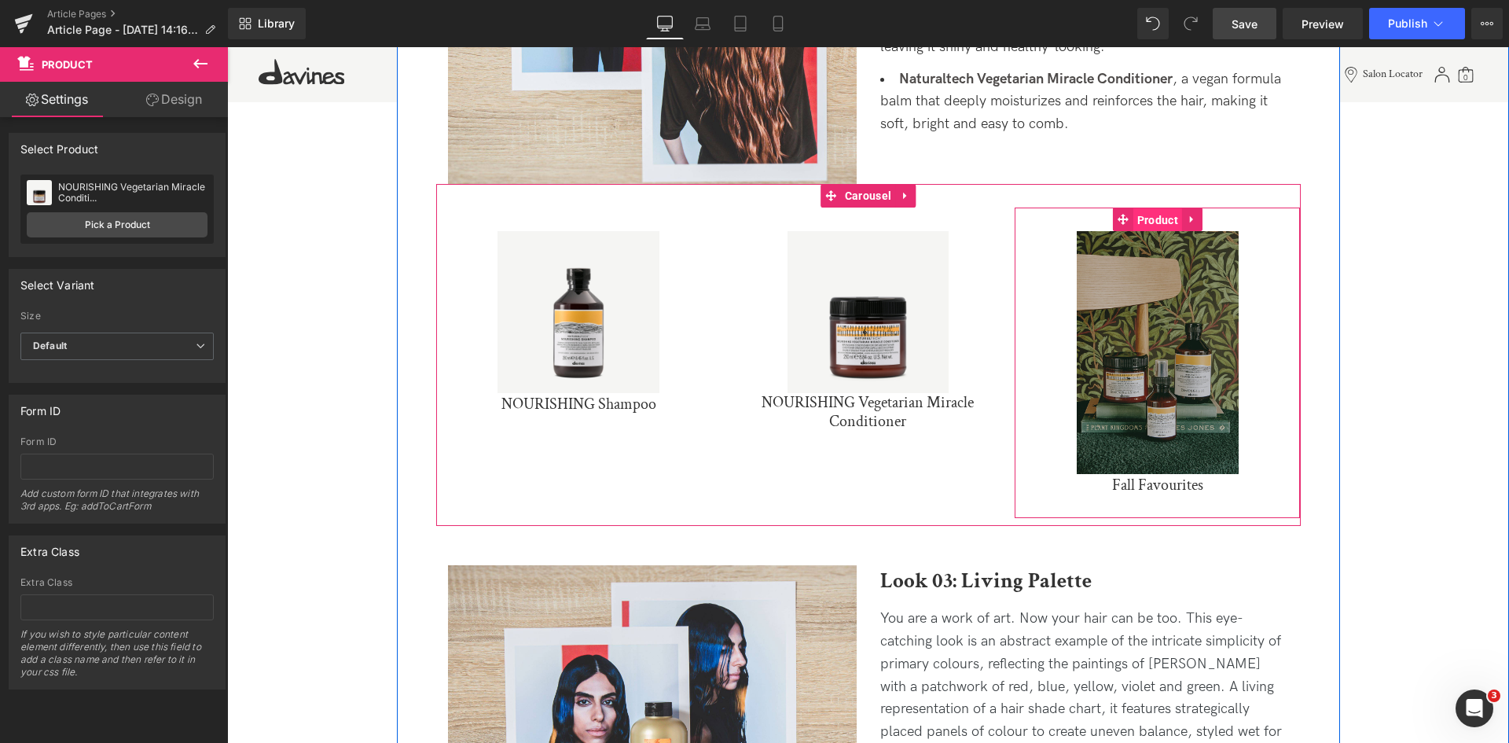
click at [1150, 218] on span "Product" at bounding box center [1157, 220] width 49 height 24
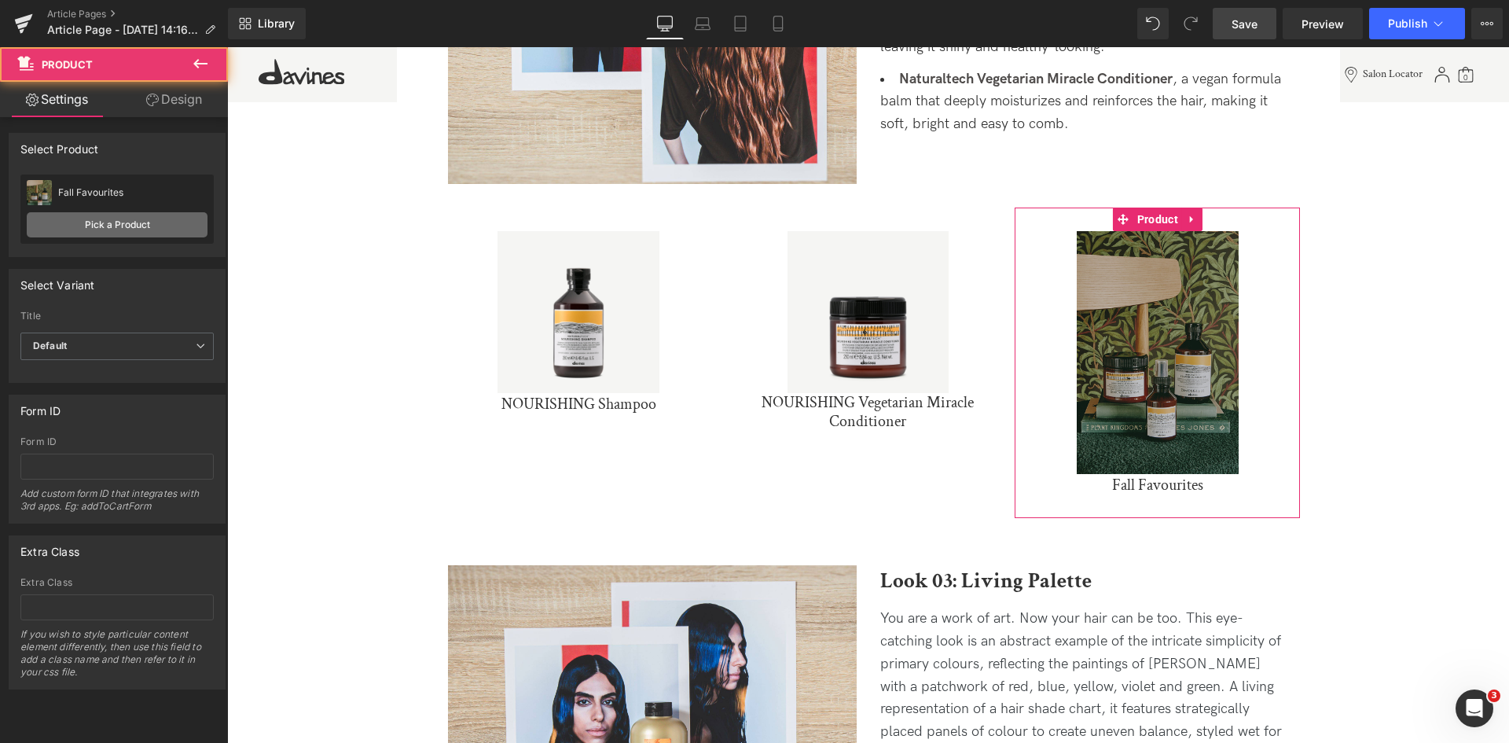
click at [49, 227] on link "Pick a Product" at bounding box center [117, 224] width 181 height 25
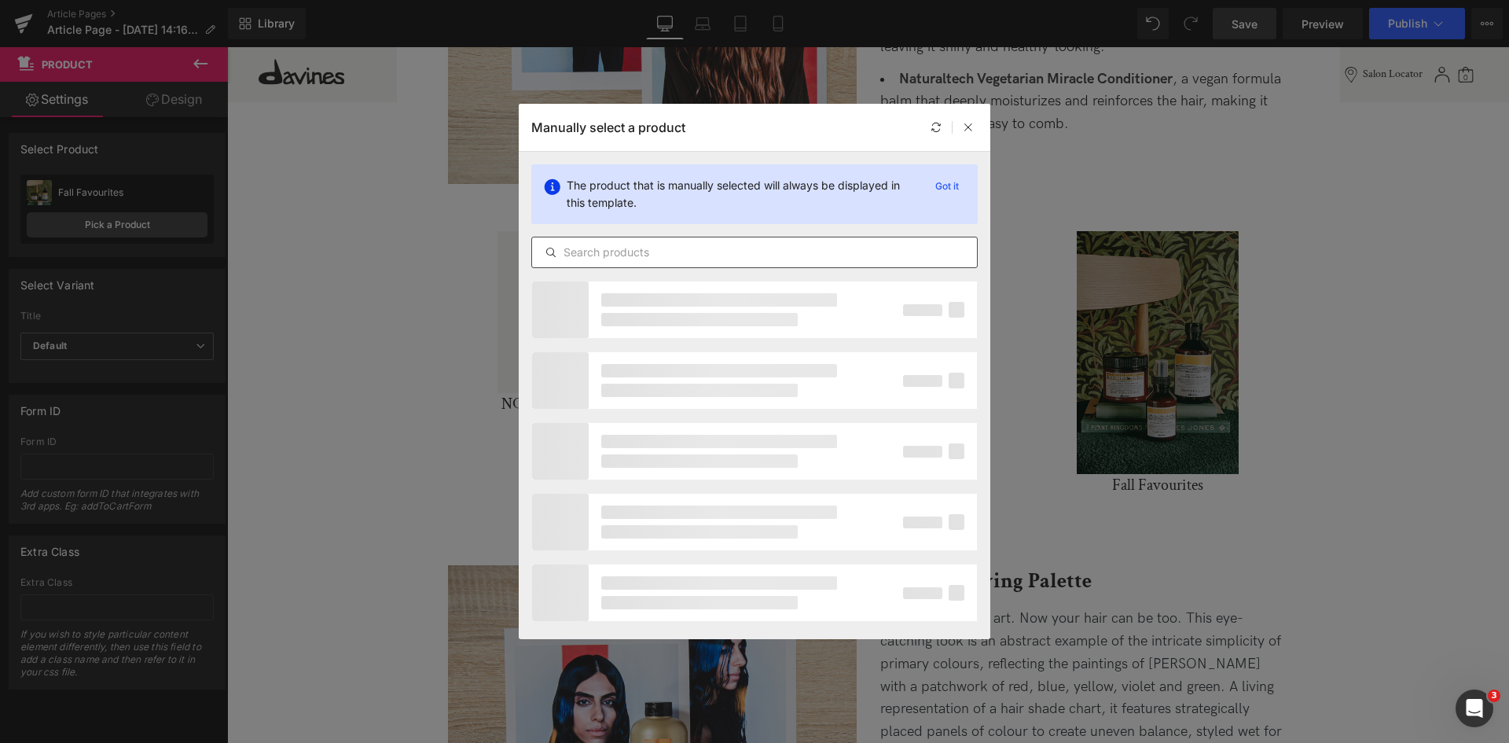
click at [882, 237] on div at bounding box center [754, 252] width 446 height 31
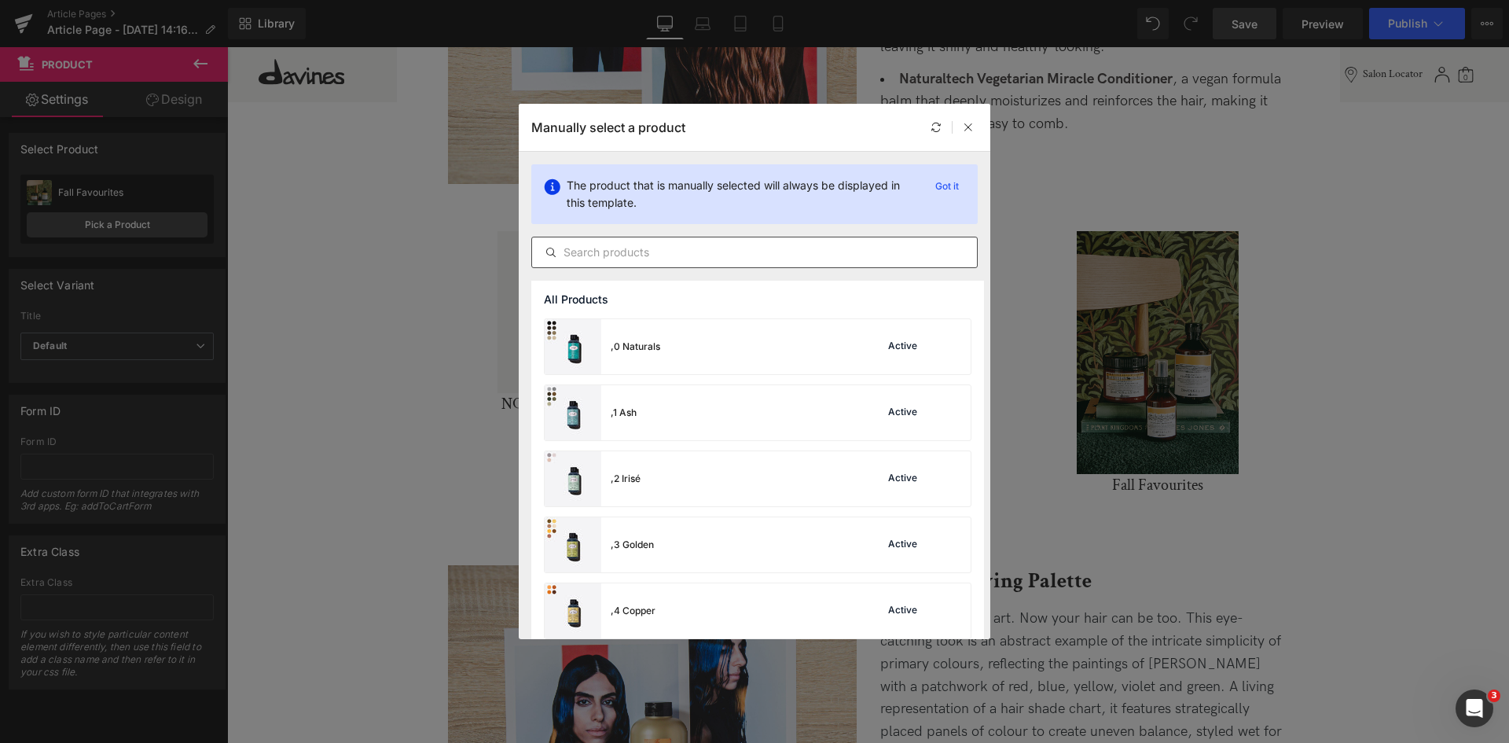
click at [827, 247] on input "text" at bounding box center [754, 252] width 445 height 19
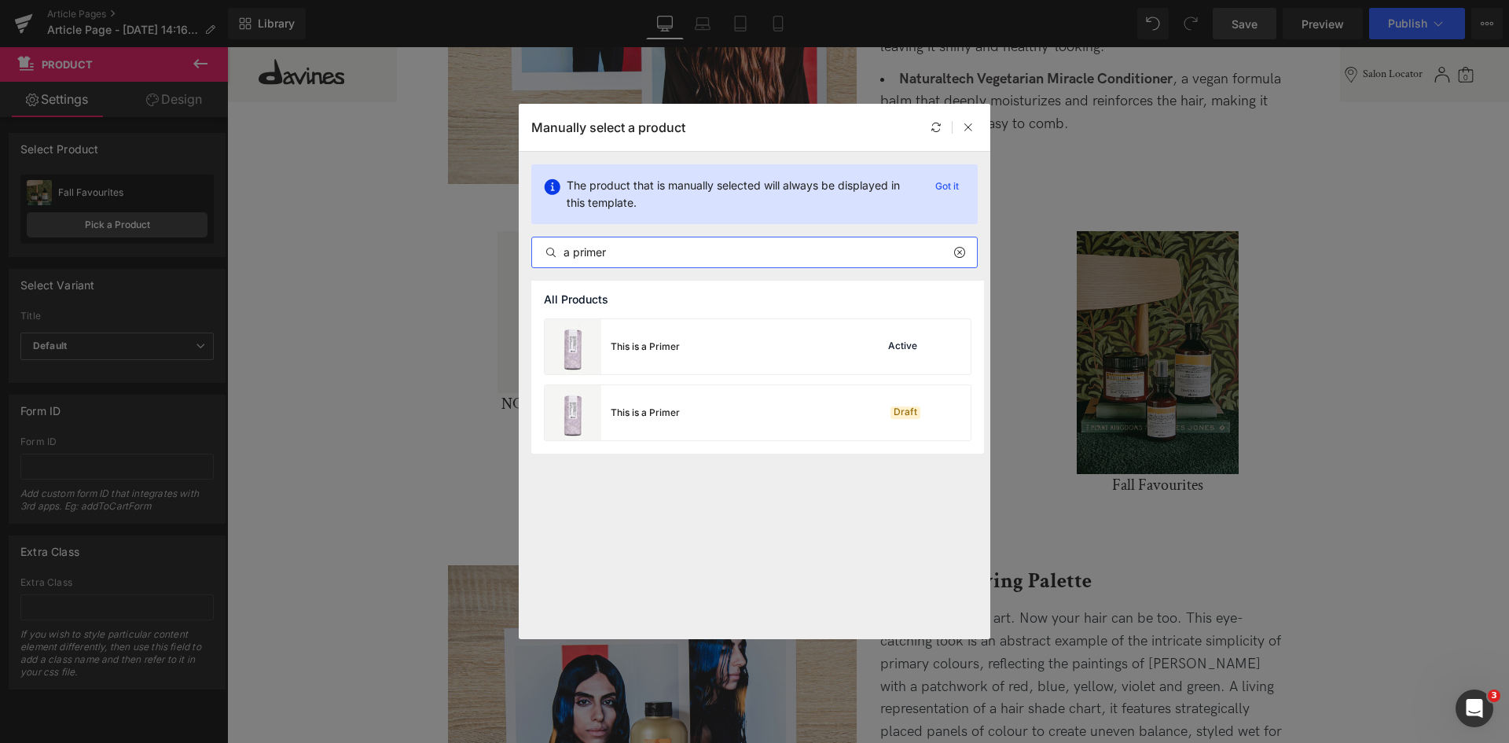
type input "a primer"
click at [739, 355] on div "This is a Primer Active" at bounding box center [758, 346] width 426 height 55
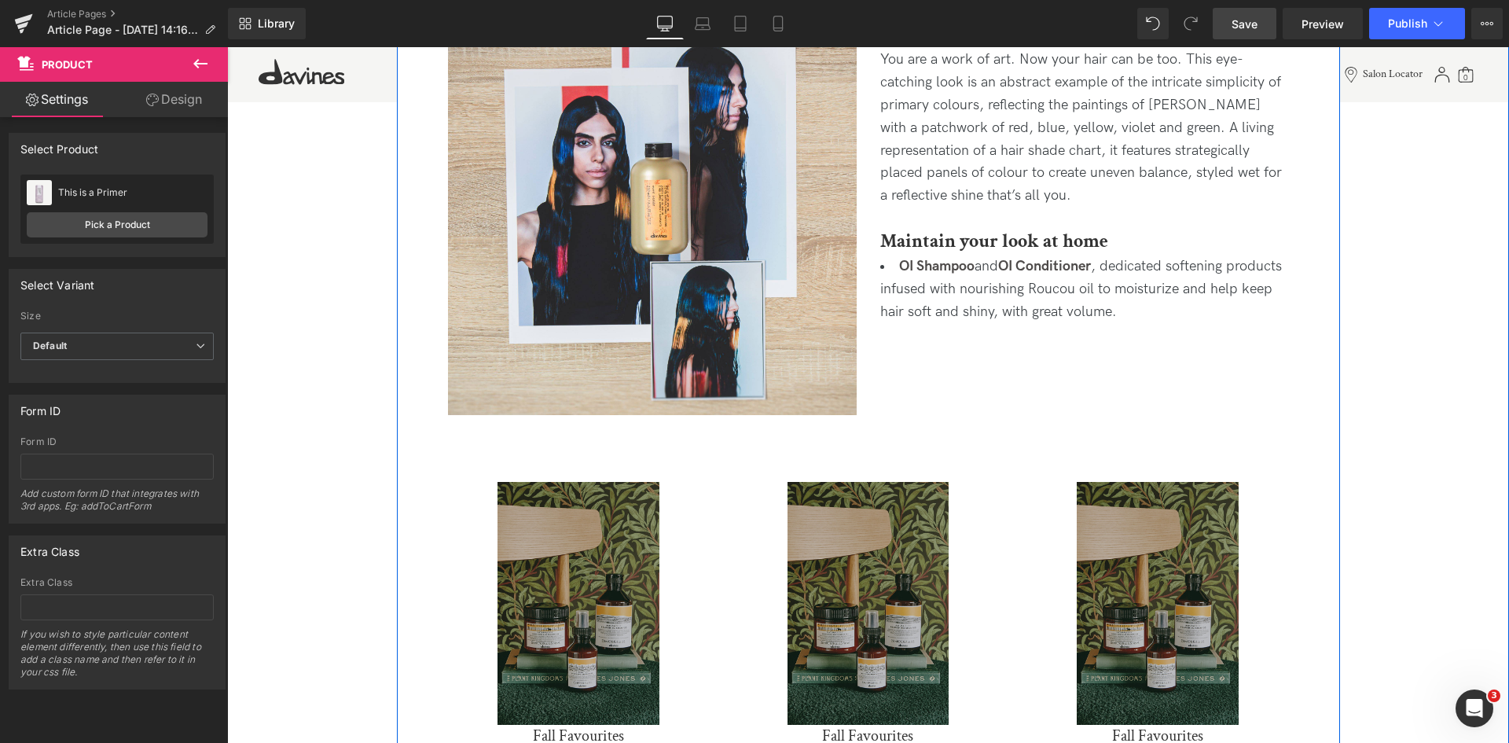
scroll to position [2277, 0]
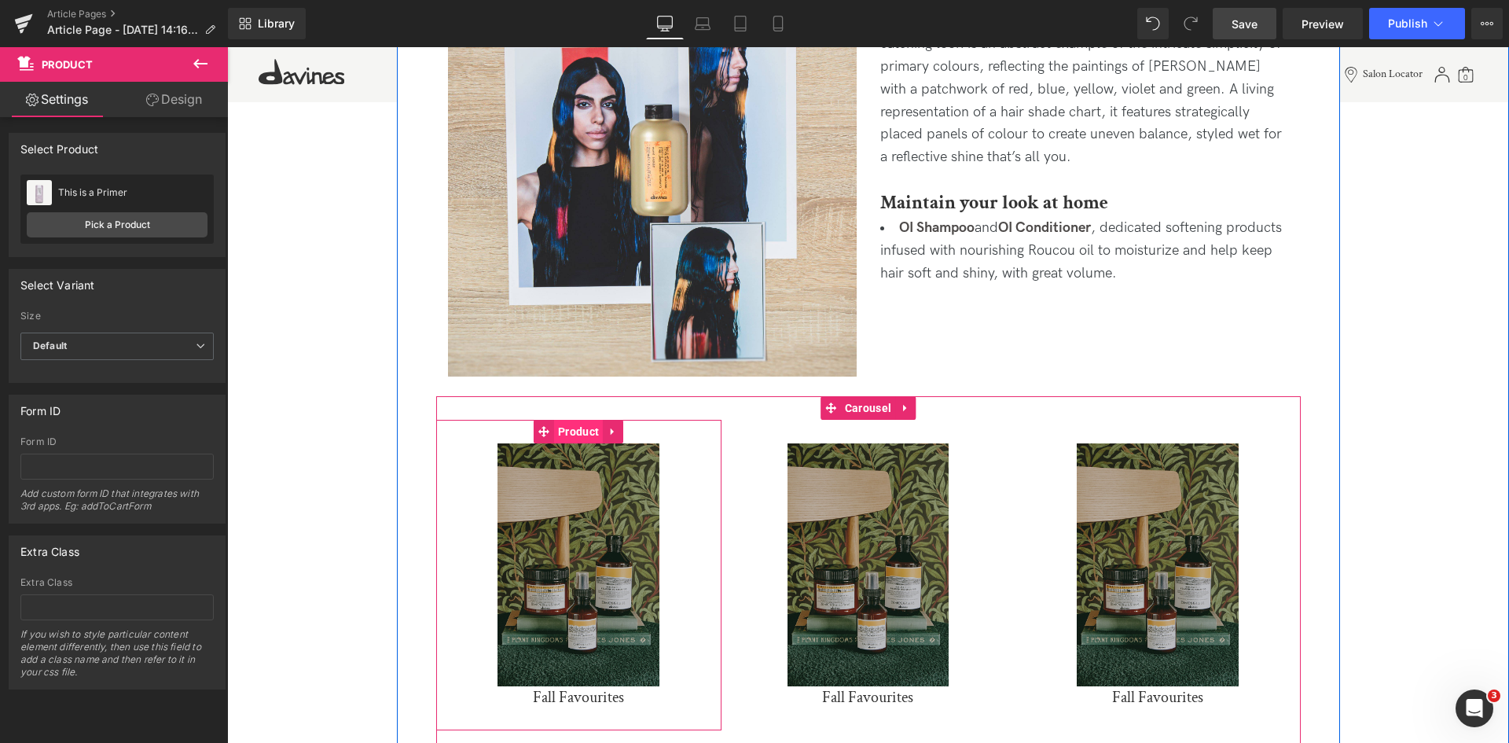
click at [570, 438] on span "Product" at bounding box center [578, 432] width 49 height 24
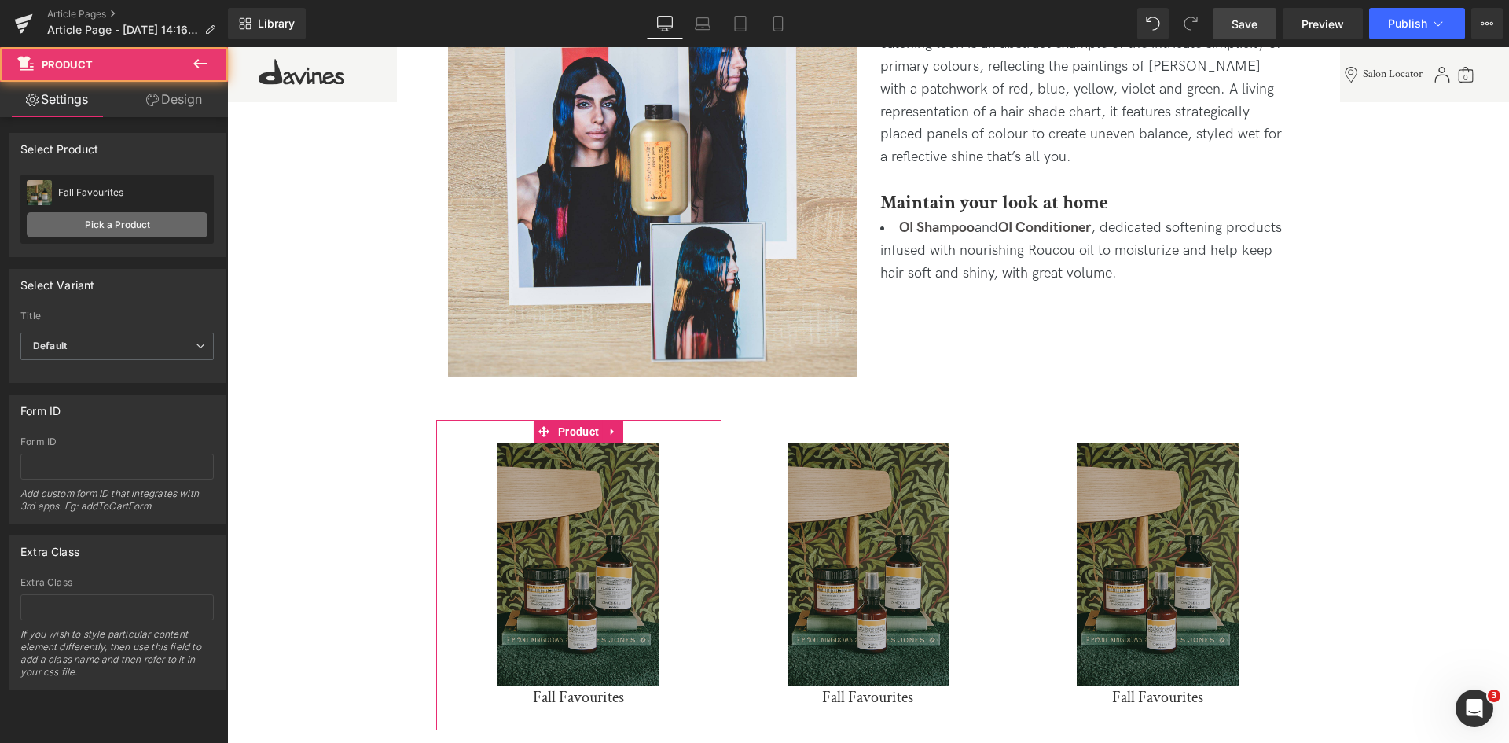
click at [115, 213] on link "Pick a Product" at bounding box center [117, 224] width 181 height 25
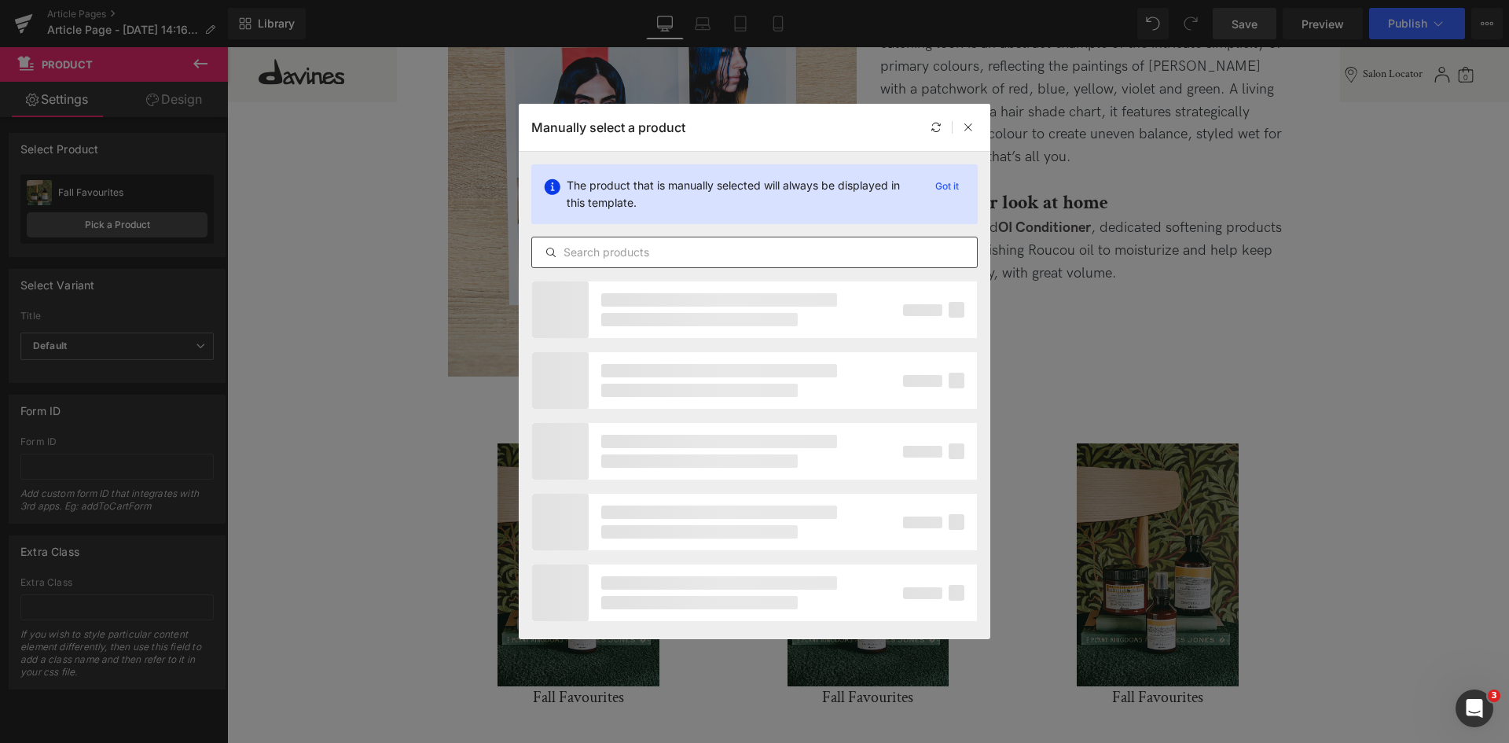
click at [807, 252] on input "text" at bounding box center [754, 252] width 445 height 19
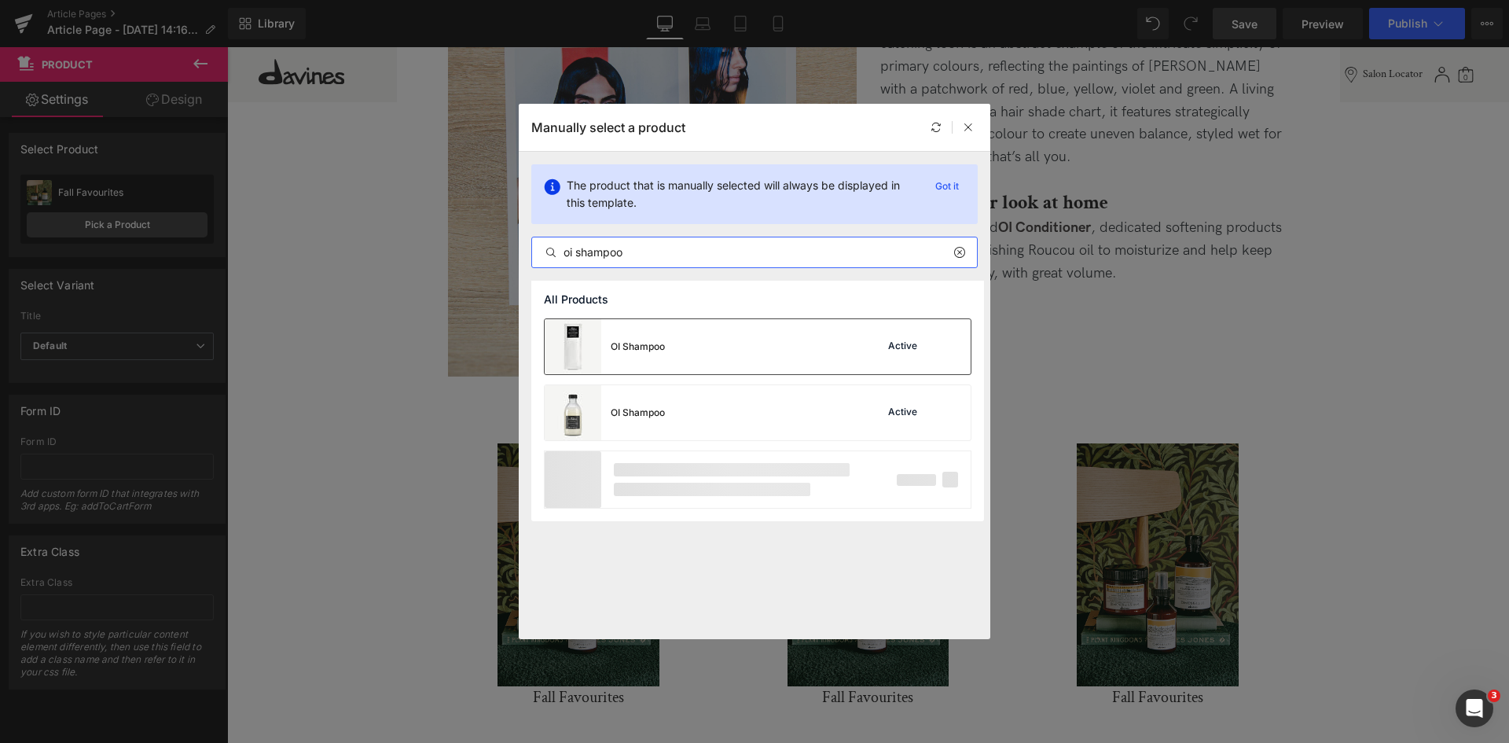
type input "oi shampoo"
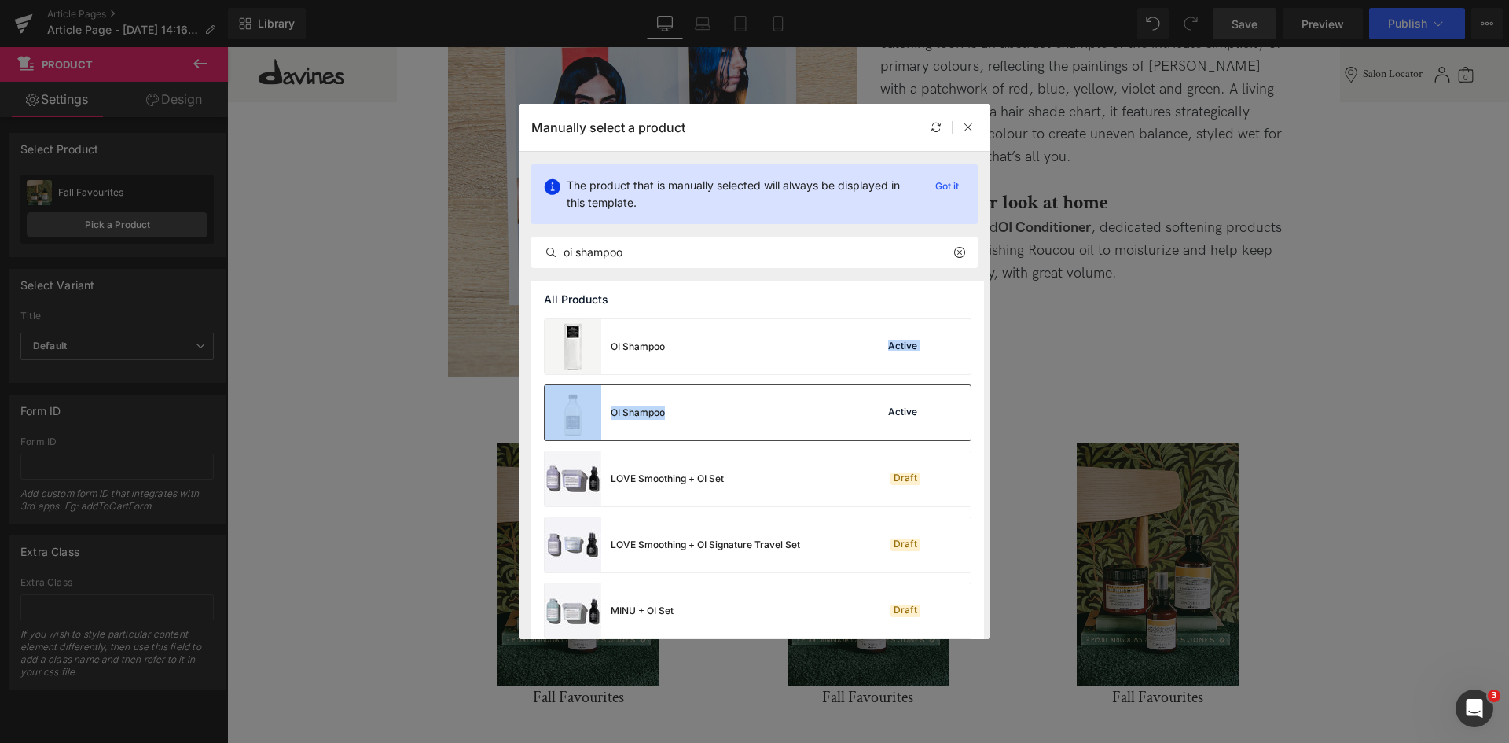
drag, startPoint x: 713, startPoint y: 339, endPoint x: 717, endPoint y: 405, distance: 66.1
click at [717, 405] on div "OI Shampoo Active" at bounding box center [758, 412] width 426 height 55
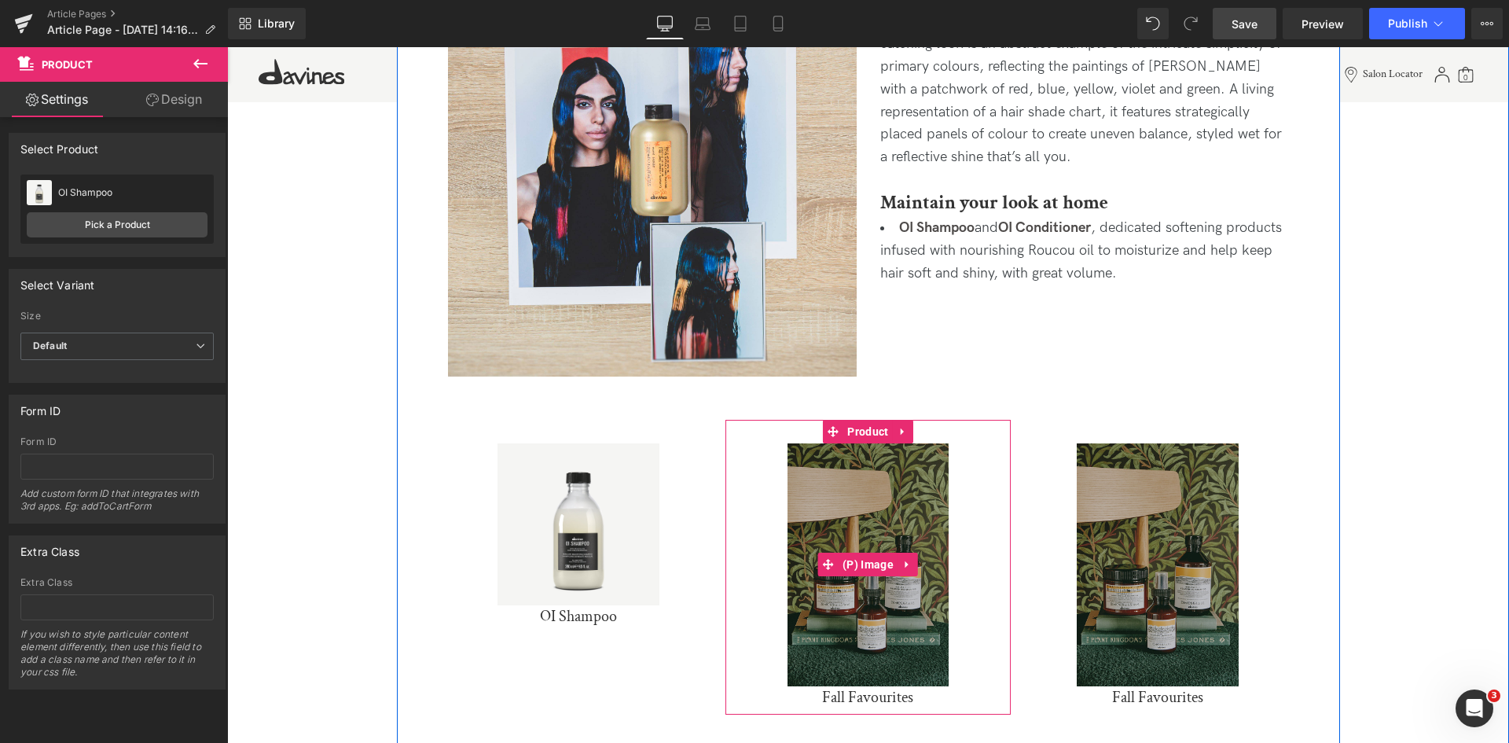
click at [860, 443] on img at bounding box center [868, 564] width 162 height 243
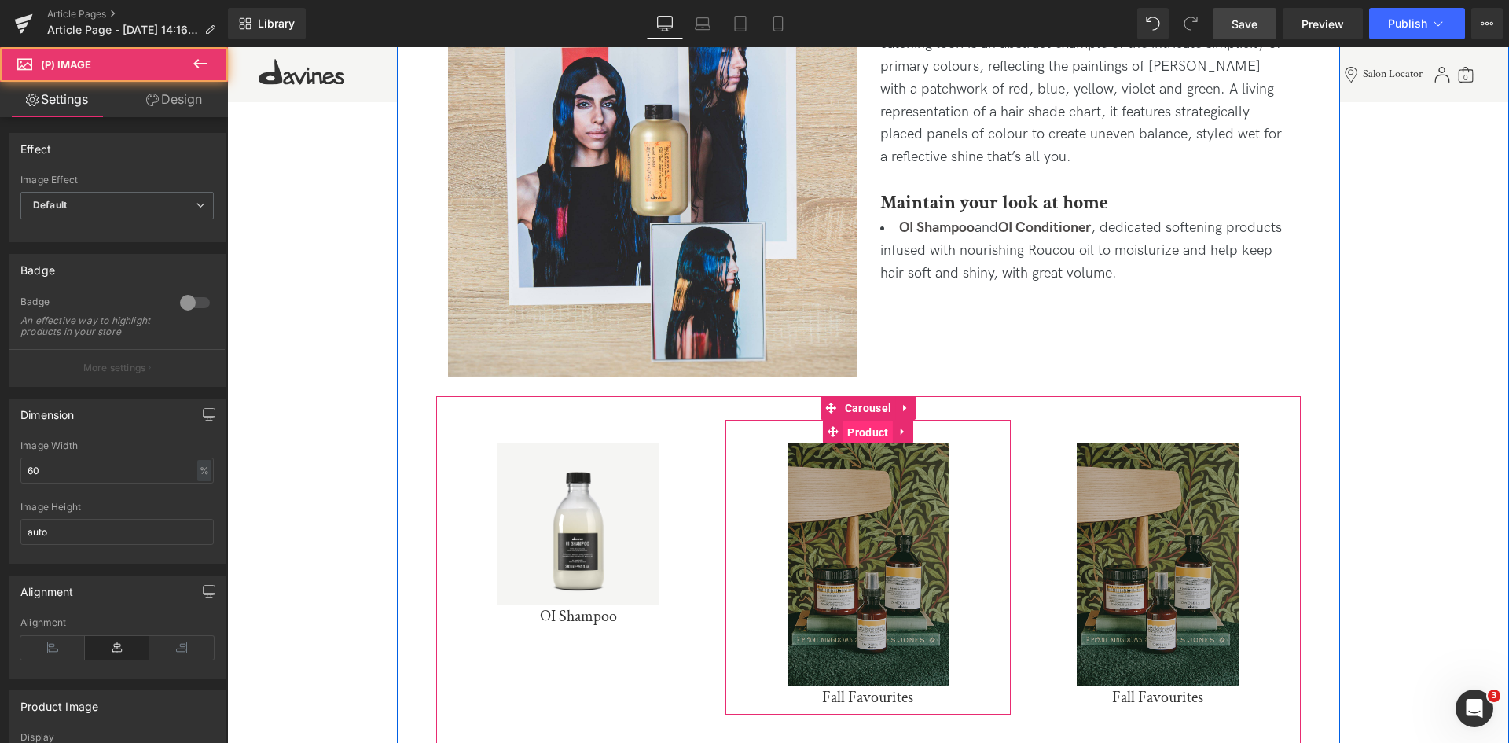
click at [858, 431] on span "Product" at bounding box center [867, 432] width 49 height 24
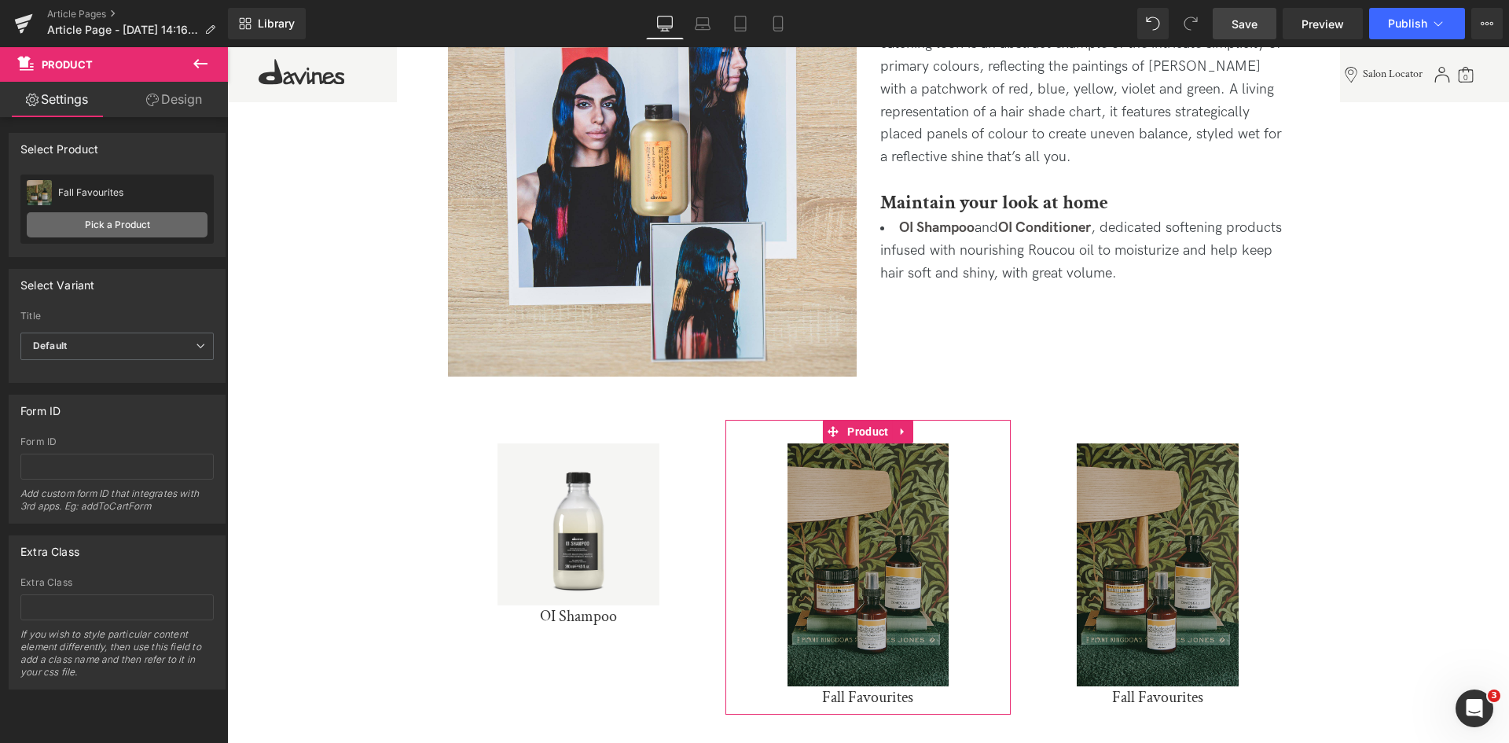
click at [149, 229] on link "Pick a Product" at bounding box center [117, 224] width 181 height 25
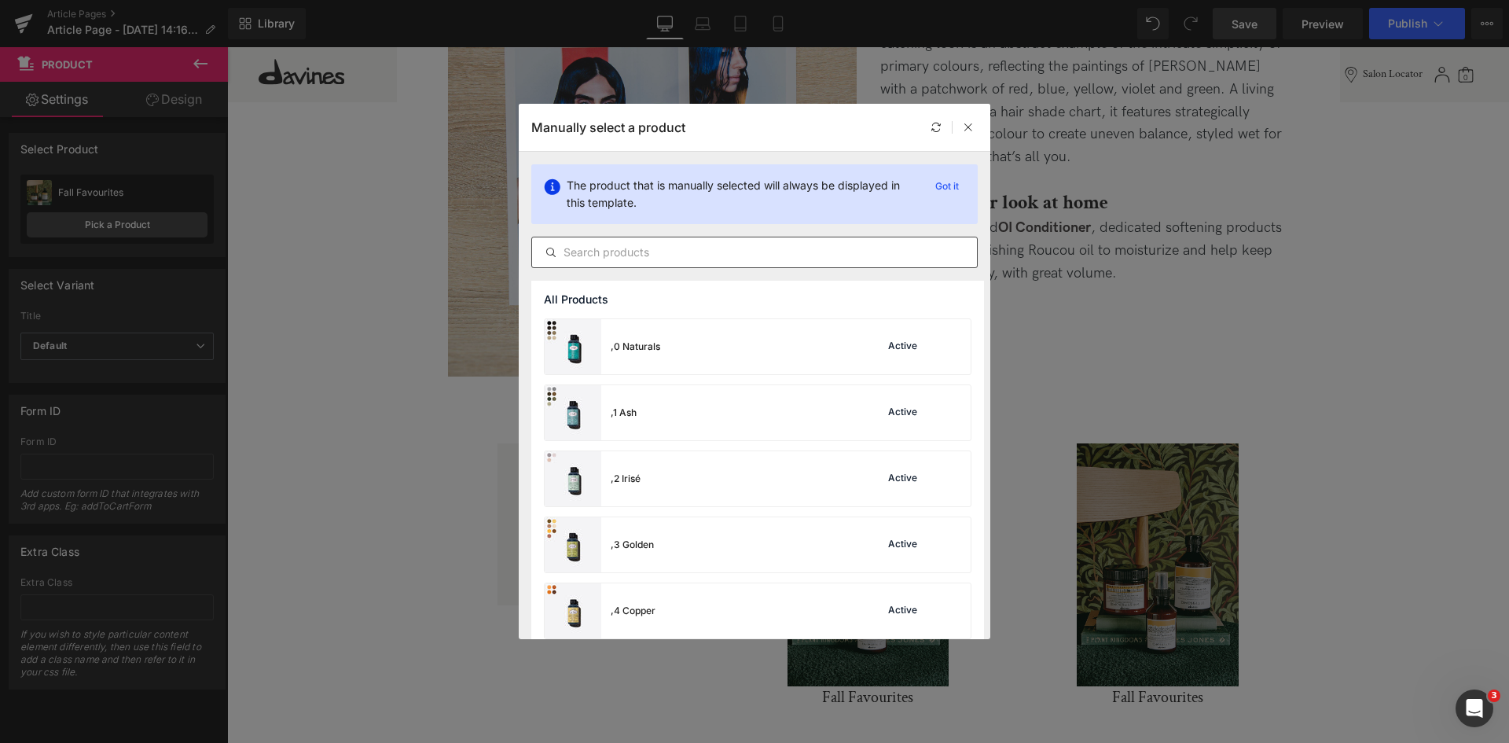
click at [586, 244] on input "text" at bounding box center [754, 252] width 445 height 19
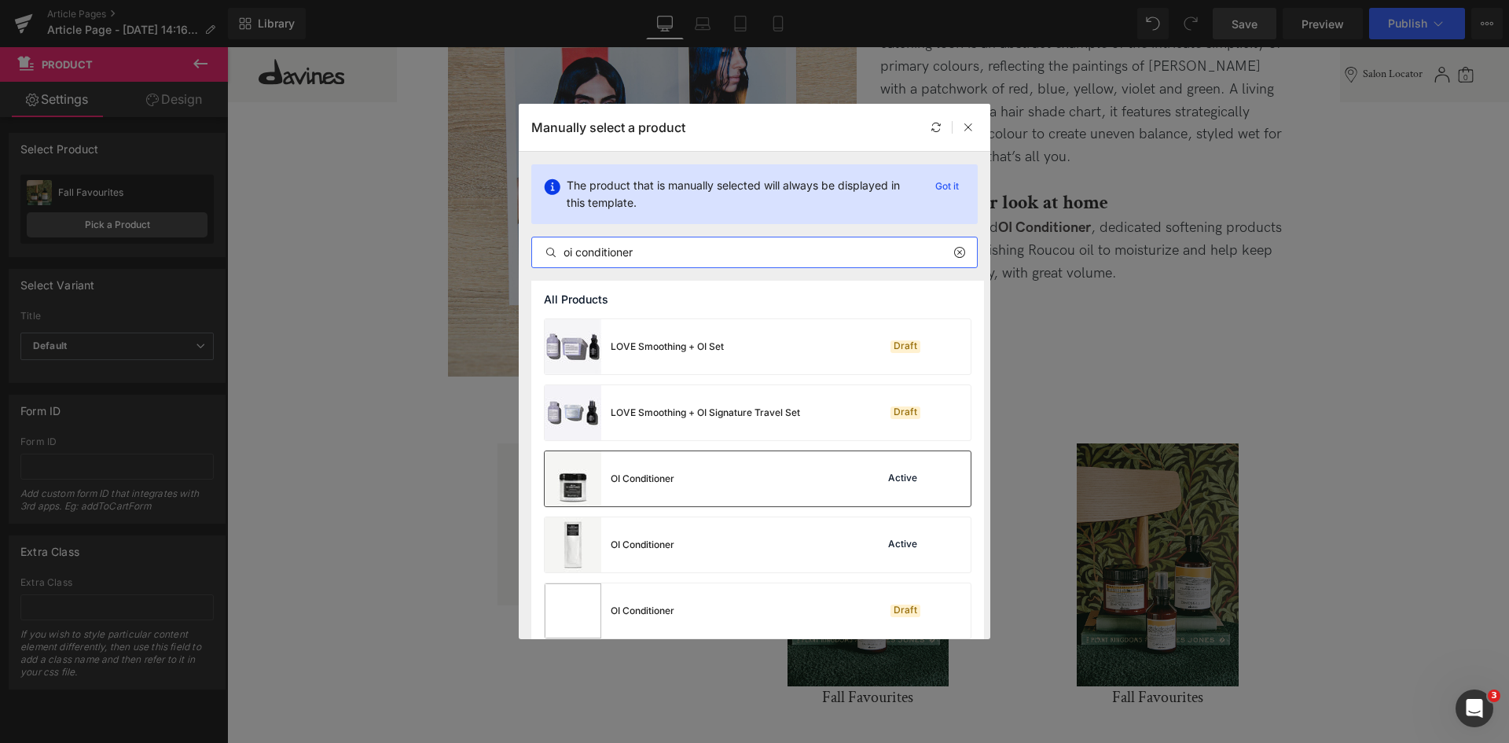
type input "oi conditioner"
click at [681, 479] on div "OI Conditioner Active" at bounding box center [758, 478] width 426 height 55
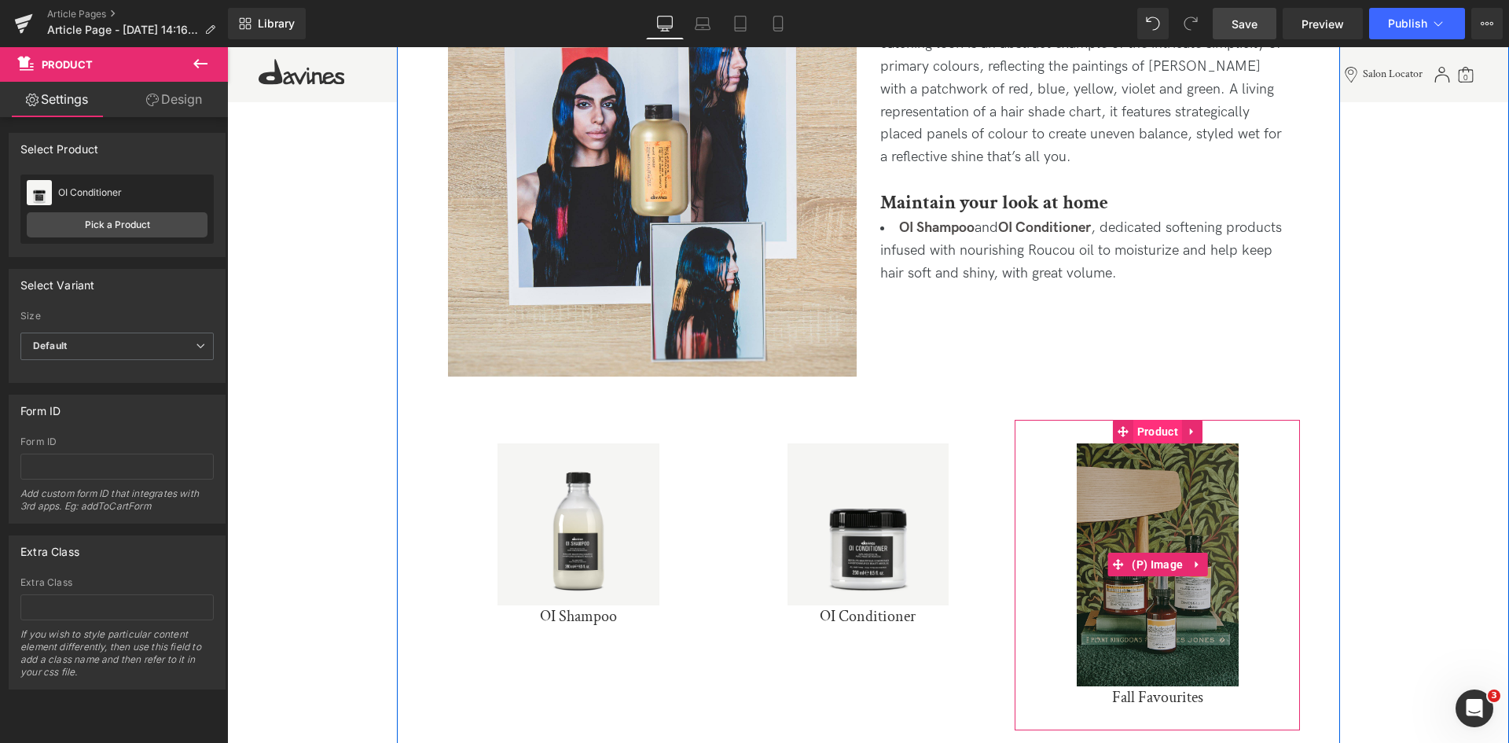
click at [1158, 432] on span "Product" at bounding box center [1157, 432] width 49 height 24
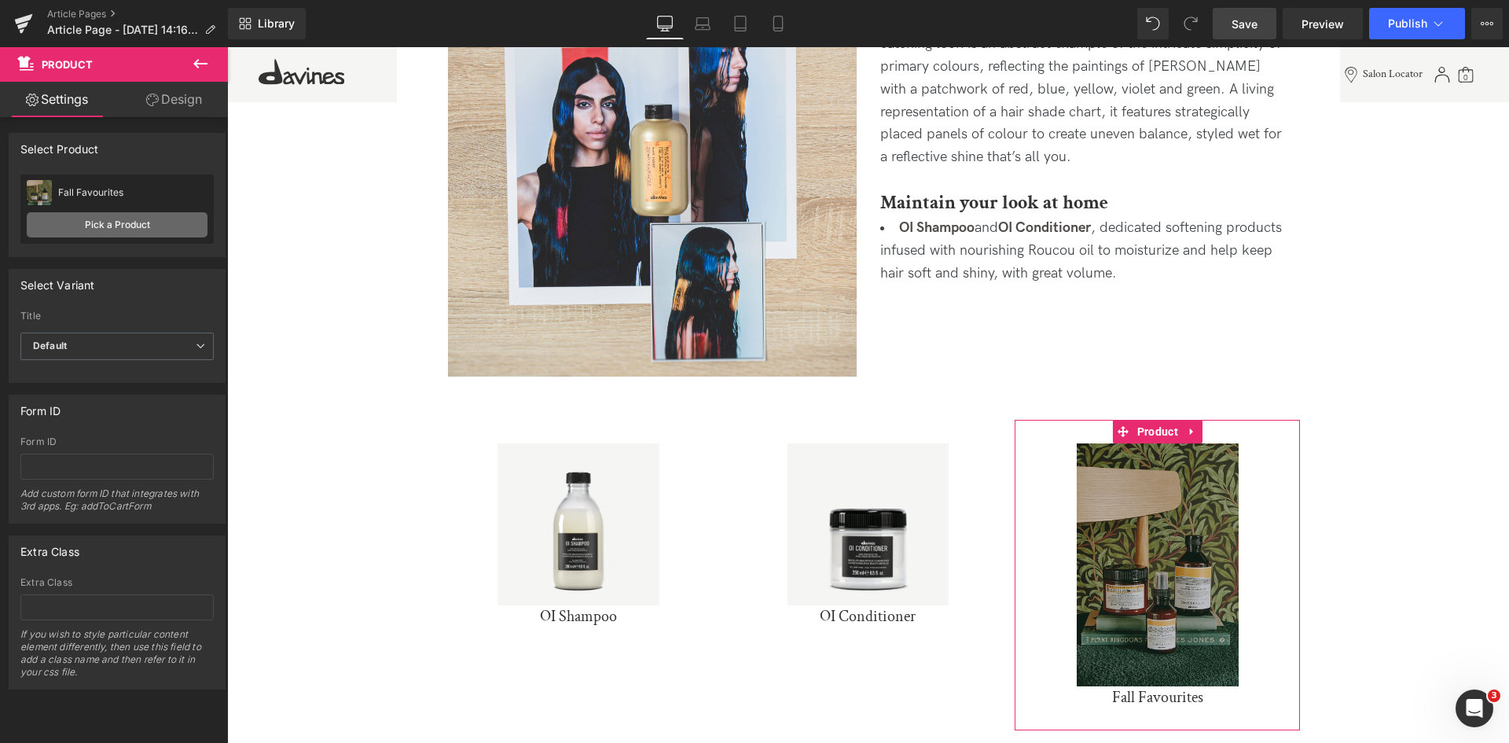
click at [141, 222] on link "Pick a Product" at bounding box center [117, 224] width 181 height 25
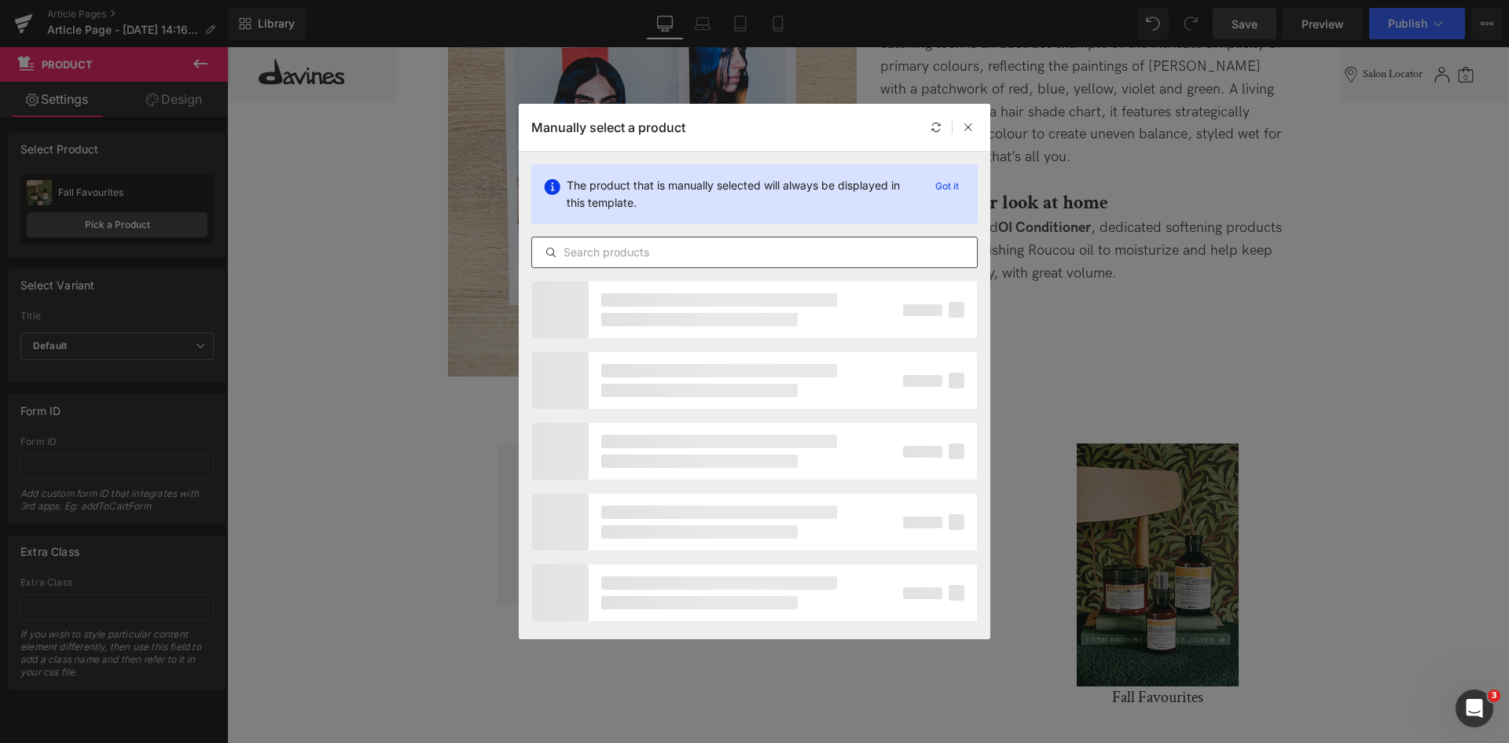
click at [687, 259] on input "text" at bounding box center [754, 252] width 445 height 19
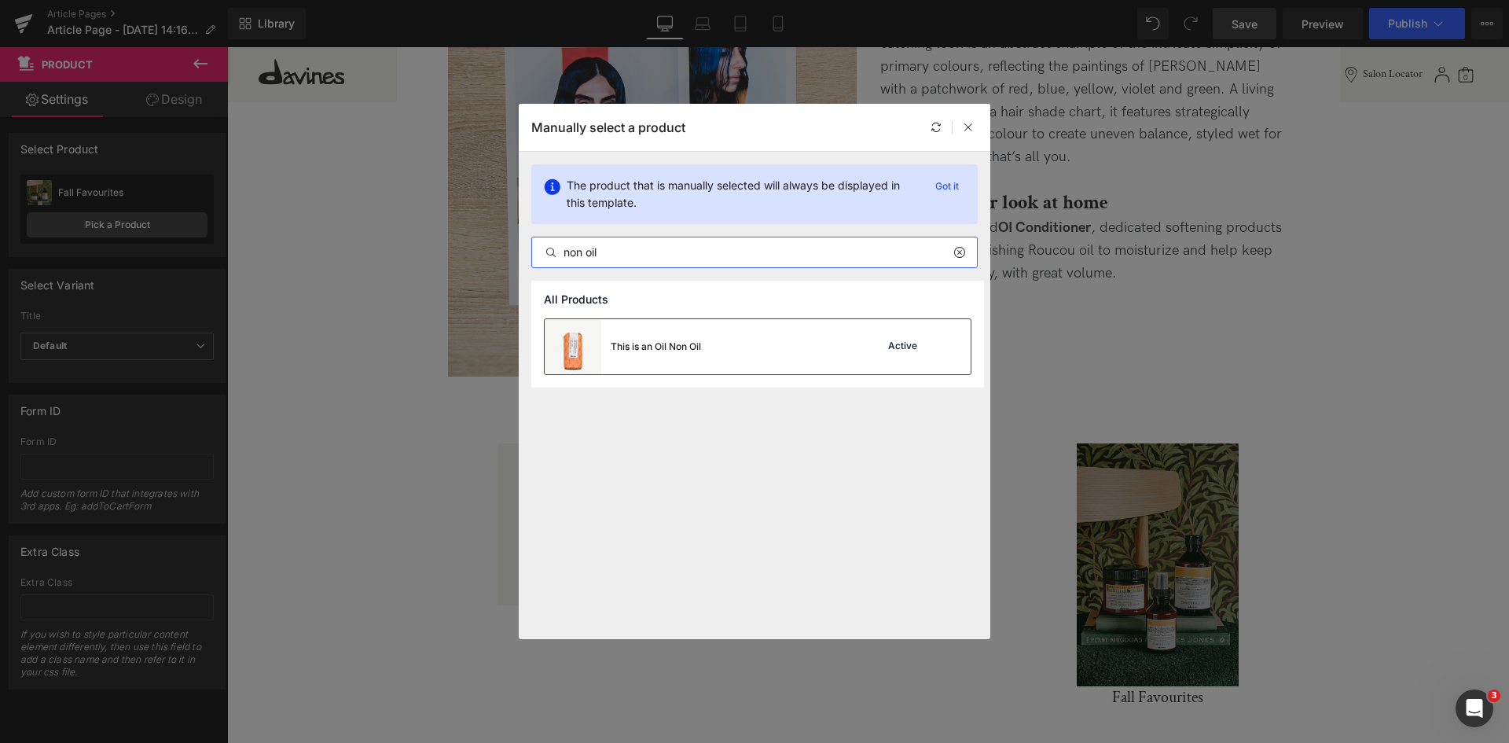
type input "non oil"
click at [763, 357] on div "This is an Oil Non Oil Active" at bounding box center [758, 346] width 426 height 55
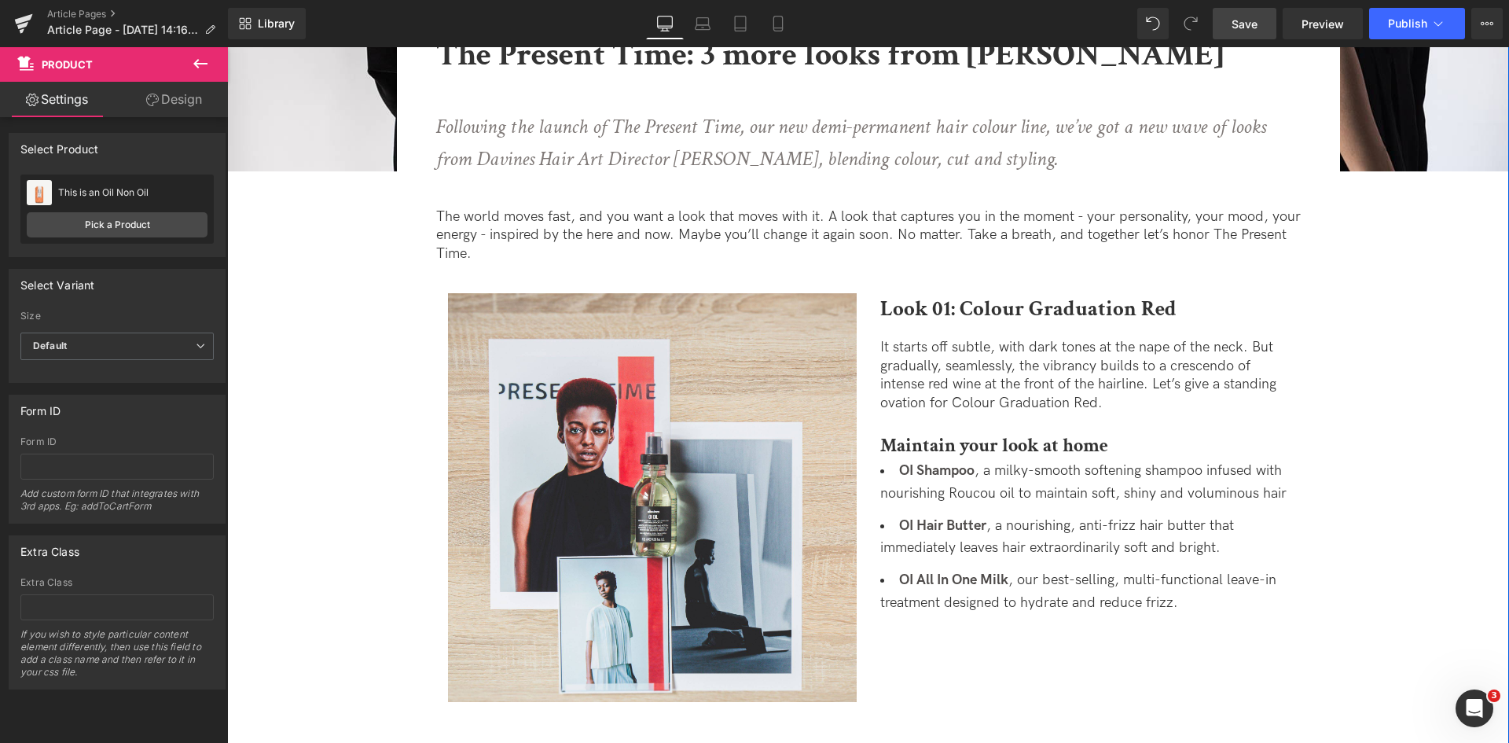
scroll to position [49, 0]
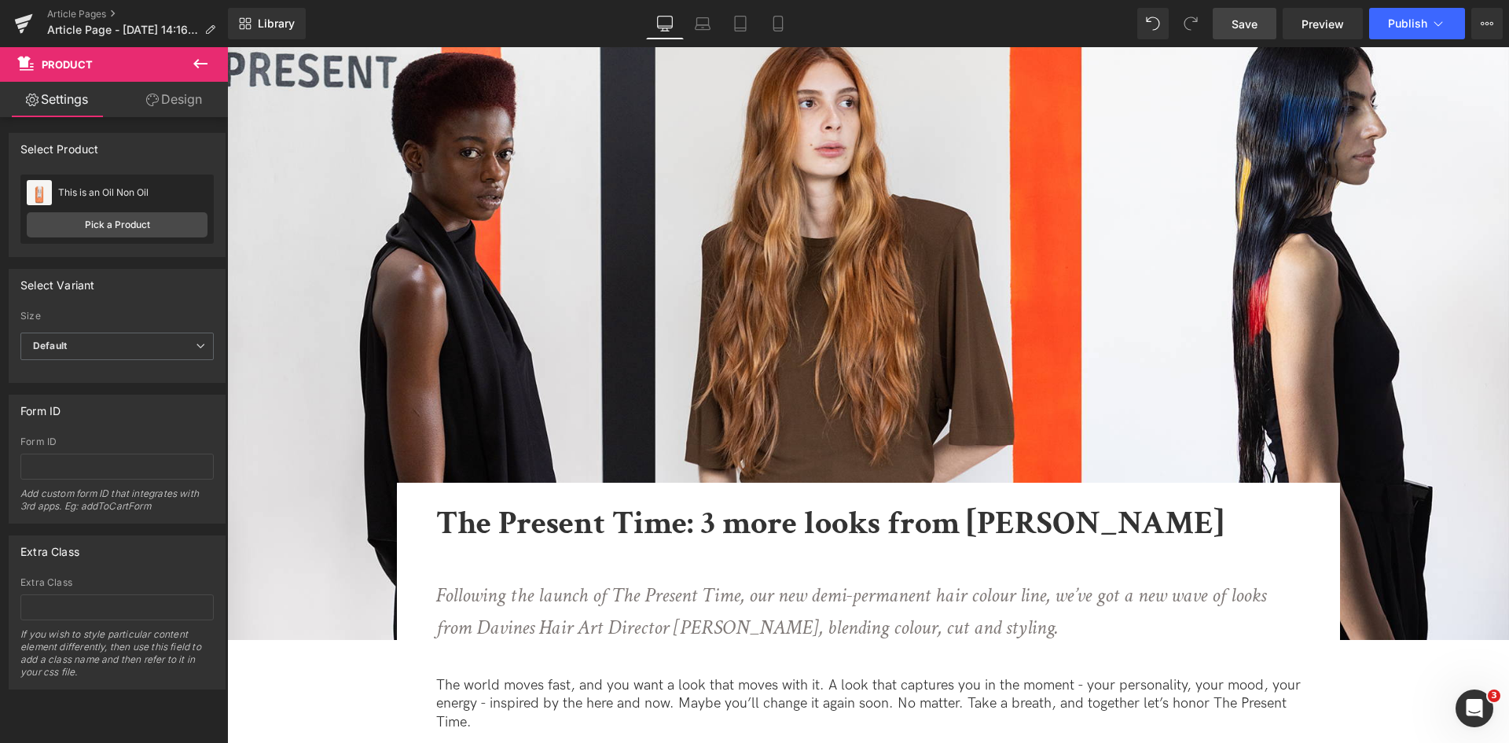
click at [1237, 21] on span "Save" at bounding box center [1244, 24] width 26 height 17
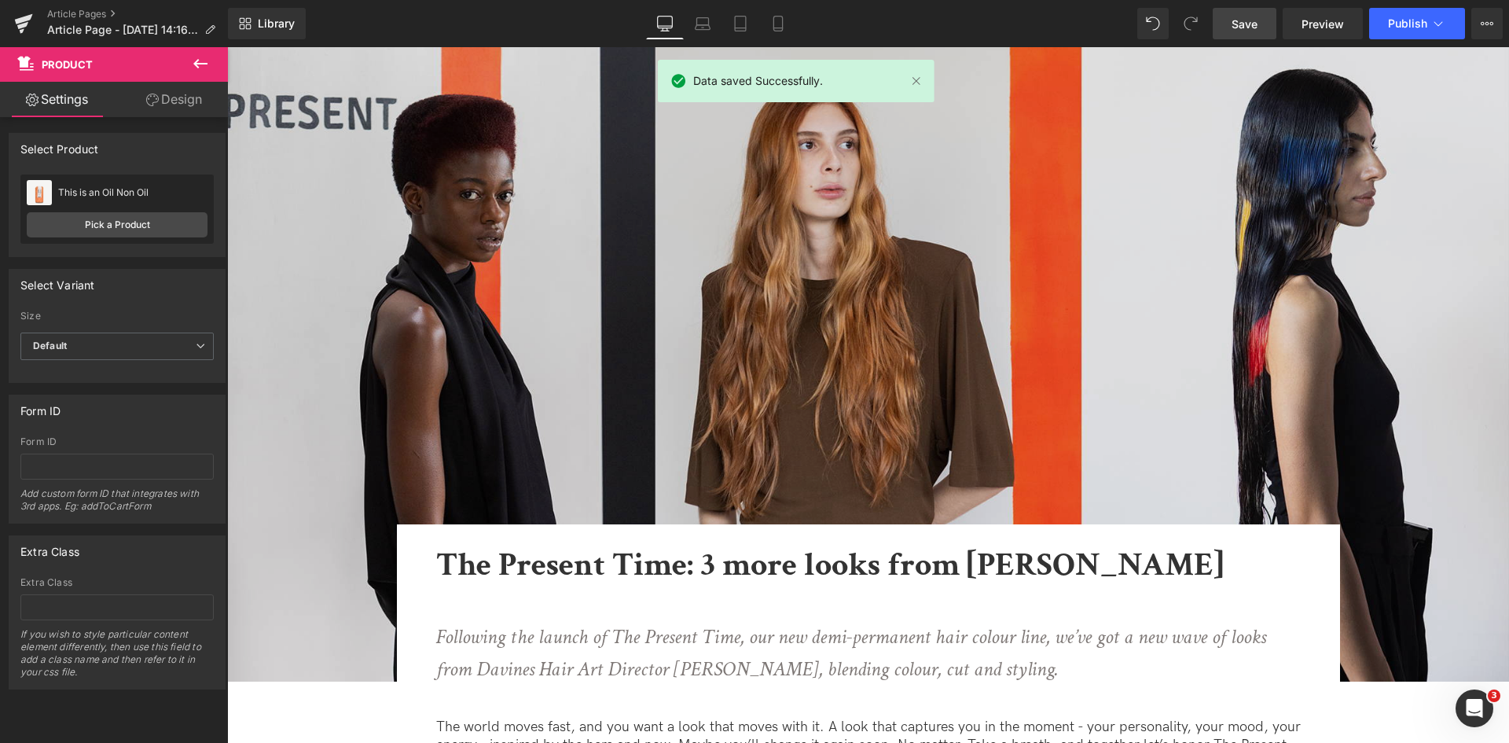
scroll to position [0, 0]
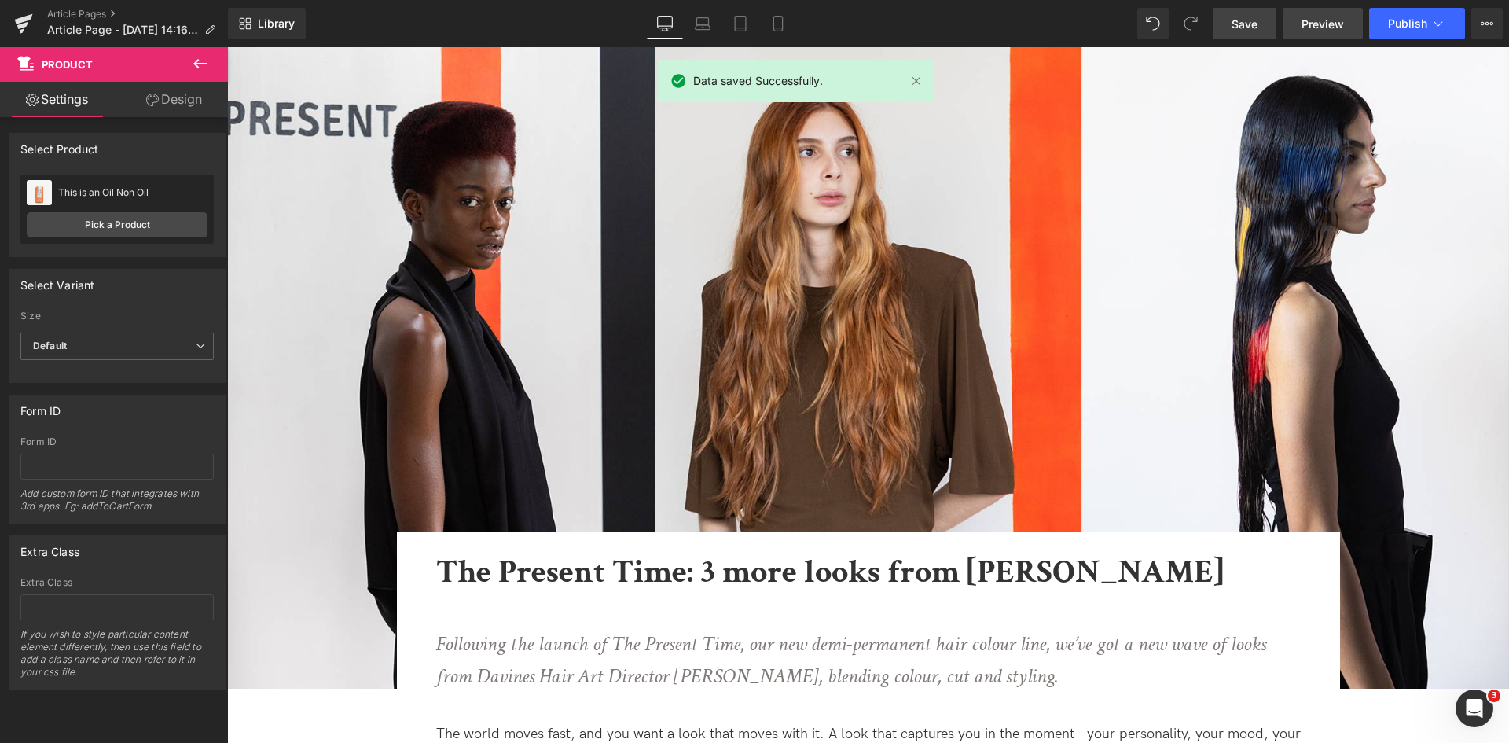
click at [1300, 22] on link "Preview" at bounding box center [1322, 23] width 80 height 31
